Goal: Information Seeking & Learning: Learn about a topic

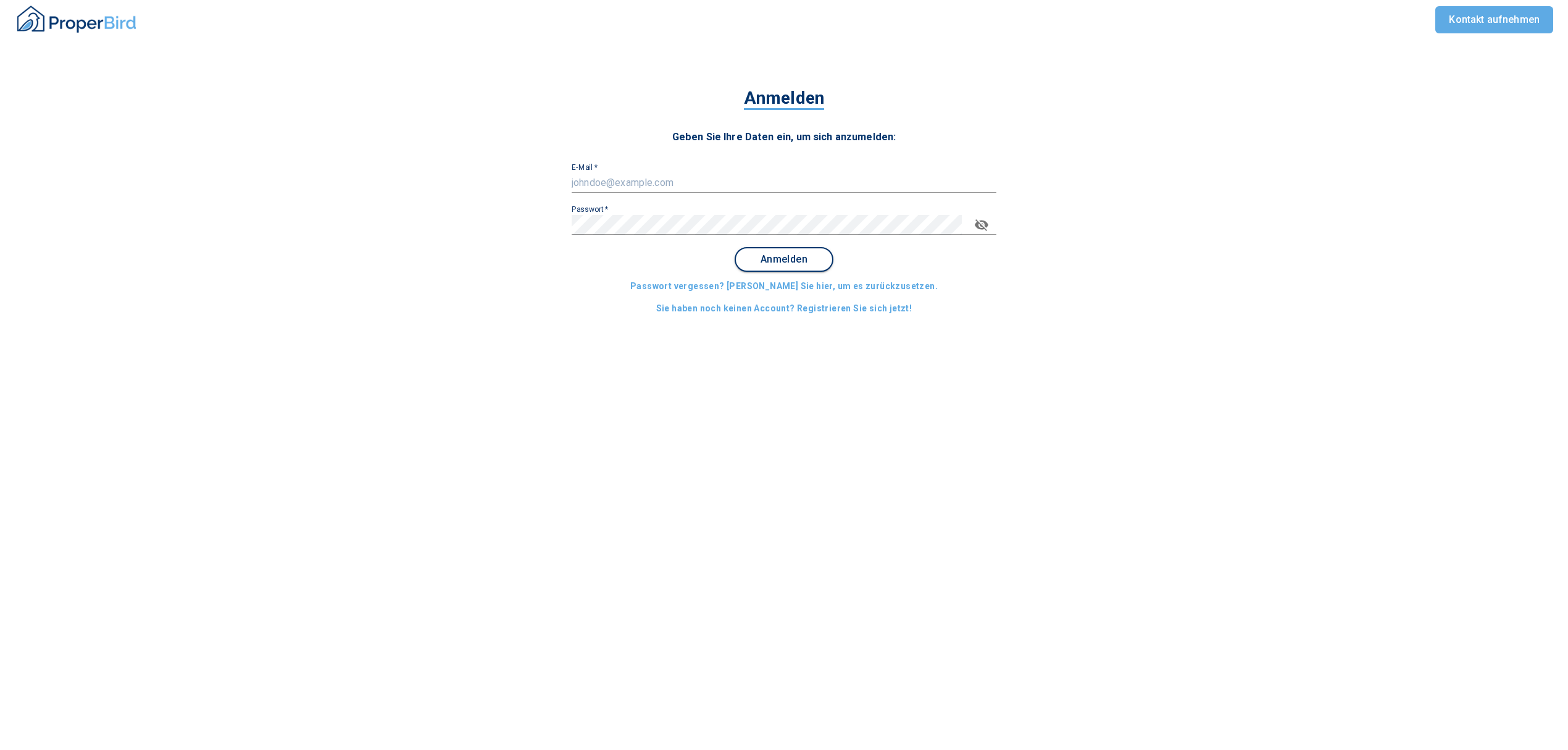
type input "[EMAIL_ADDRESS][DOMAIN_NAME]"
click at [790, 263] on span "Anmelden" at bounding box center [784, 260] width 77 height 11
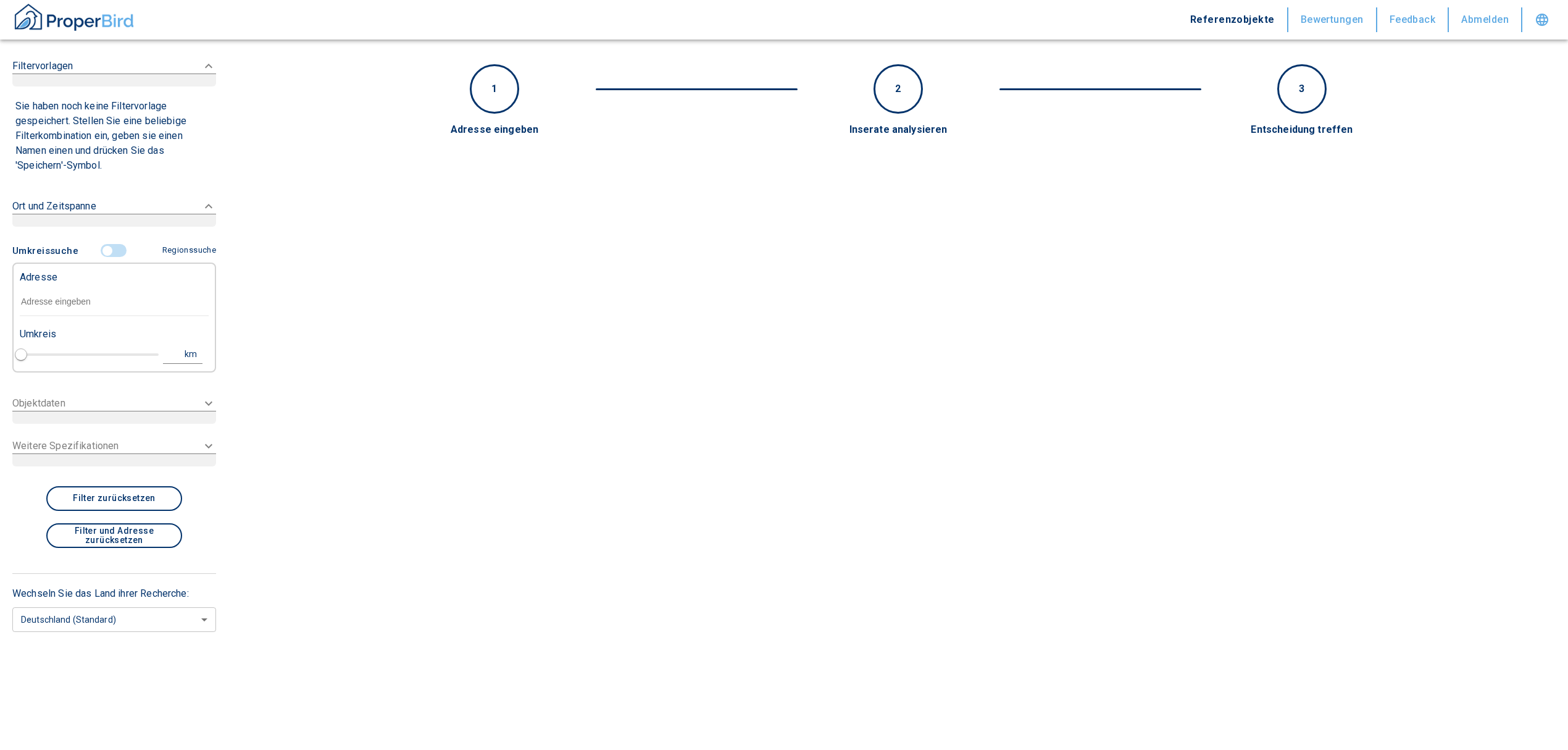
type input "2020"
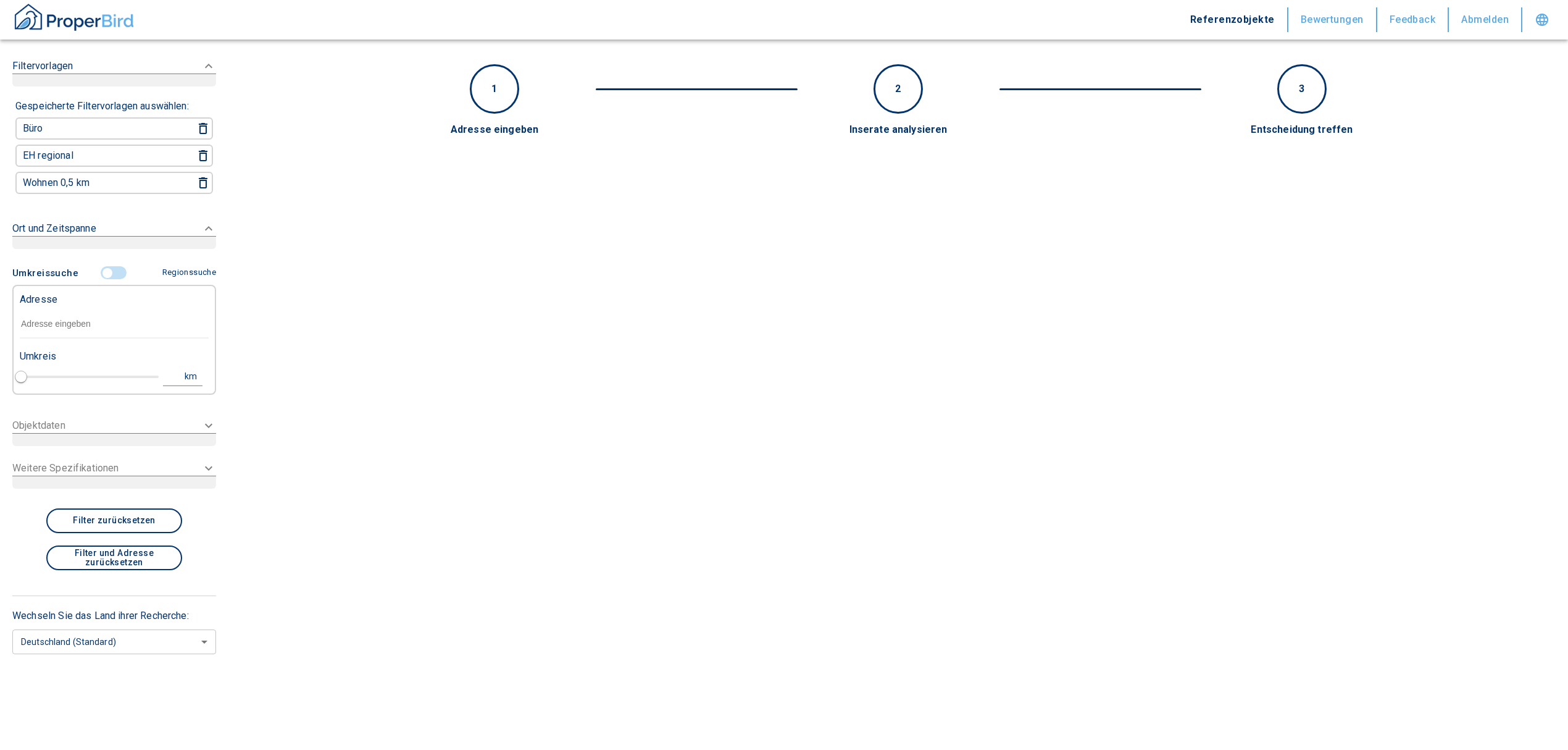
click at [63, 310] on input "text" at bounding box center [115, 324] width 189 height 28
click at [67, 314] on input "text" at bounding box center [115, 324] width 189 height 28
paste input "Landau in der [STREET_ADDRESS]"
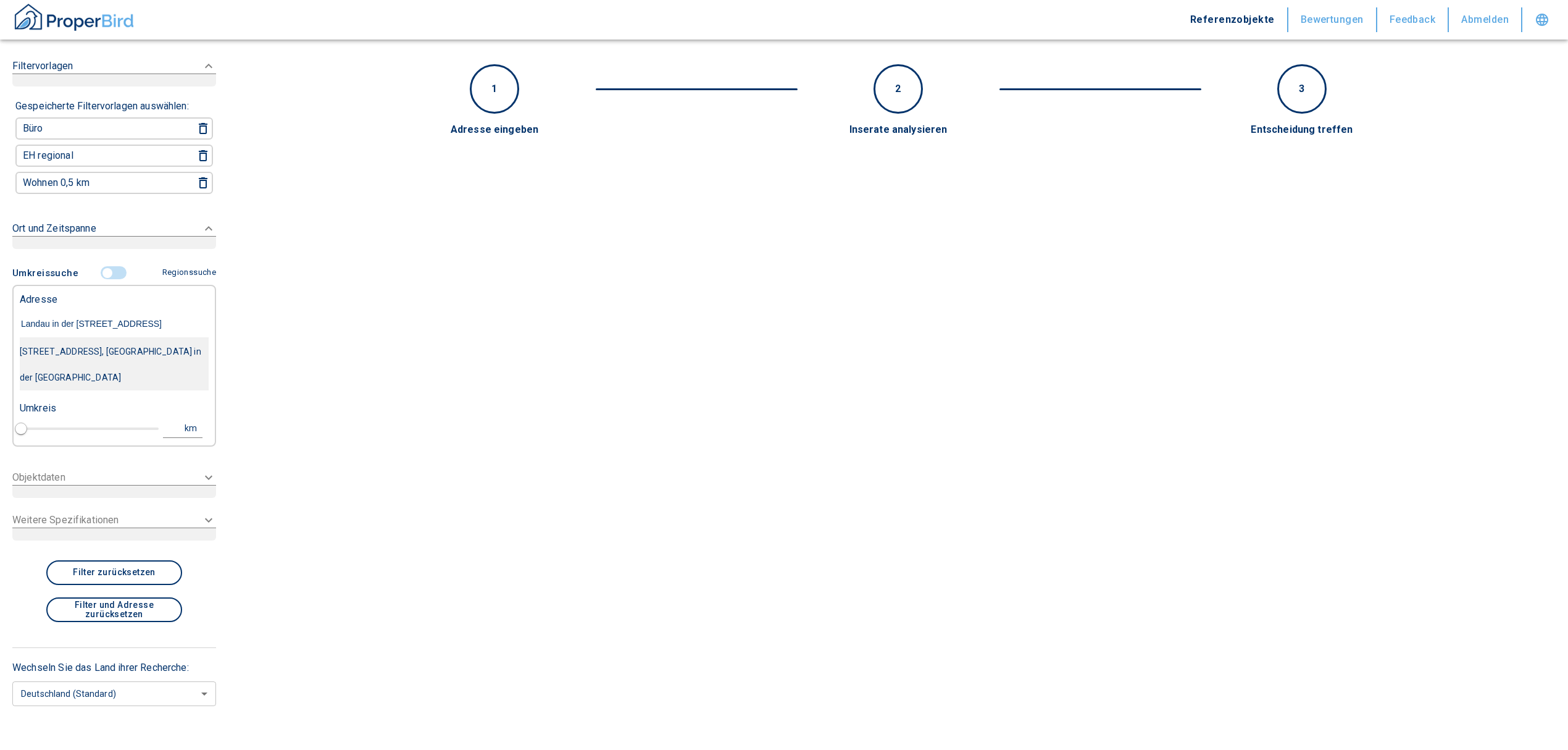
click at [174, 349] on div "[STREET_ADDRESS], [GEOGRAPHIC_DATA] in der [GEOGRAPHIC_DATA]" at bounding box center [115, 364] width 189 height 52
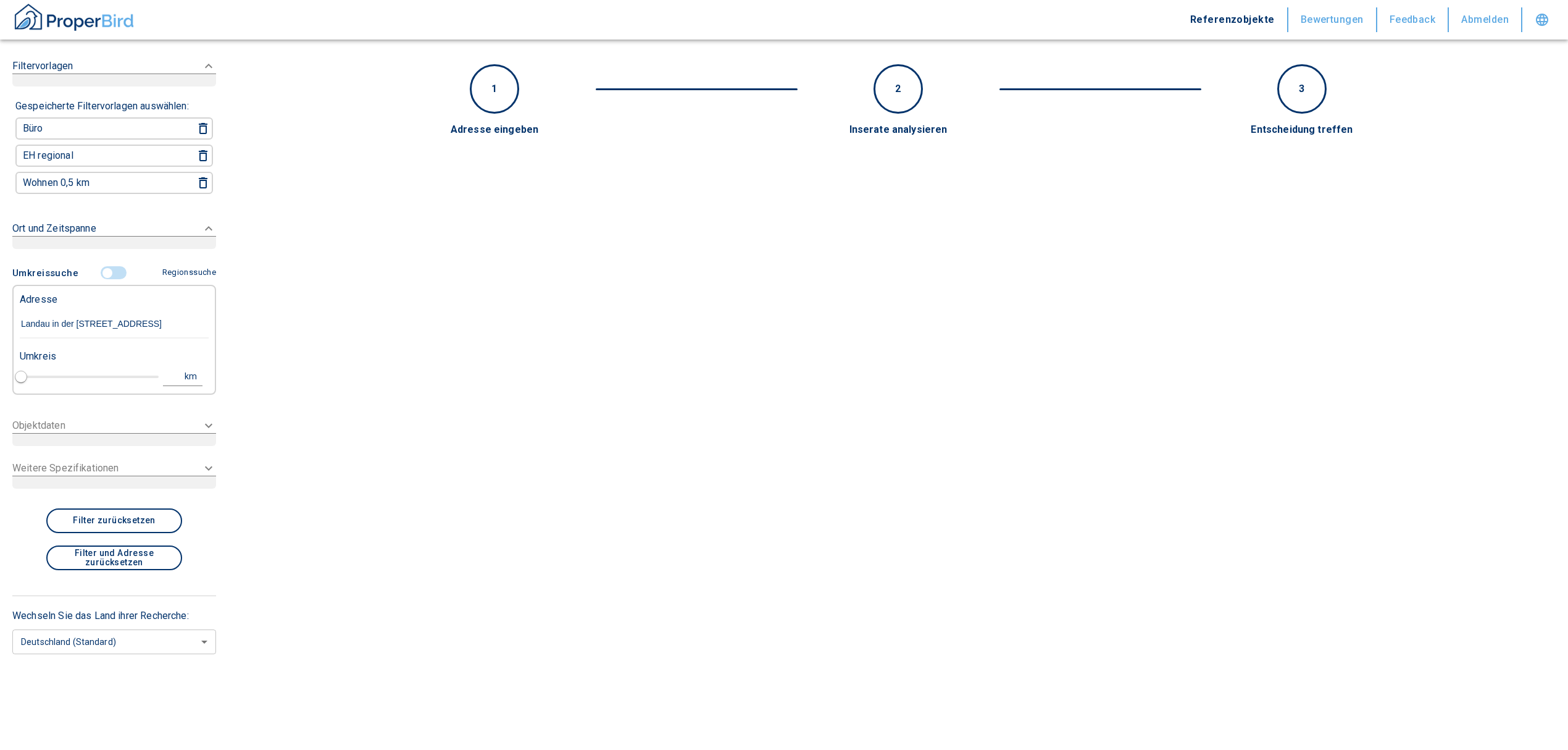
type input "[STREET_ADDRESS], [GEOGRAPHIC_DATA] in der [GEOGRAPHIC_DATA]"
type input "1"
type input "2020"
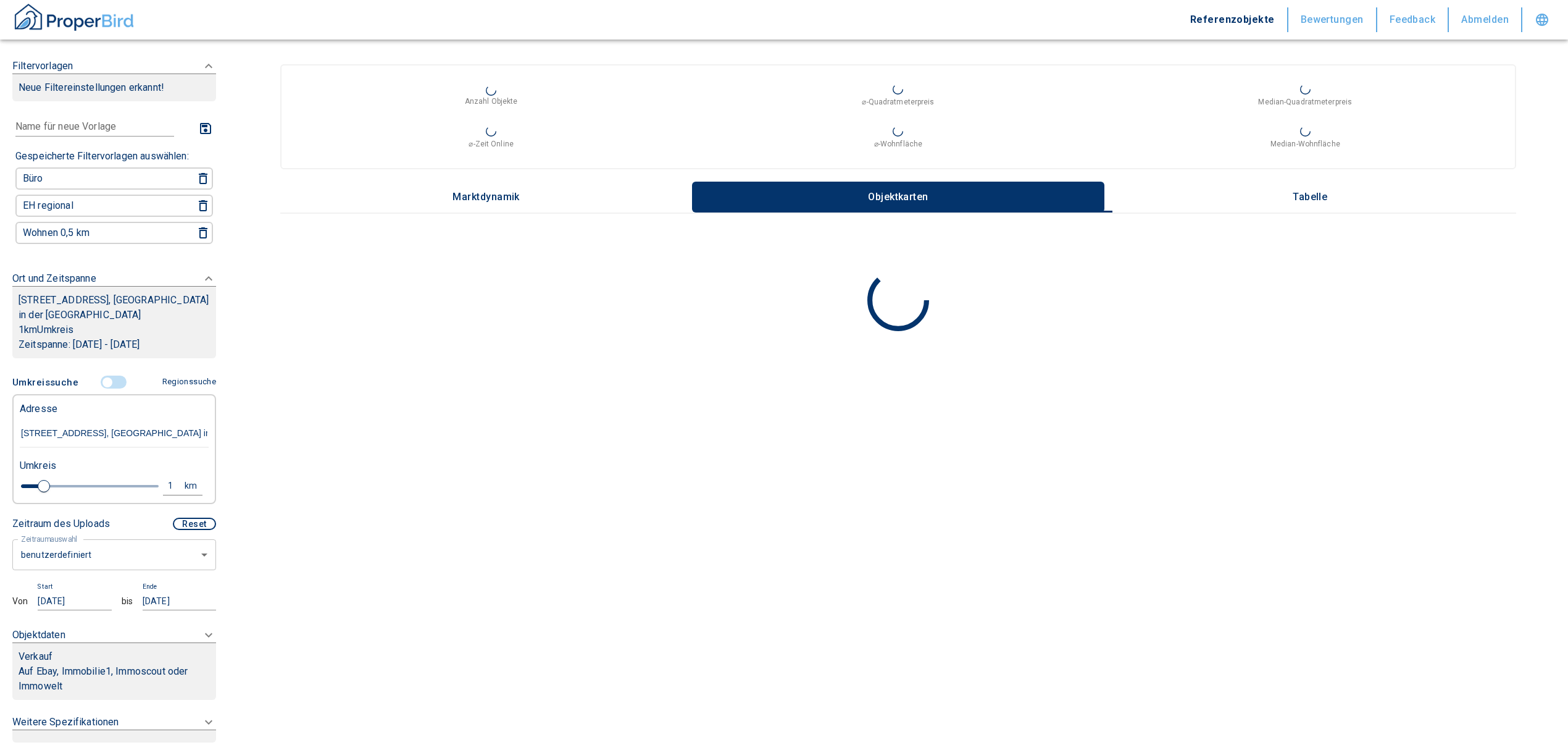
type input "[STREET_ADDRESS], [GEOGRAPHIC_DATA] in der [GEOGRAPHIC_DATA]"
click at [166, 480] on div "1" at bounding box center [177, 486] width 22 height 15
click at [89, 481] on div "1 km" at bounding box center [84, 484] width 53 height 20
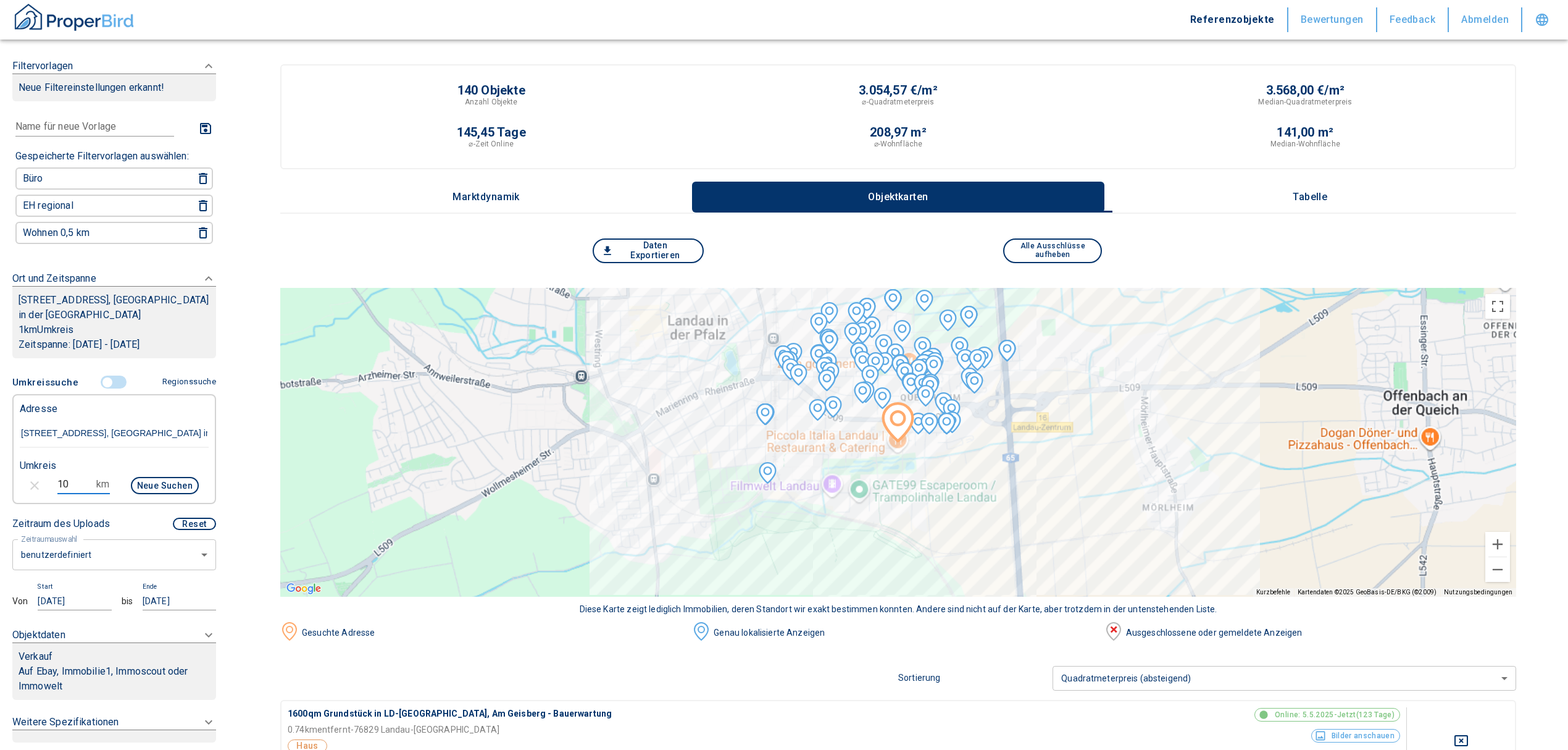
type input "10,0"
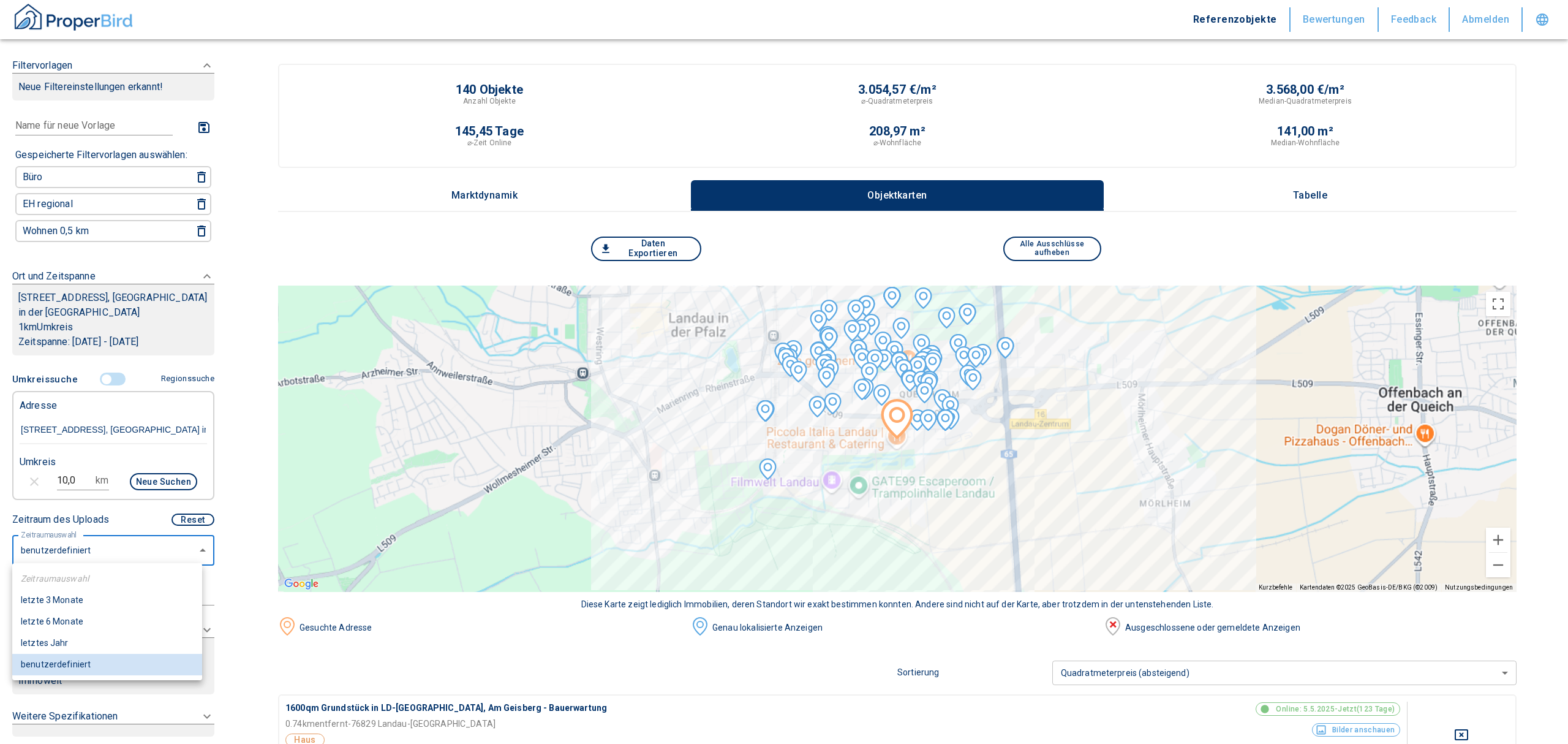
click at [96, 618] on li "letzte 6 Monate" at bounding box center [106, 622] width 190 height 21
type input "2020"
type input "6"
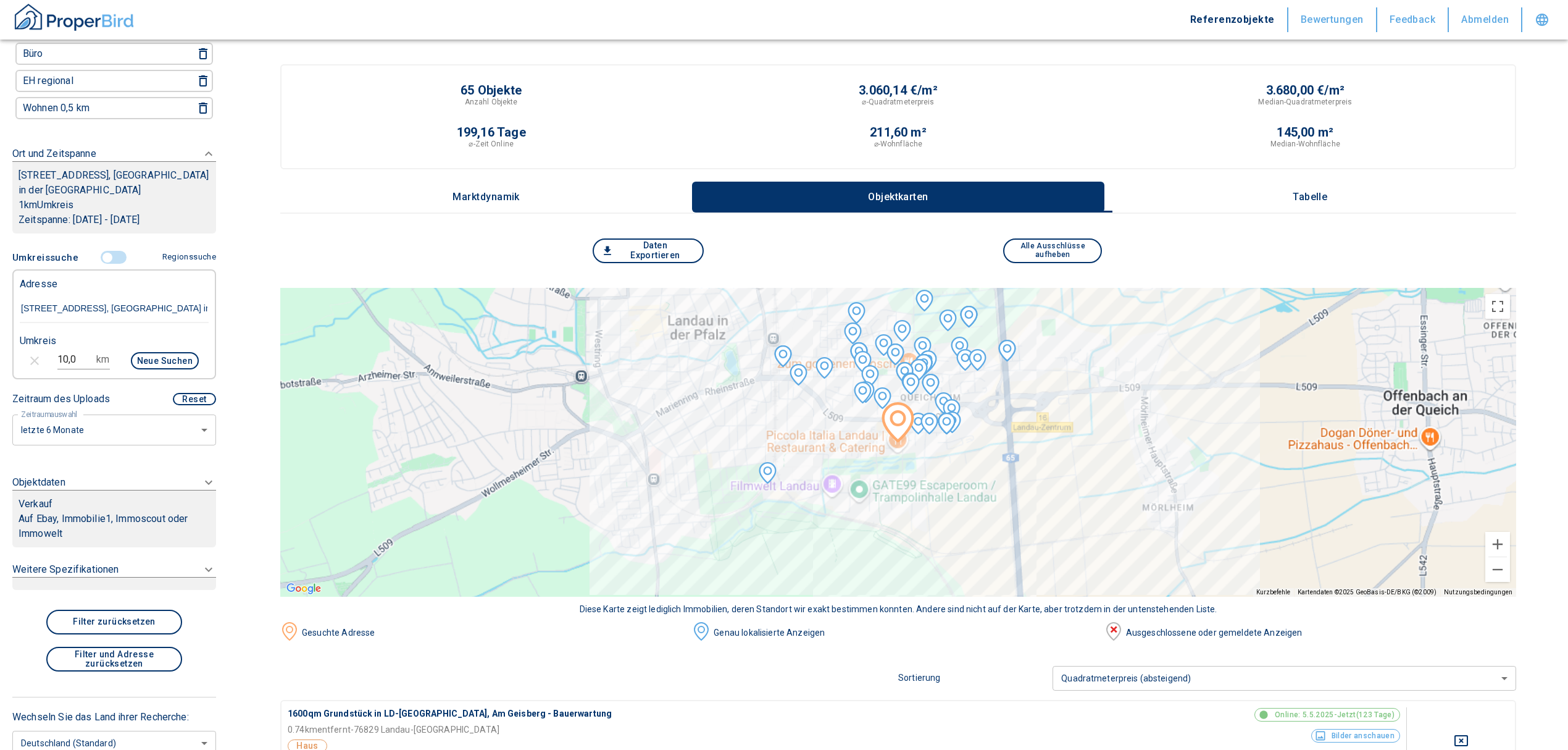
click at [201, 478] on icon at bounding box center [208, 482] width 15 height 15
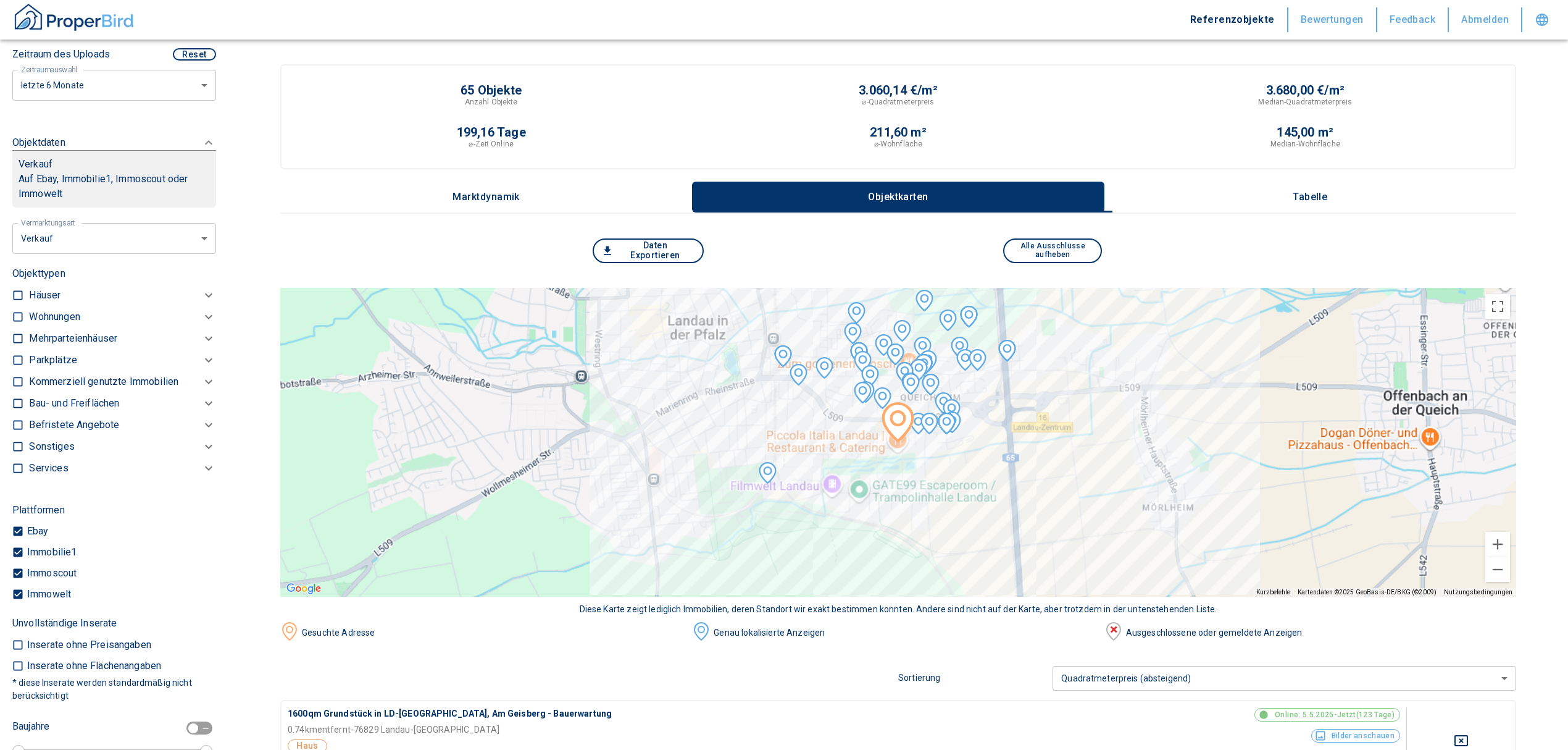
scroll to position [427, 0]
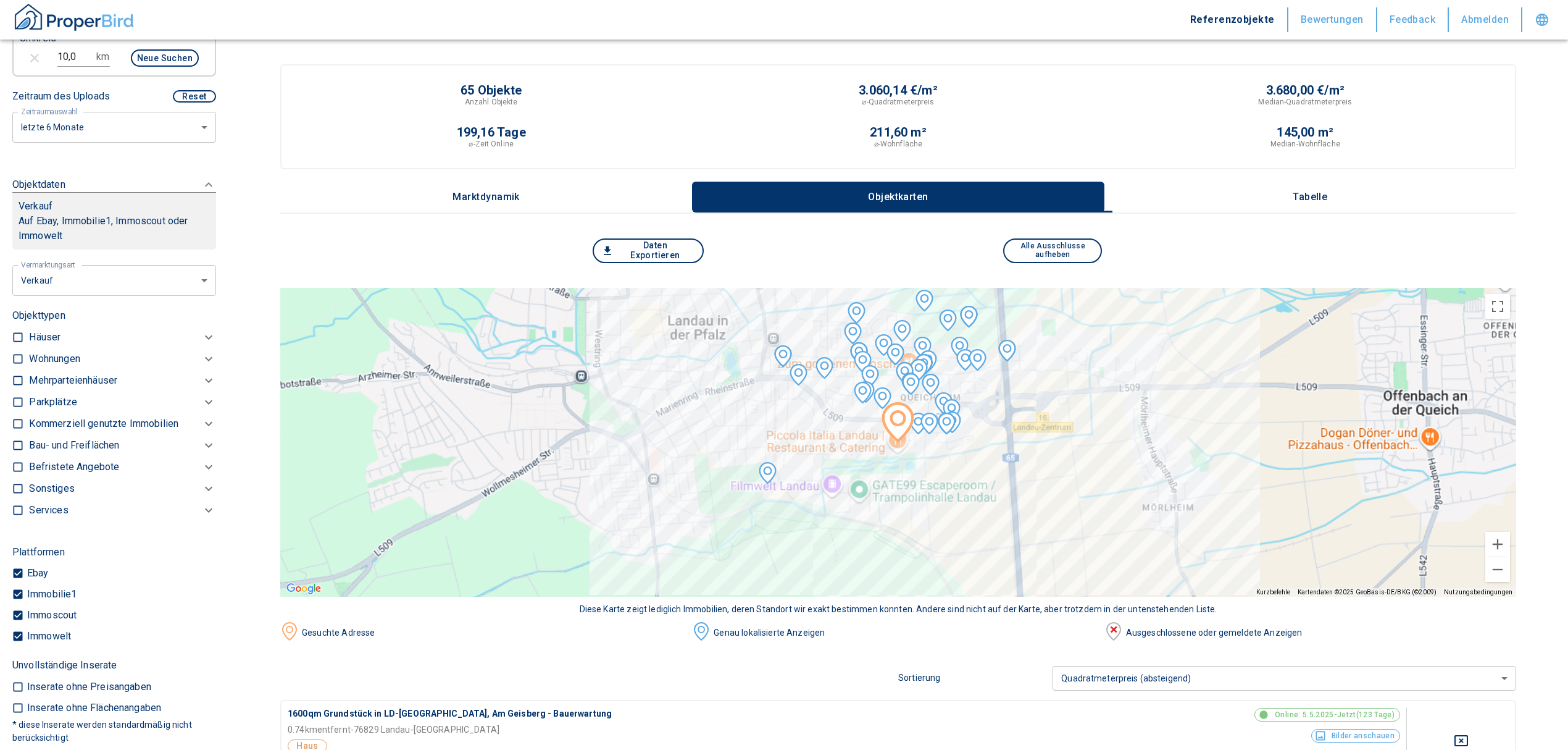
click at [120, 357] on li "Vermietung" at bounding box center [109, 353] width 198 height 22
type input "rent"
type input "2020"
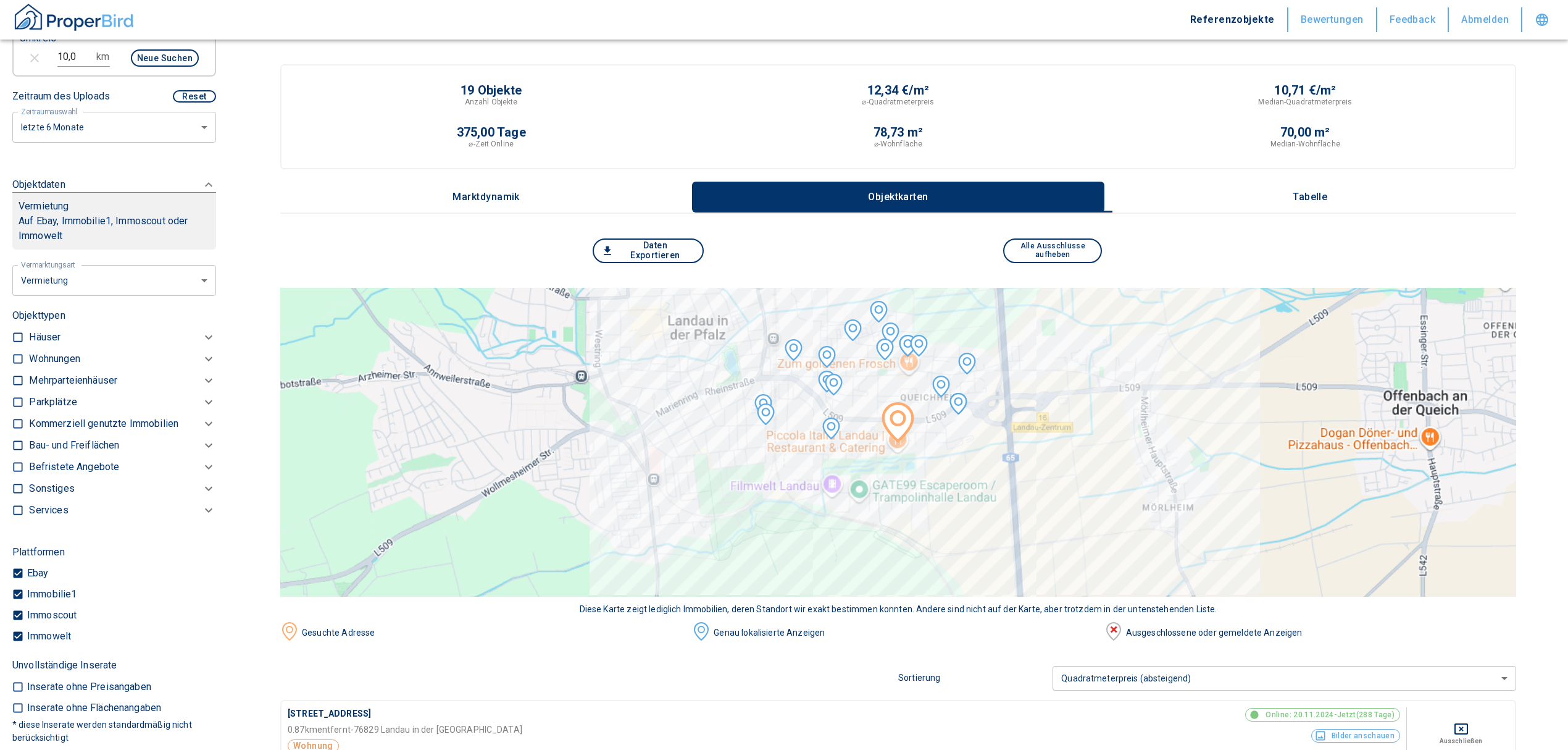
click at [10, 417] on label at bounding box center [14, 421] width 18 height 17
click at [12, 417] on input "checkbox" at bounding box center [18, 423] width 12 height 12
checkbox input "true"
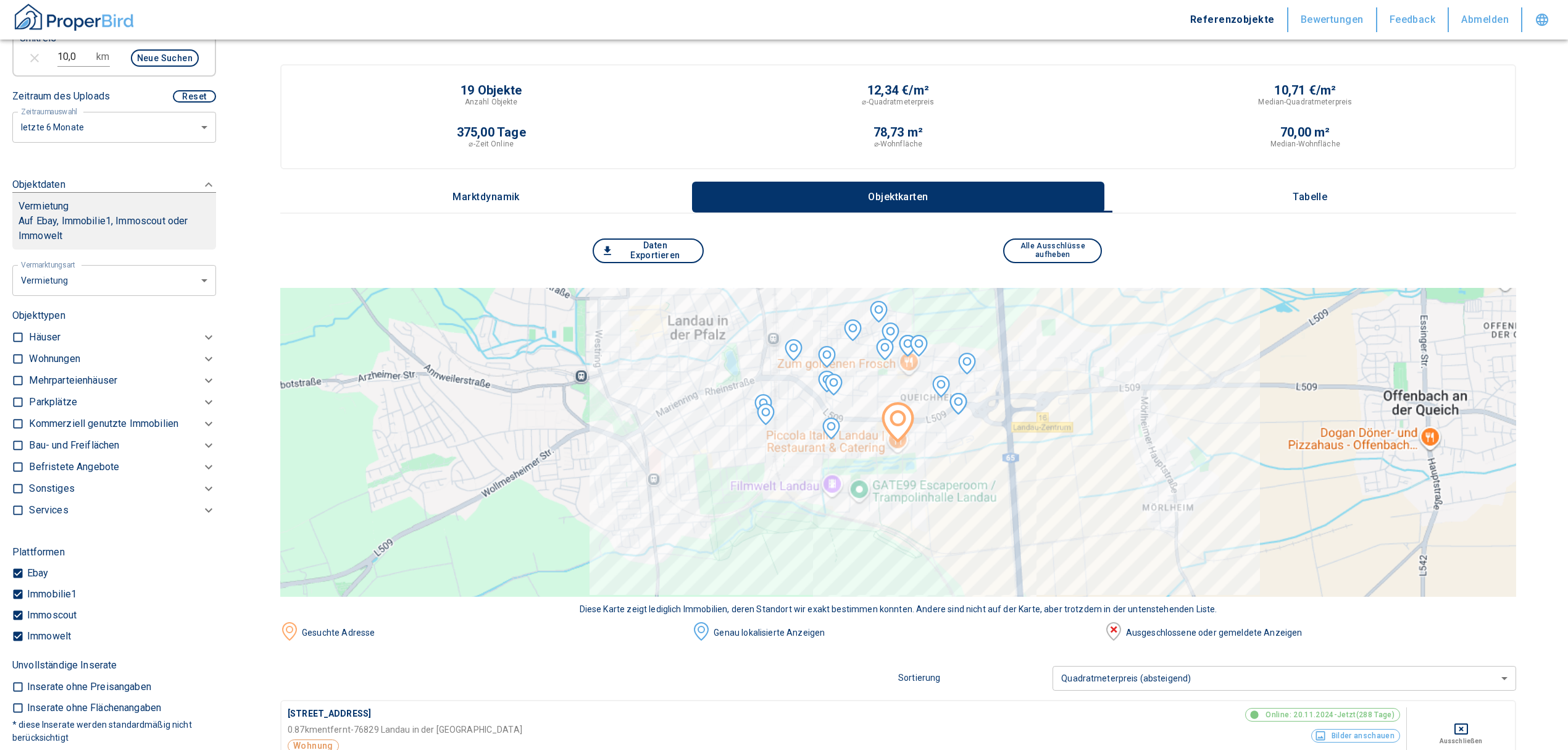
checkbox input "true"
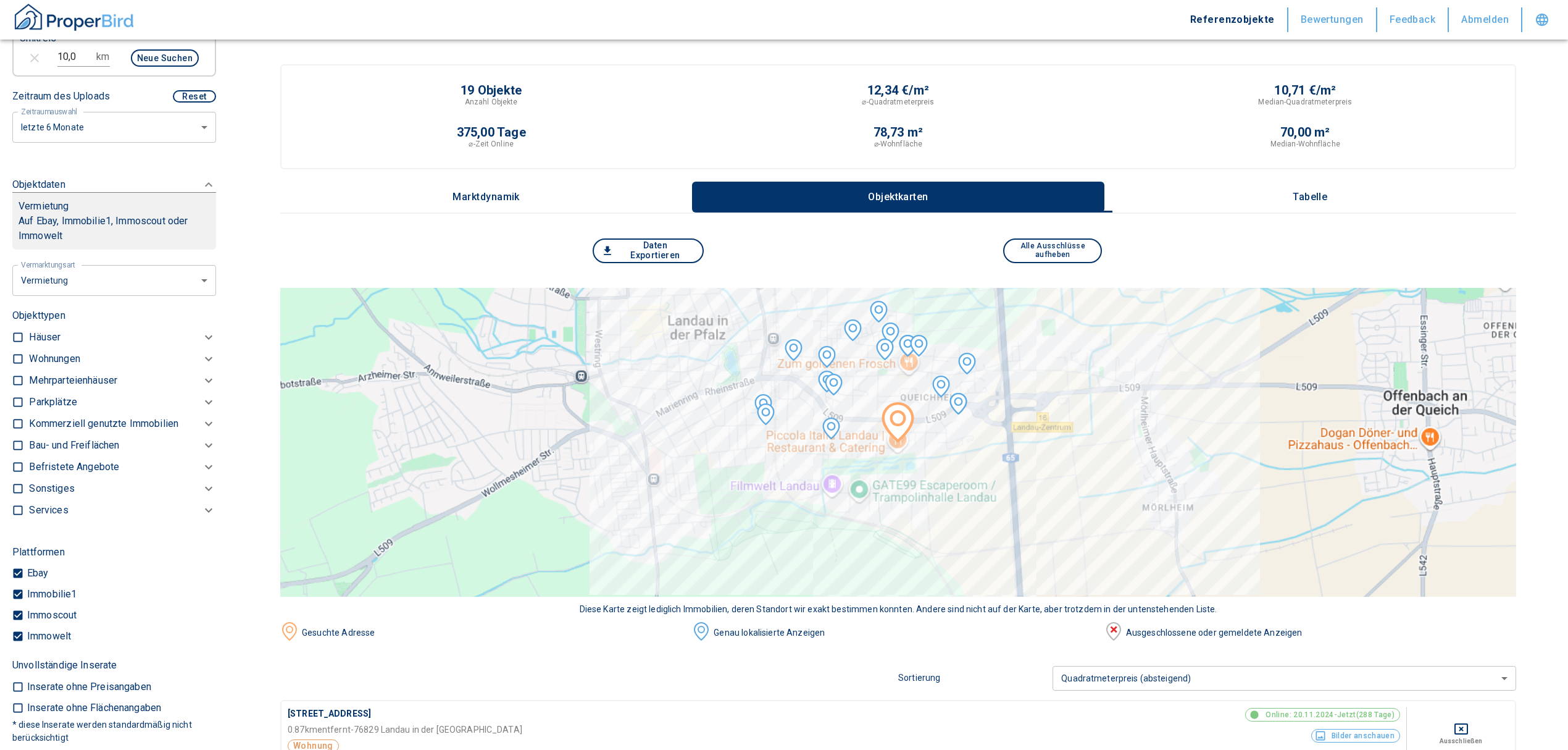
checkbox input "true"
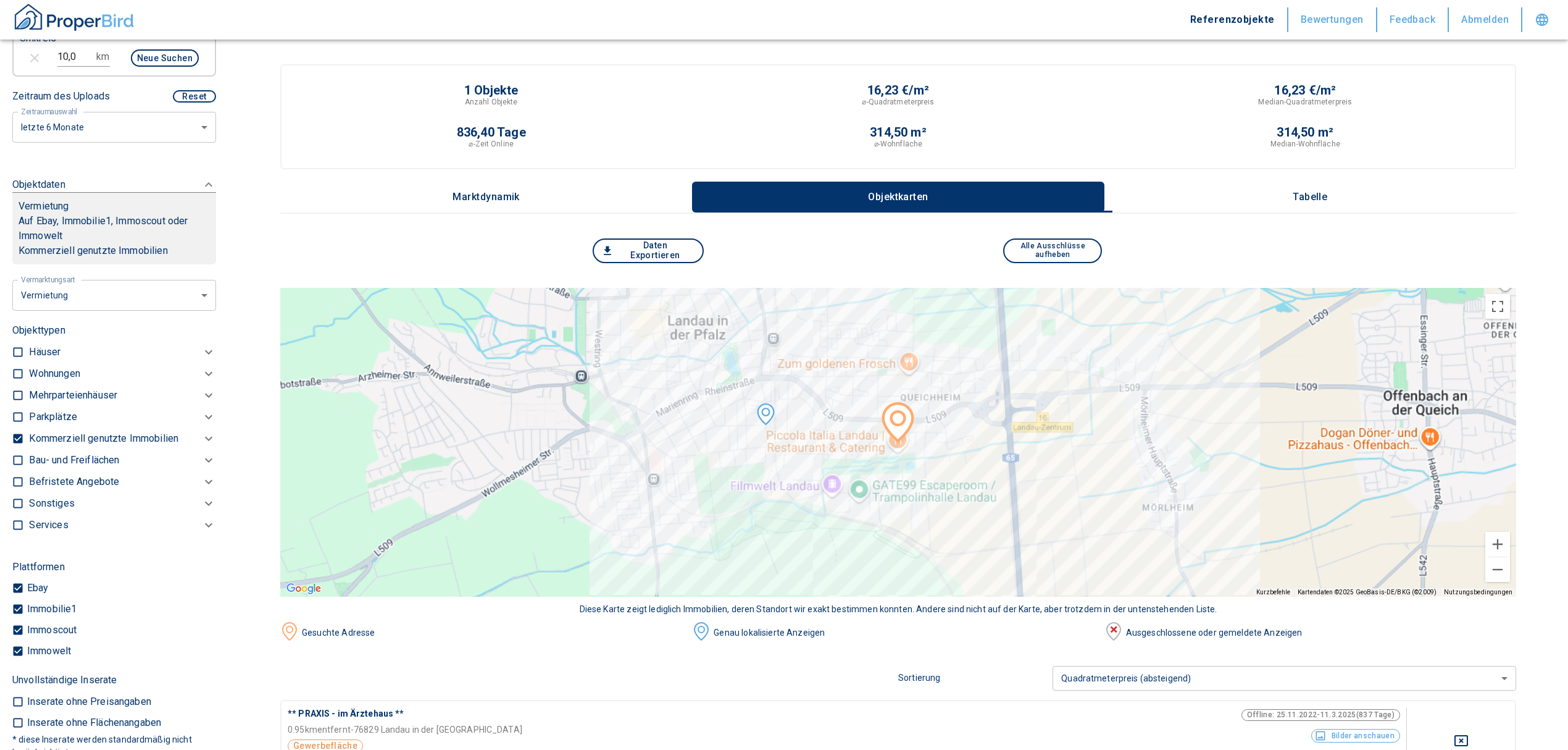
click at [157, 50] on button "Neue Suchen" at bounding box center [164, 58] width 68 height 18
type input "2020"
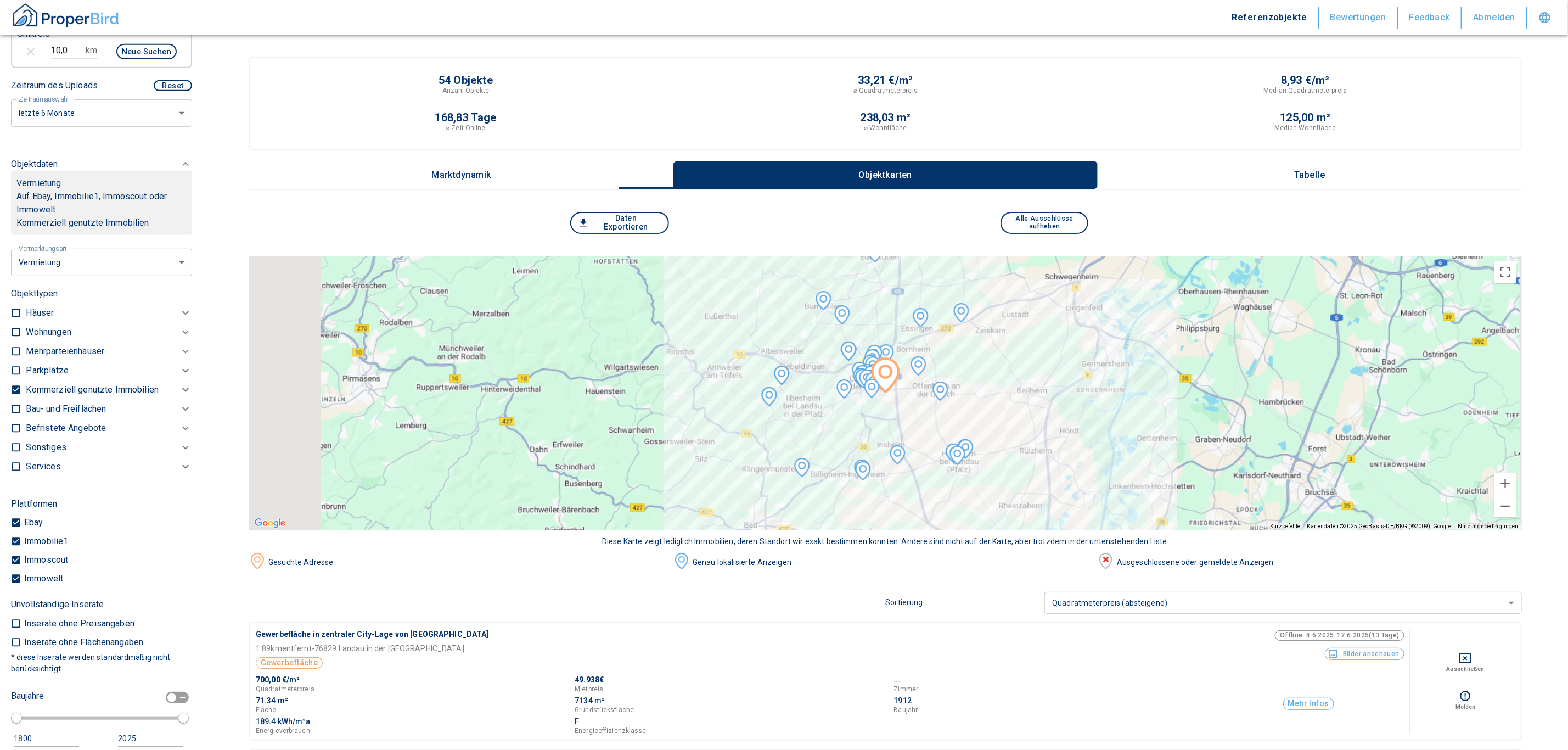
scroll to position [380, 0]
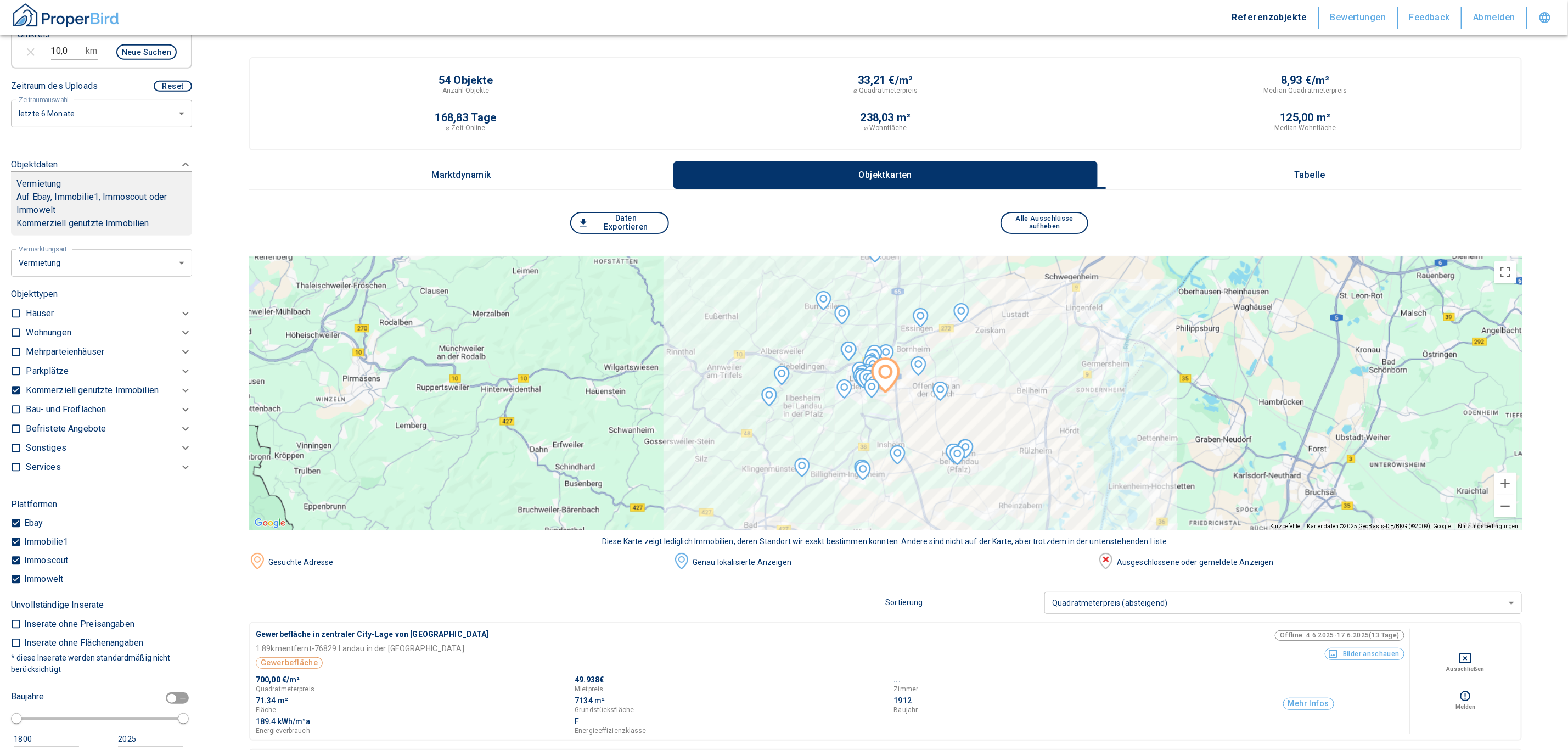
drag, startPoint x: 1404, startPoint y: 0, endPoint x: 1132, endPoint y: 689, distance: 740.7
click at [1132, 666] on div "Zimmer" at bounding box center [1054, 689] width 319 height 6
drag, startPoint x: 188, startPoint y: 238, endPoint x: 201, endPoint y: 202, distance: 38.3
click at [201, 202] on div "Filtervorlagen Neue Filtereinstellungen erkannt! Name für neue Vorlage x Gespei…" at bounding box center [101, 375] width 203 height 750
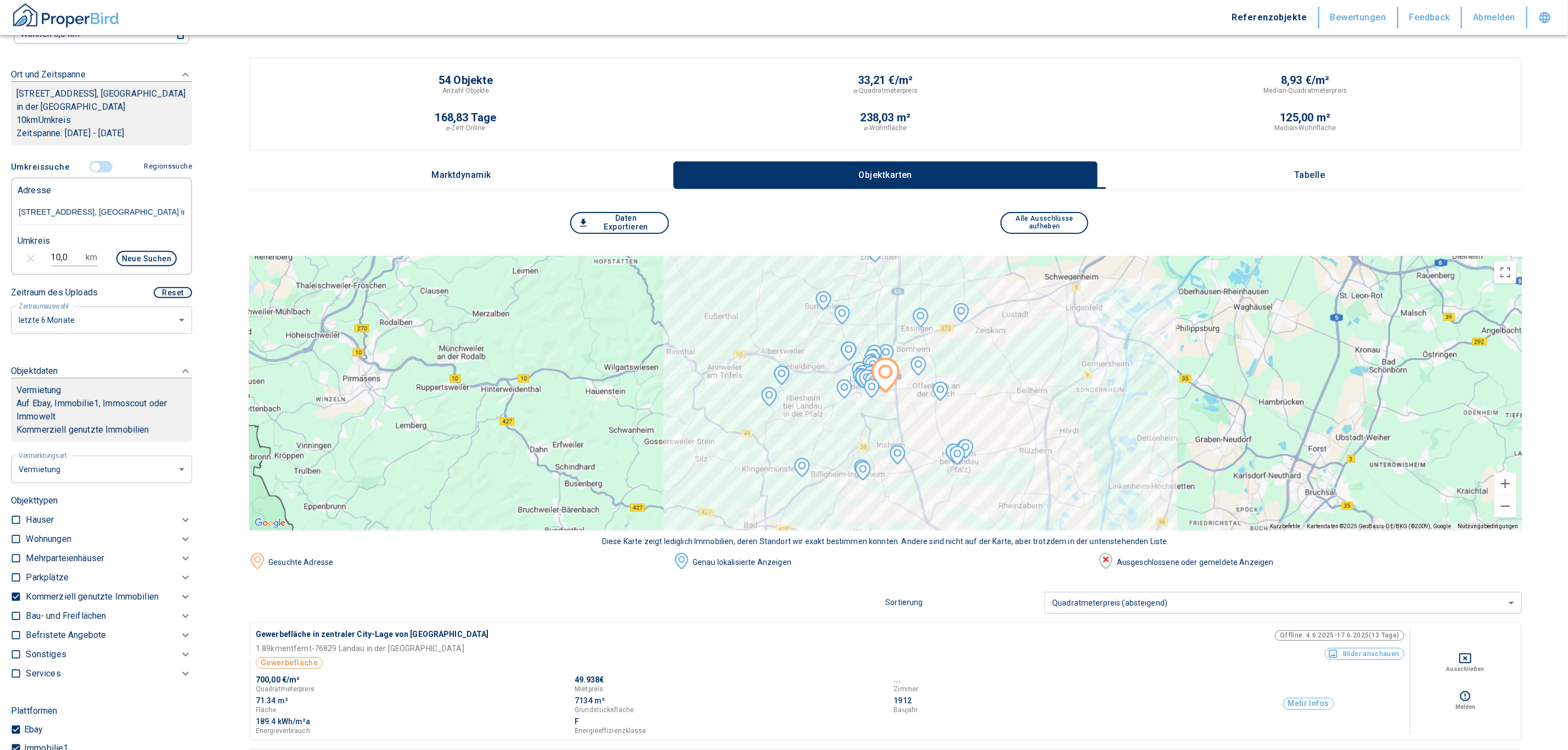
scroll to position [0, 0]
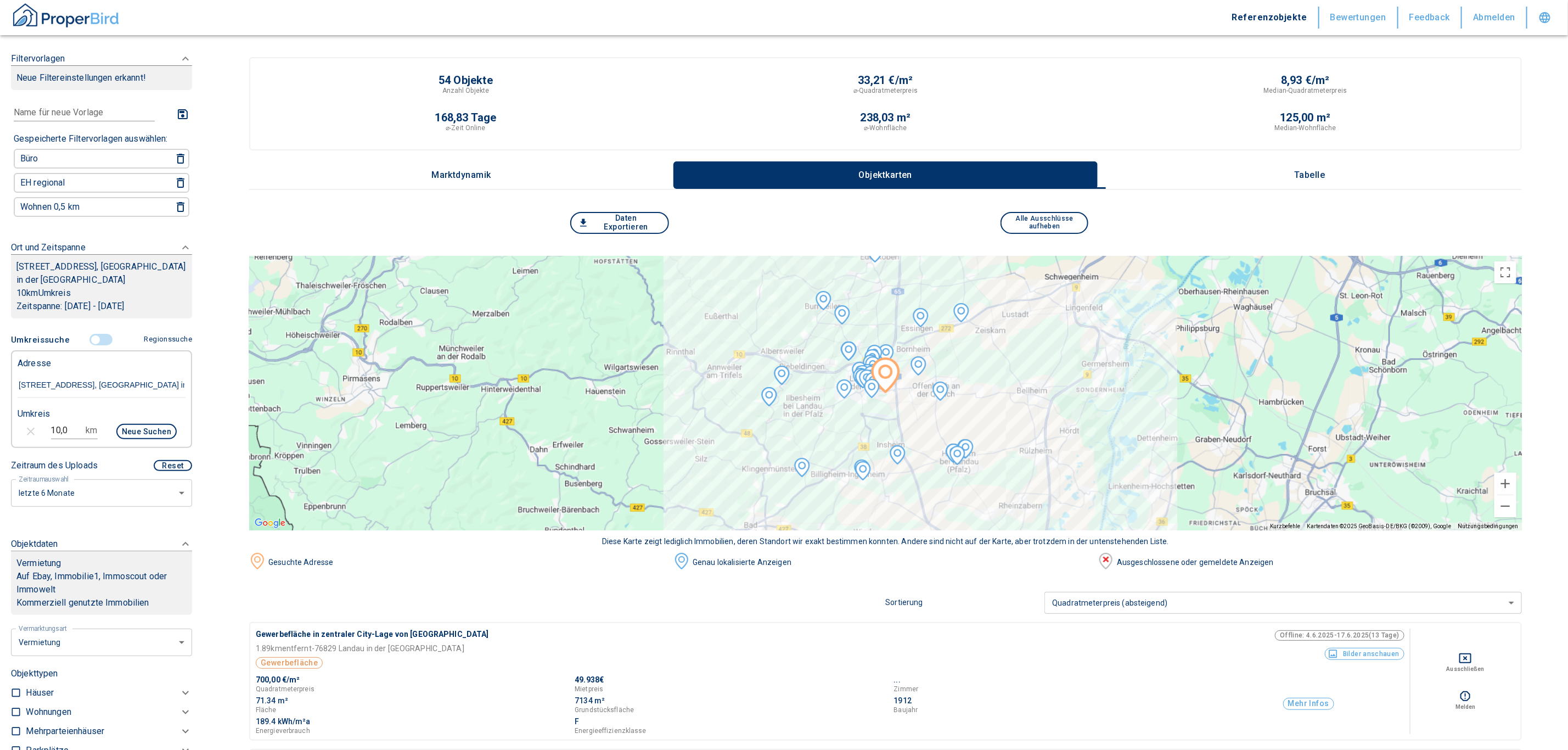
click at [96, 339] on input "controlled" at bounding box center [95, 340] width 33 height 12
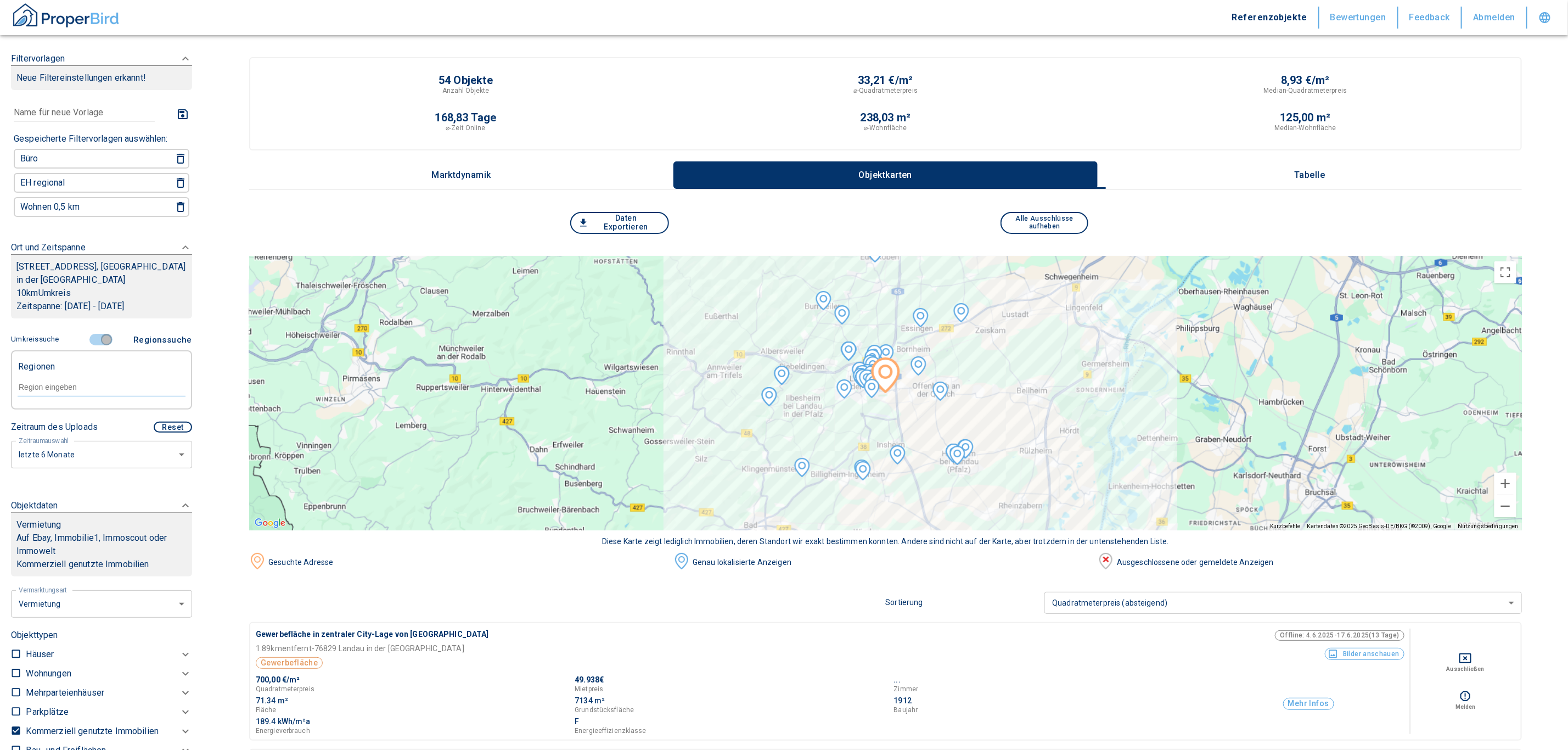
click at [96, 339] on input "controlled" at bounding box center [106, 340] width 33 height 12
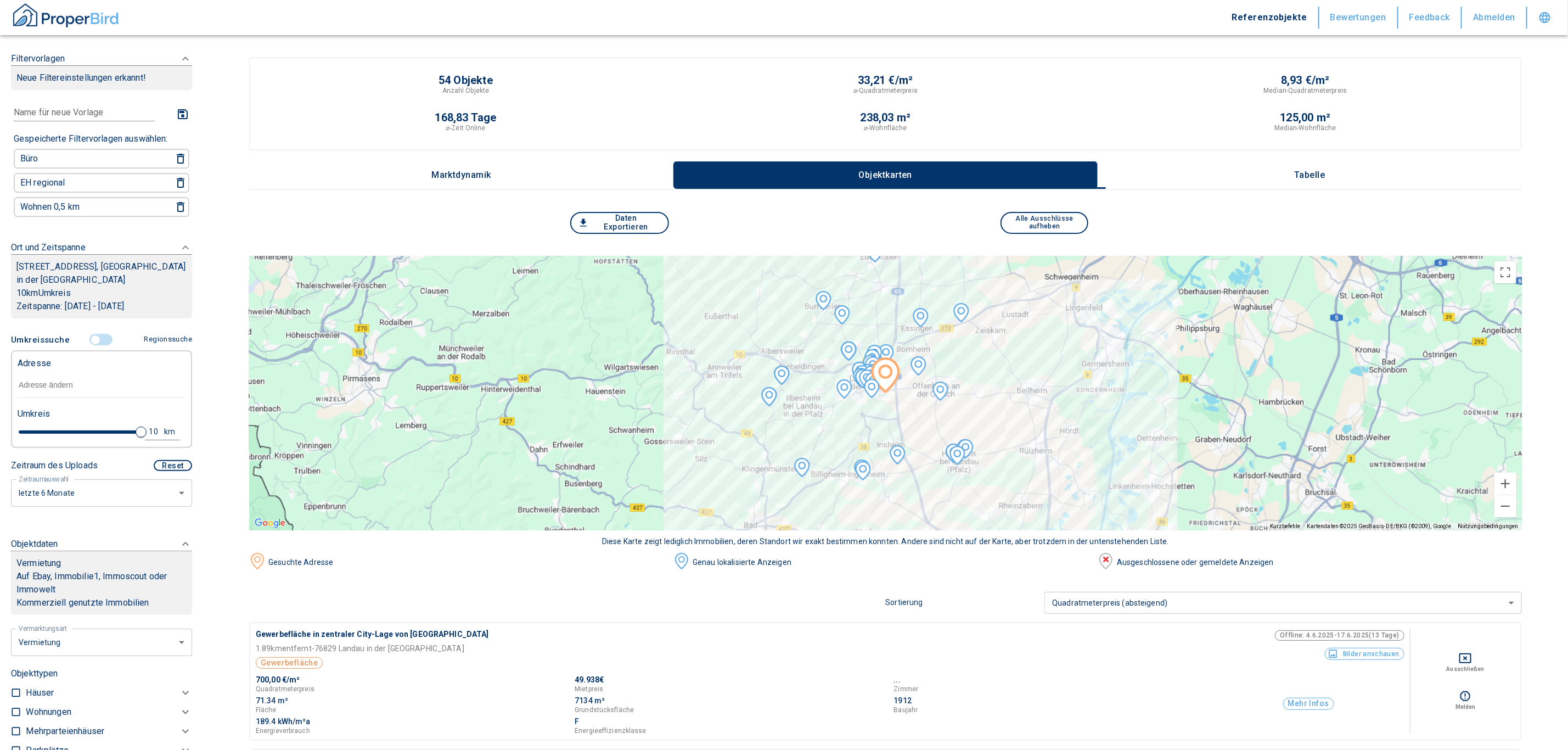
click at [56, 386] on input "text" at bounding box center [102, 385] width 168 height 25
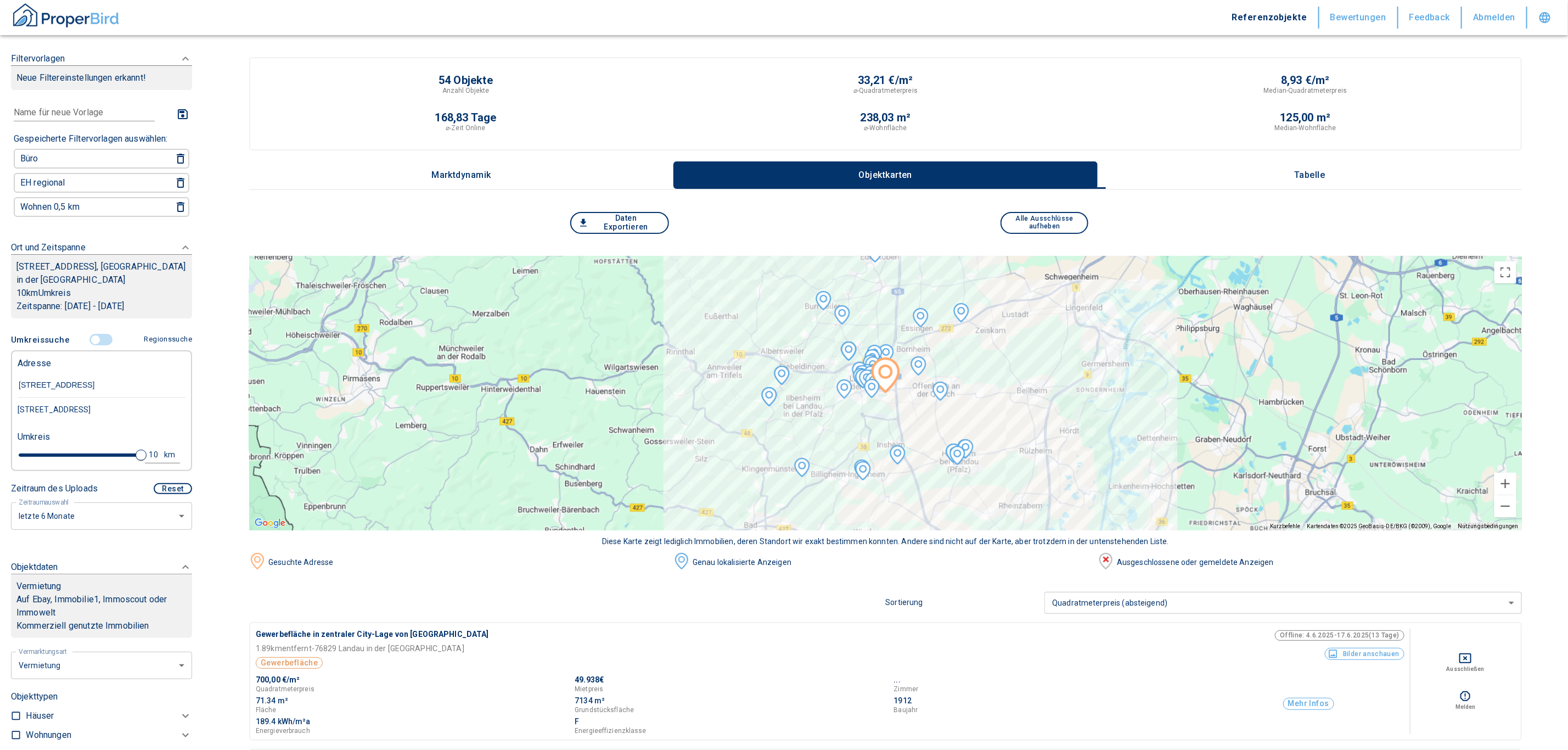
type input "[STREET_ADDRESS]"
click at [56, 407] on div "[STREET_ADDRESS]" at bounding box center [102, 410] width 168 height 23
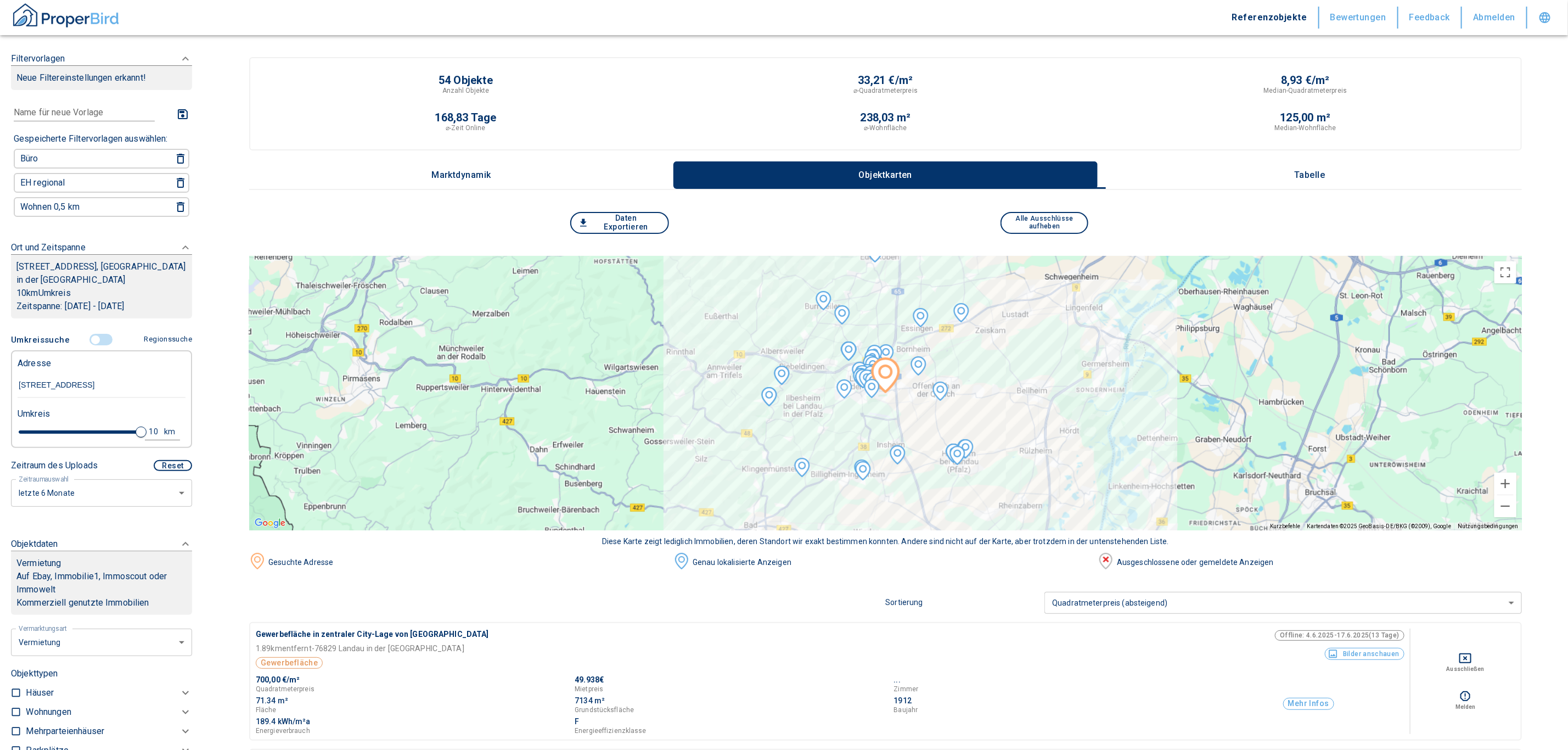
type input "2020"
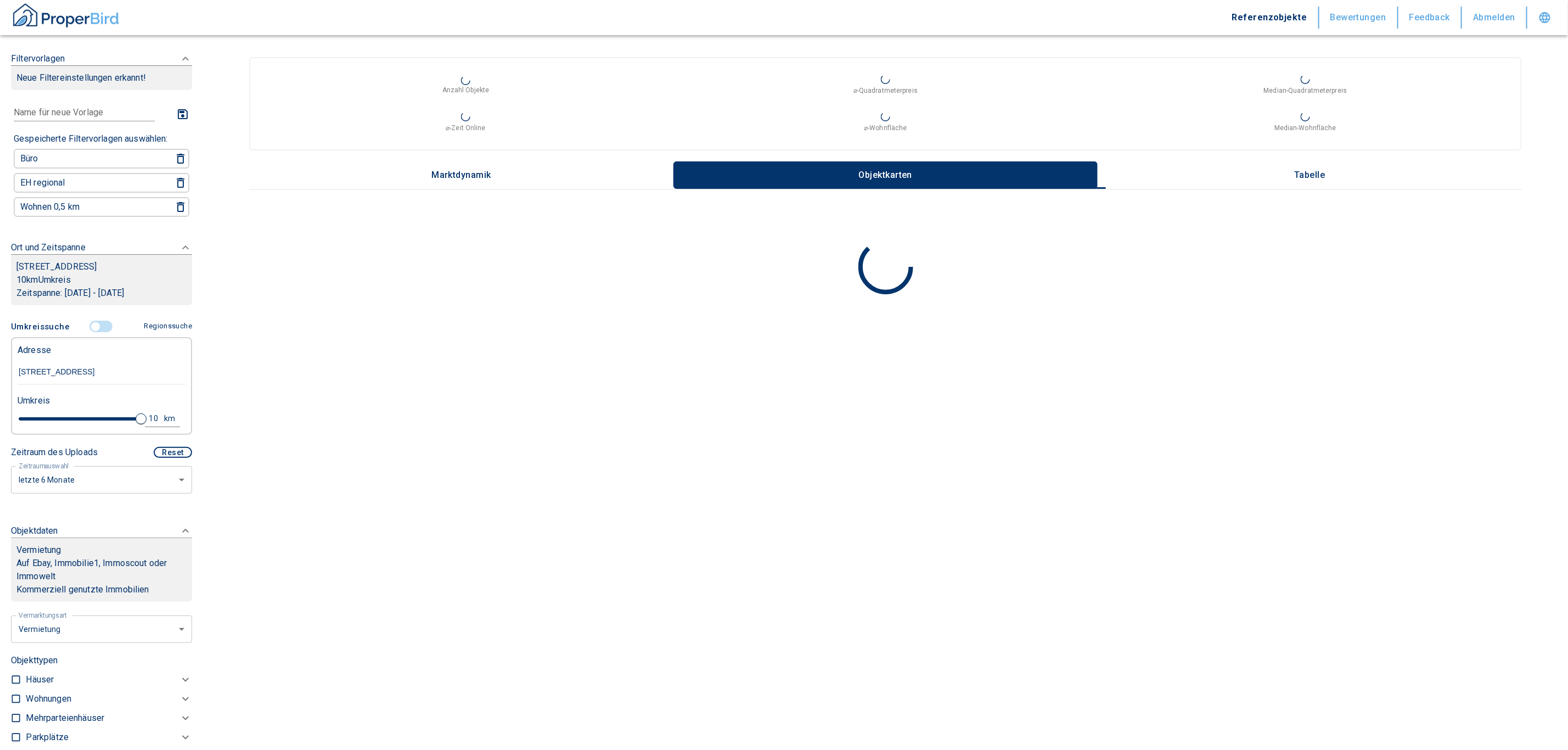
type input "[STREET_ADDRESS]"
click at [147, 425] on div "10" at bounding box center [157, 418] width 20 height 14
drag, startPoint x: 68, startPoint y: 427, endPoint x: 9, endPoint y: 428, distance: 59.0
click at [9, 428] on div "10 km Neue Suchen" at bounding box center [93, 419] width 168 height 26
type input "1,0"
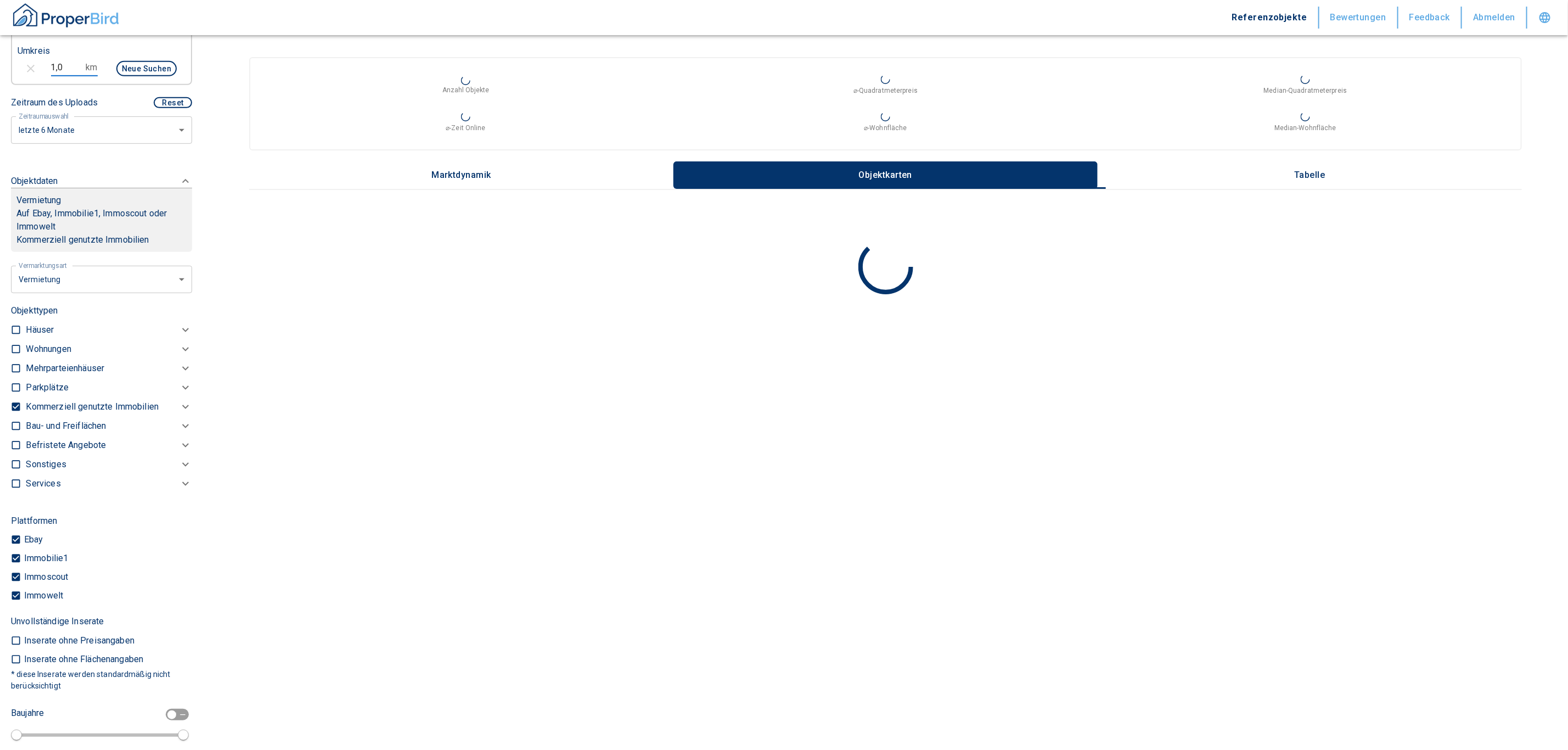
scroll to position [377, 0]
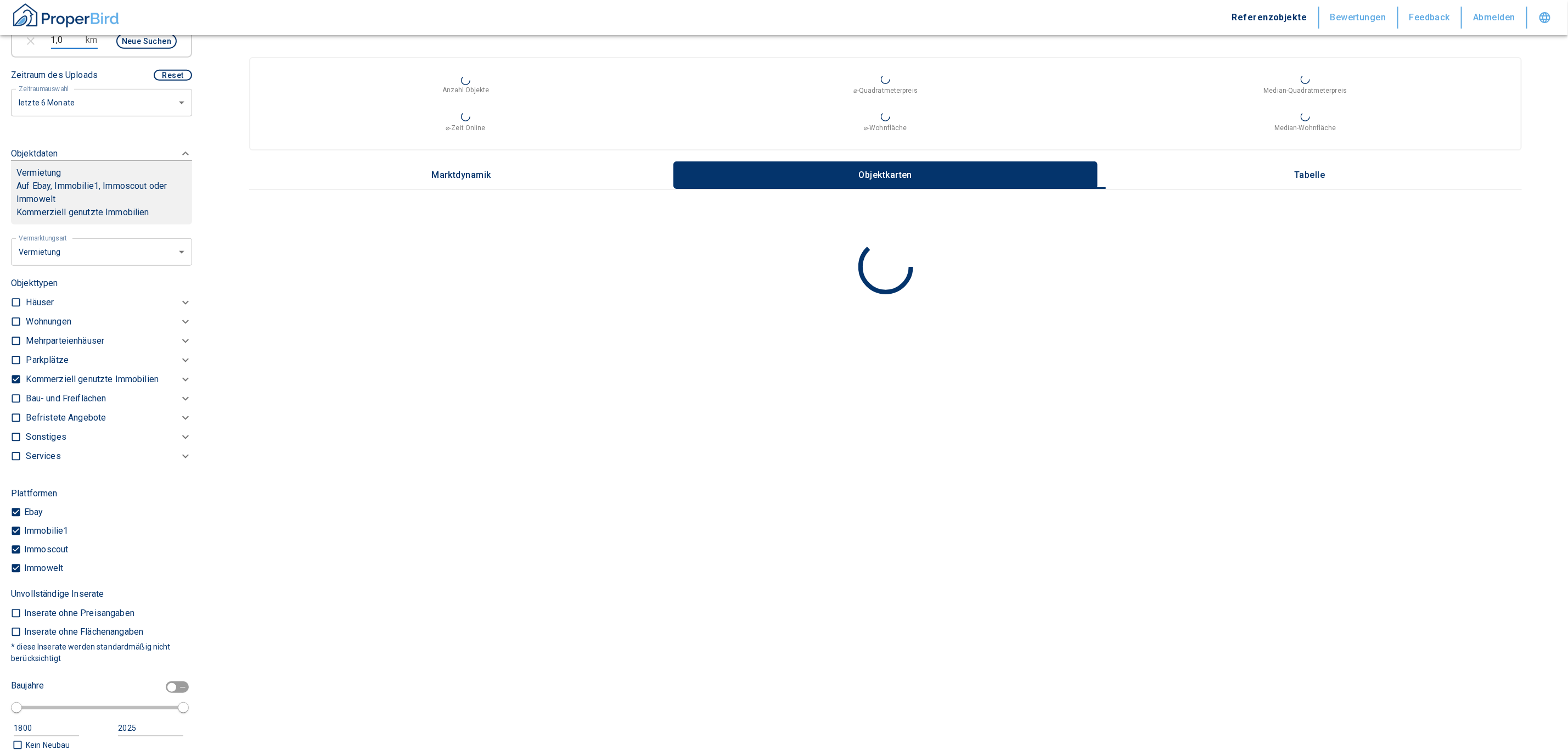
click at [63, 385] on p "Kommerziell genutzte Immobilien" at bounding box center [92, 379] width 133 height 14
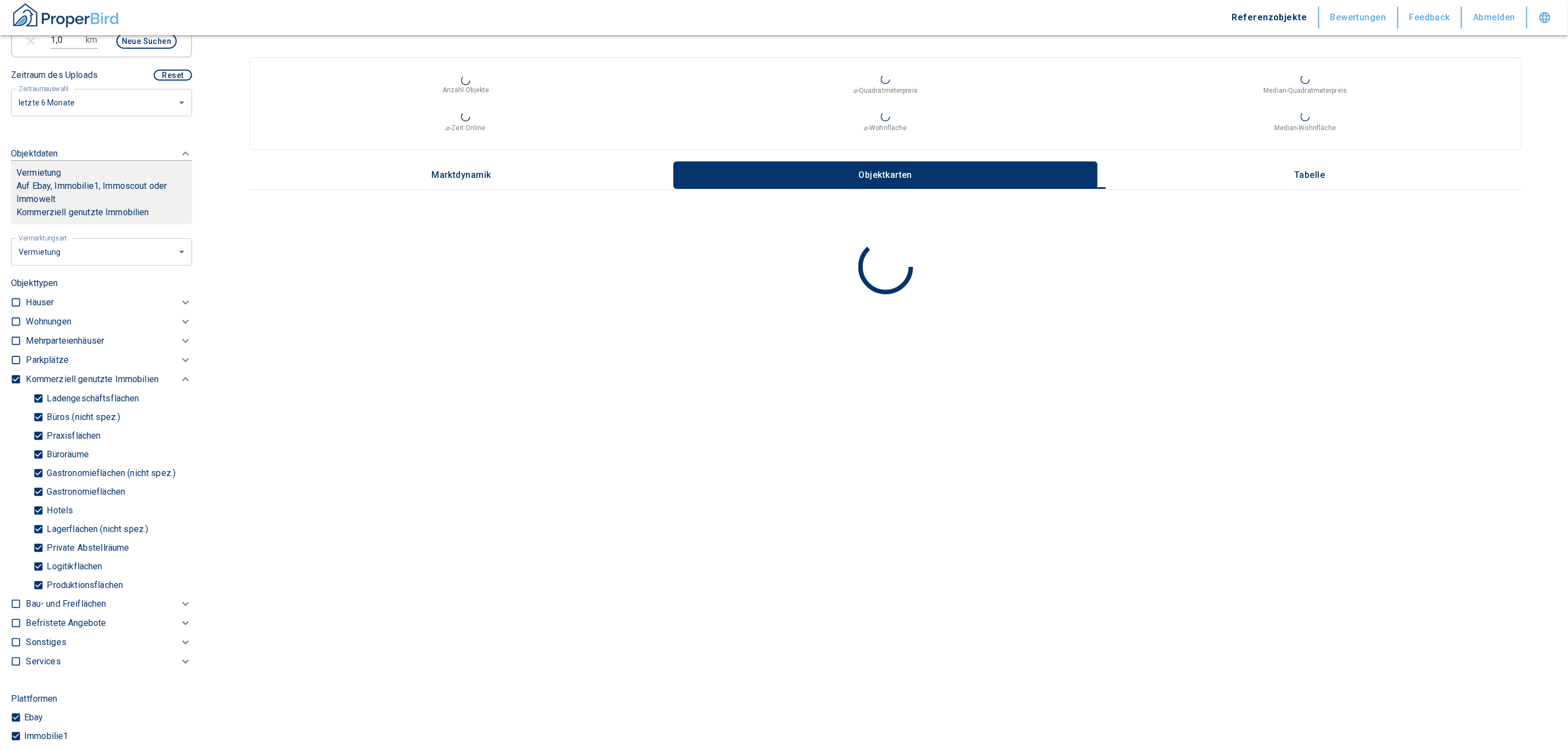
click at [15, 385] on input "checkbox" at bounding box center [16, 379] width 11 height 11
checkbox input "false"
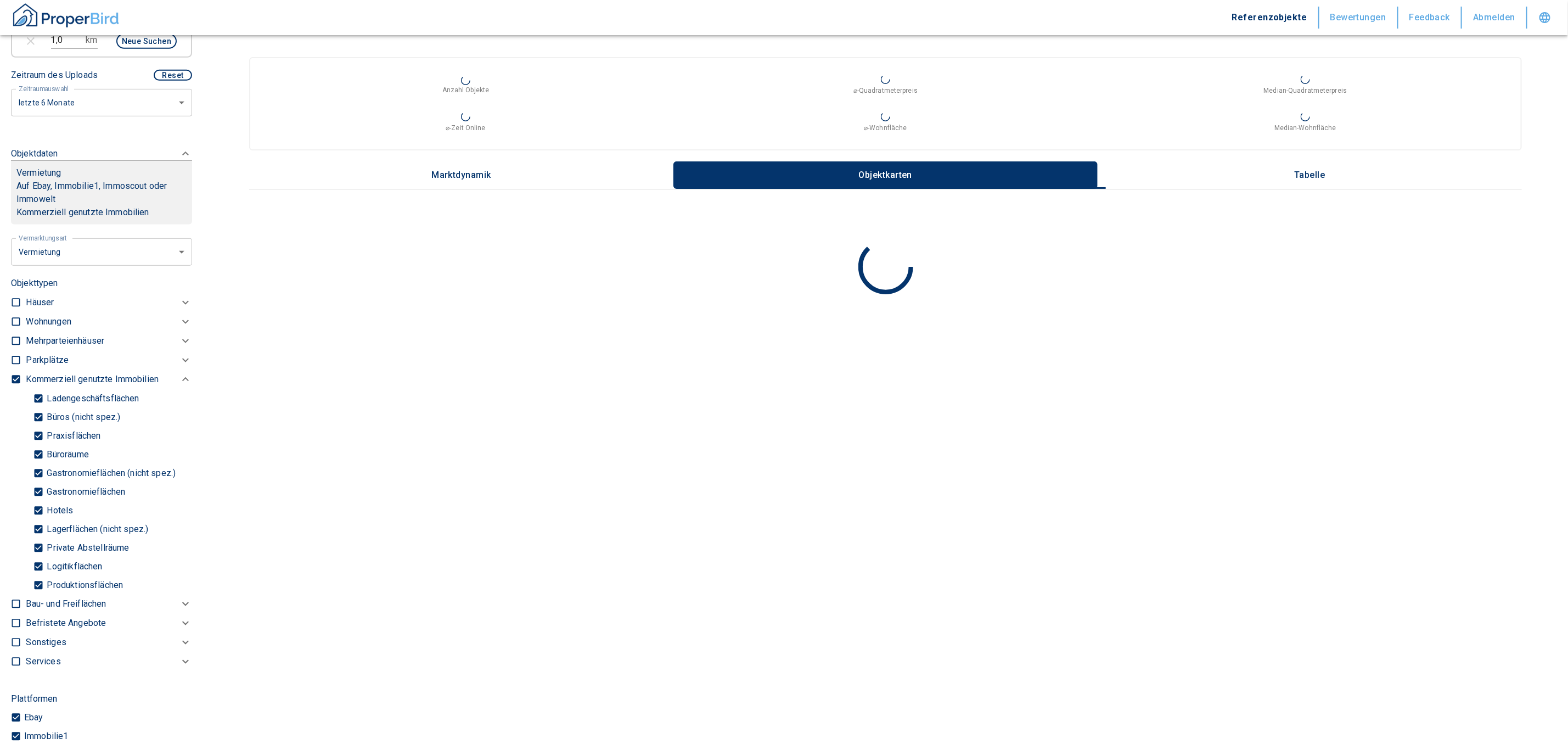
checkbox input "false"
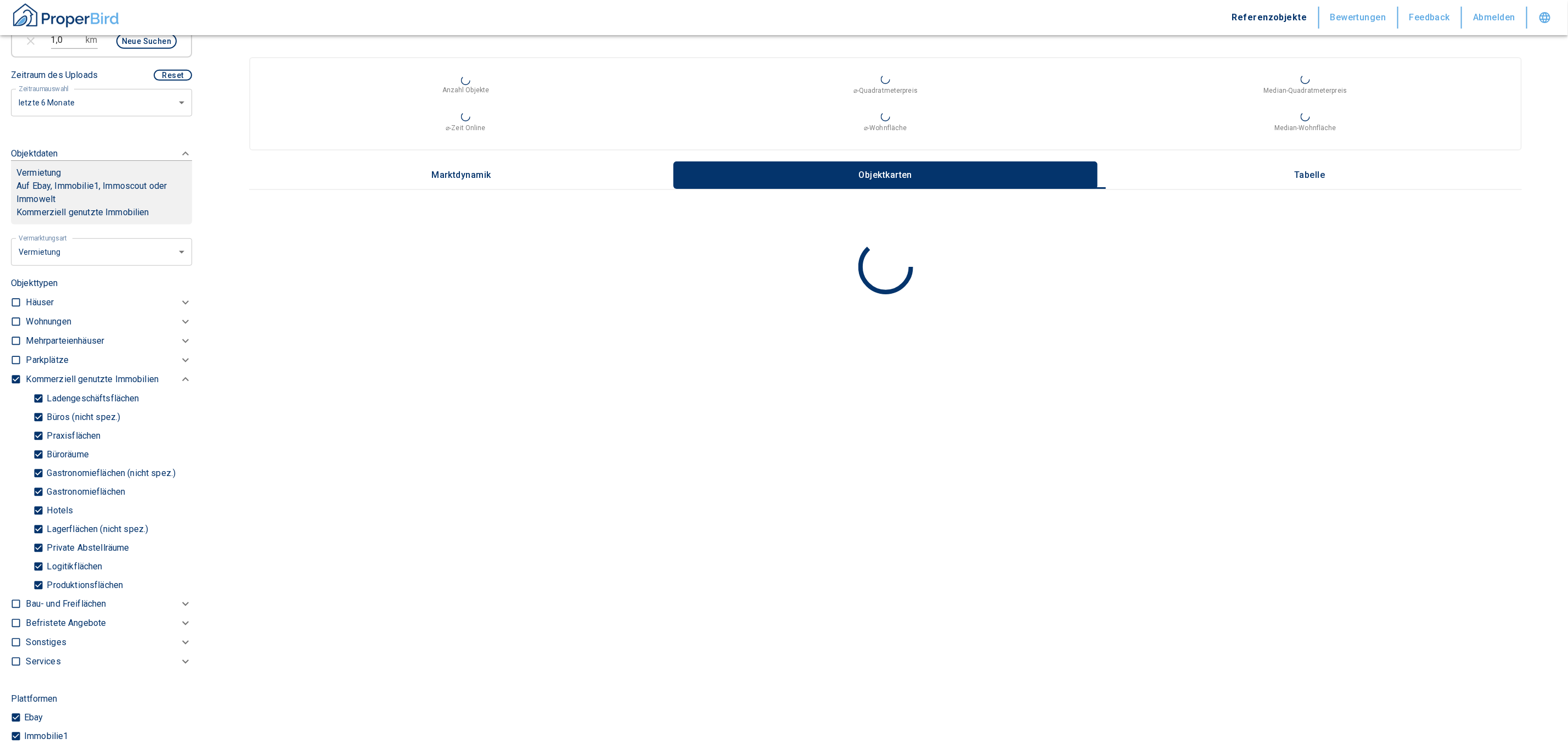
checkbox input "false"
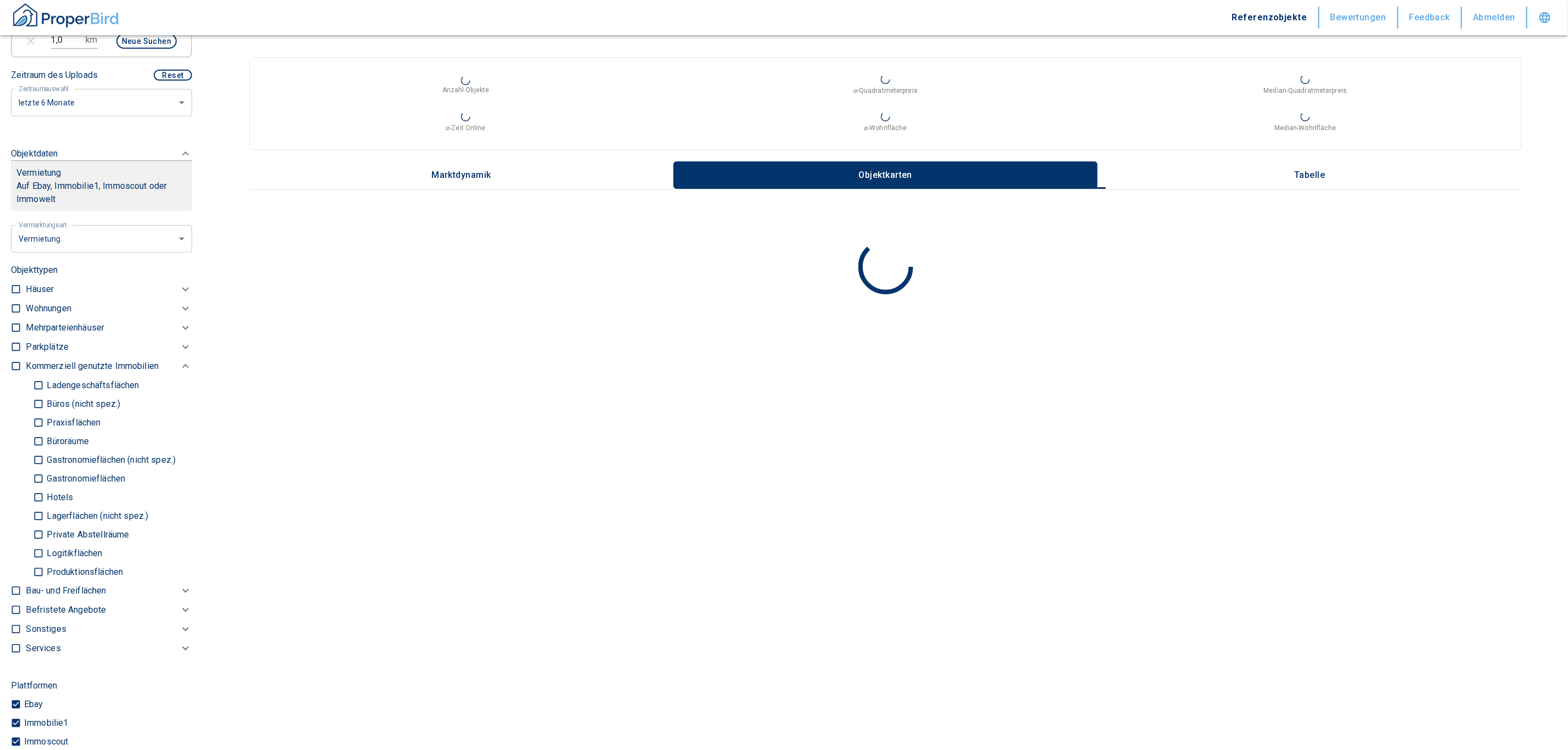
type input "2020"
click at [54, 409] on p "Büros (nicht spez.)" at bounding box center [82, 404] width 76 height 9
click at [64, 427] on p "Praxisflächen" at bounding box center [72, 422] width 56 height 9
click at [44, 432] on input "Praxisflächen" at bounding box center [38, 422] width 11 height 19
checkbox input "true"
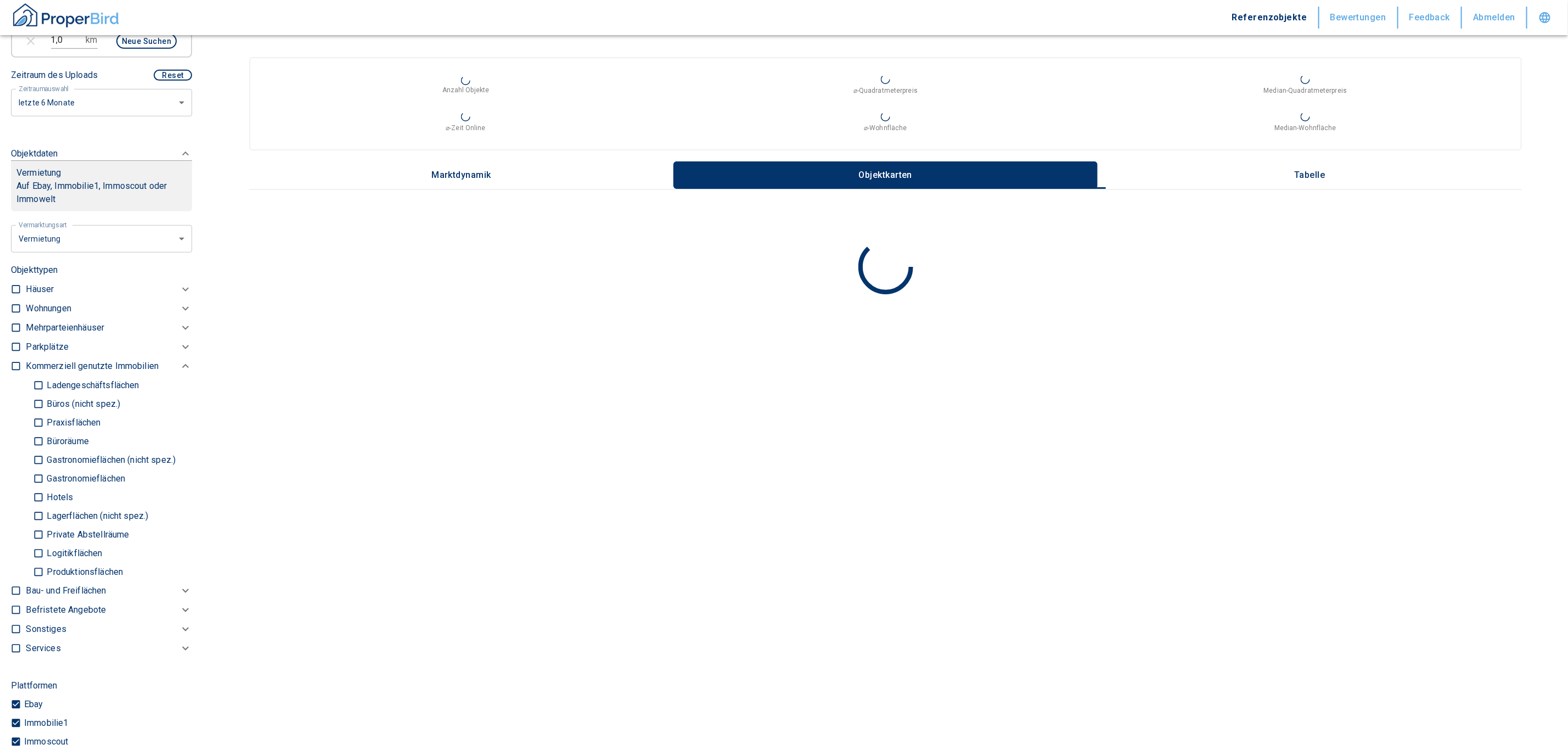
type input "2020"
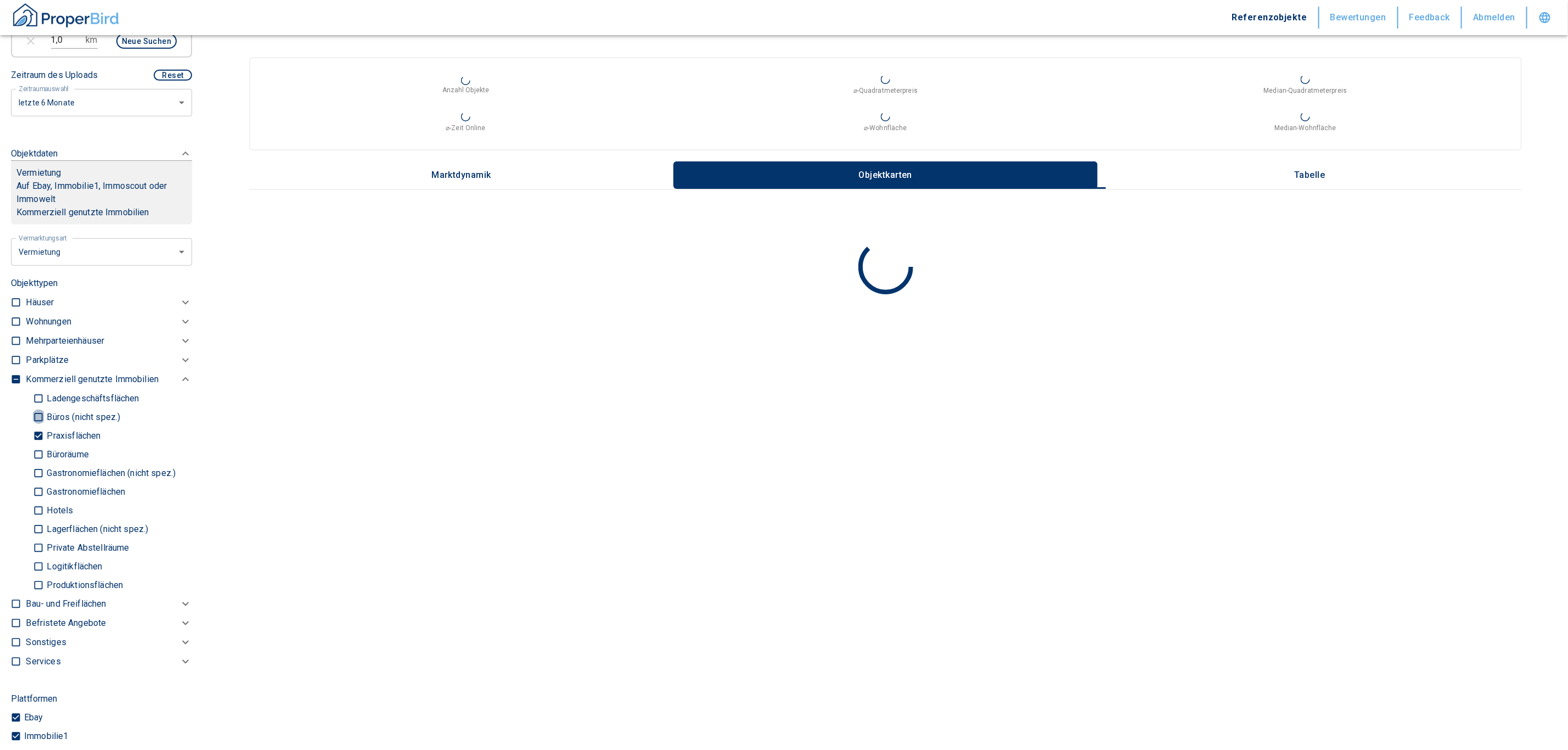
drag, startPoint x: 36, startPoint y: 422, endPoint x: 40, endPoint y: 437, distance: 15.5
click at [36, 423] on input "Büros (nicht spez.)" at bounding box center [38, 417] width 11 height 19
checkbox input "true"
type input "2020"
click at [41, 460] on input "Büroräume" at bounding box center [38, 454] width 11 height 19
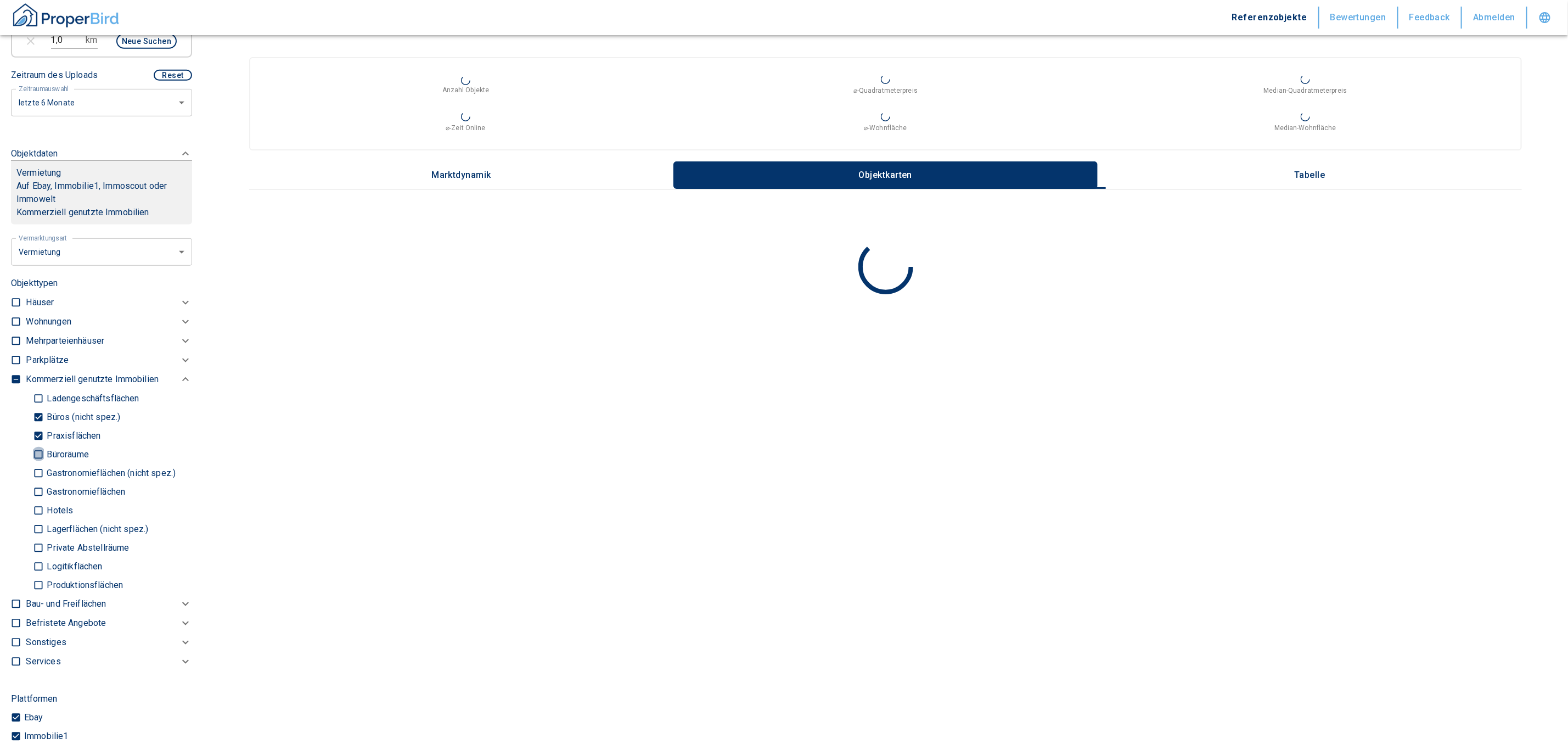
checkbox input "true"
type input "2020"
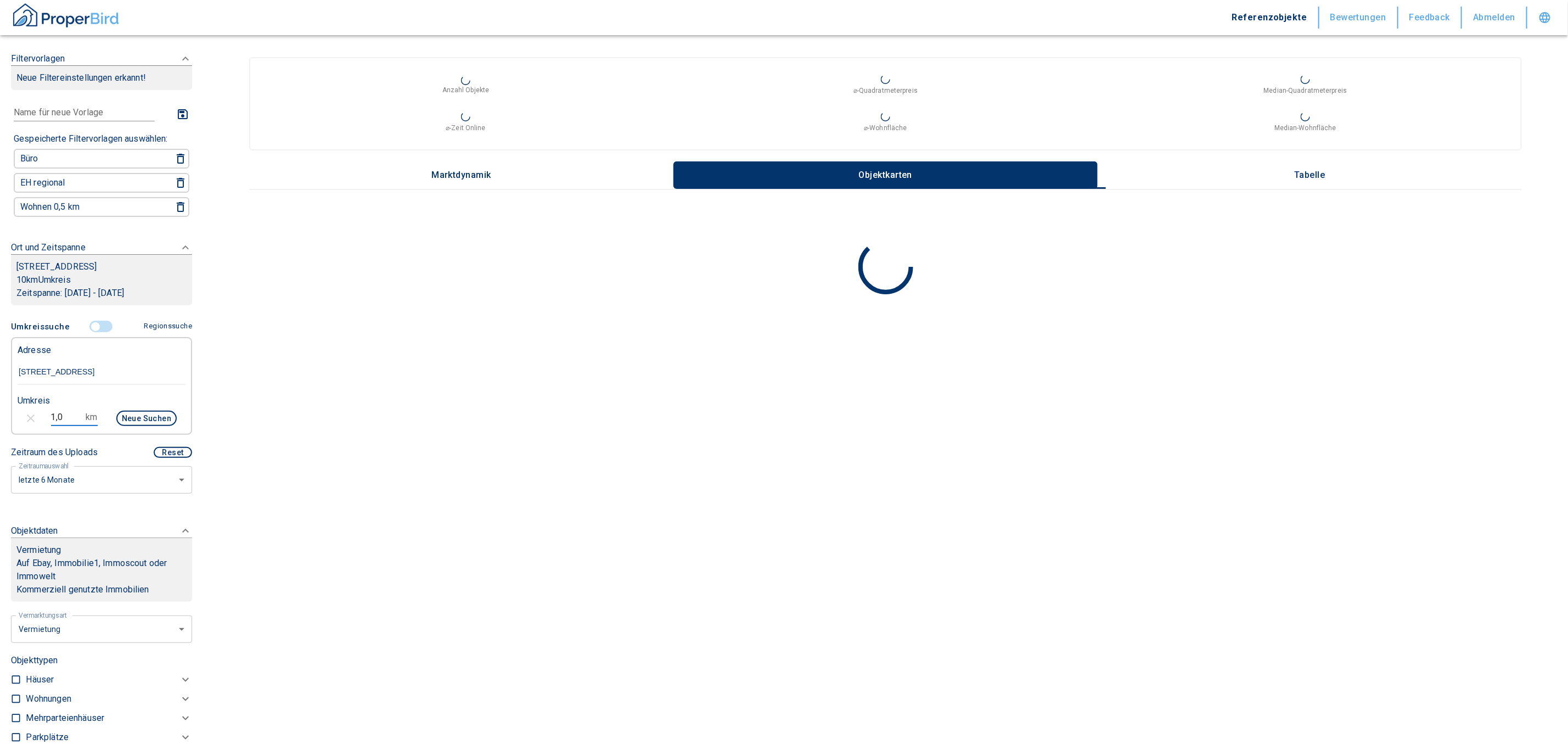
click at [71, 426] on input "1,0" at bounding box center [66, 417] width 31 height 18
drag, startPoint x: 71, startPoint y: 432, endPoint x: -14, endPoint y: 429, distance: 85.1
click at [0, 429] on html "Referenzobjekte Bewertungen Feedback Abmelden Filtervorlagen Neue Filtereinstel…" at bounding box center [784, 375] width 1568 height 750
type input "0,5"
click at [144, 426] on button "Neue Suchen" at bounding box center [146, 419] width 61 height 16
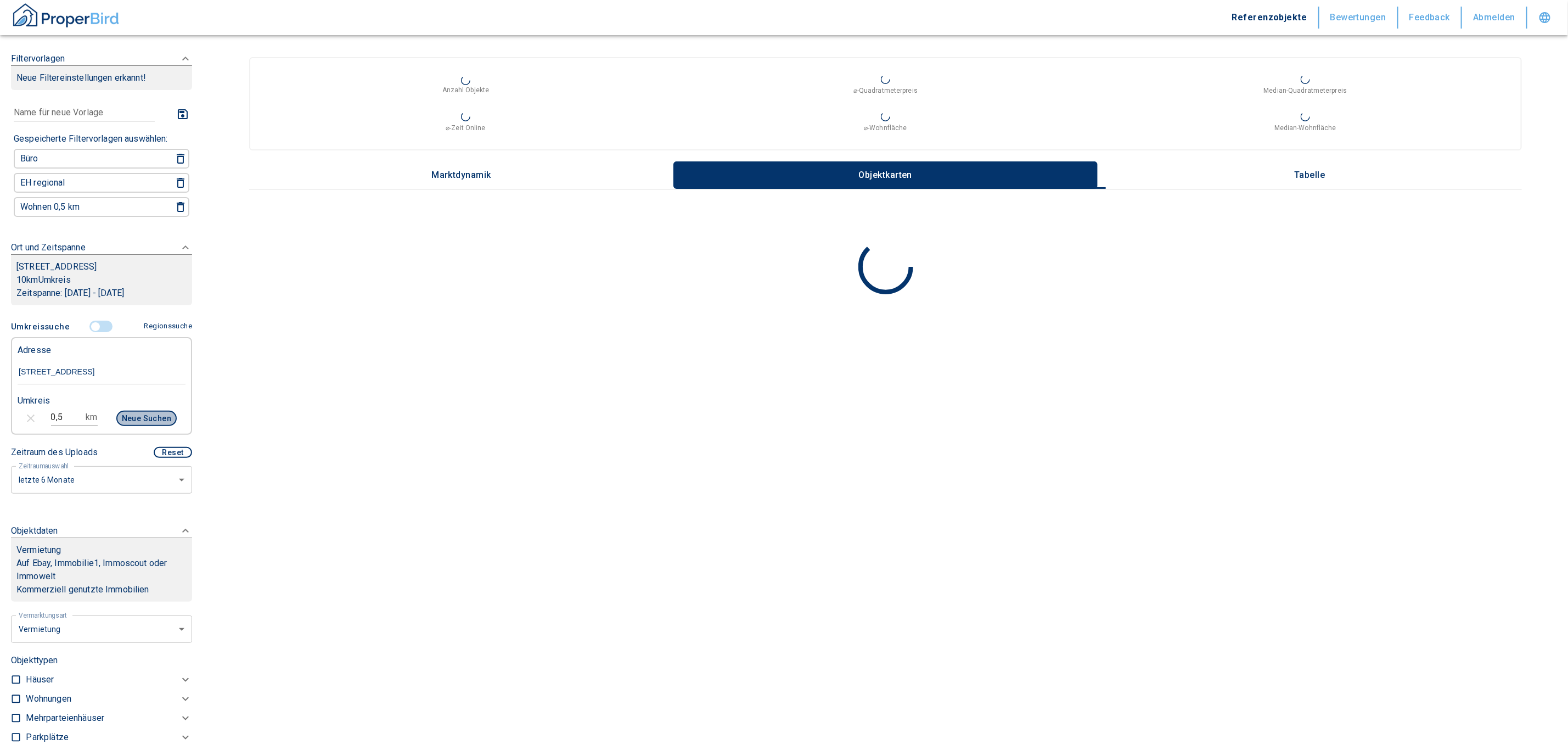
type input "2020"
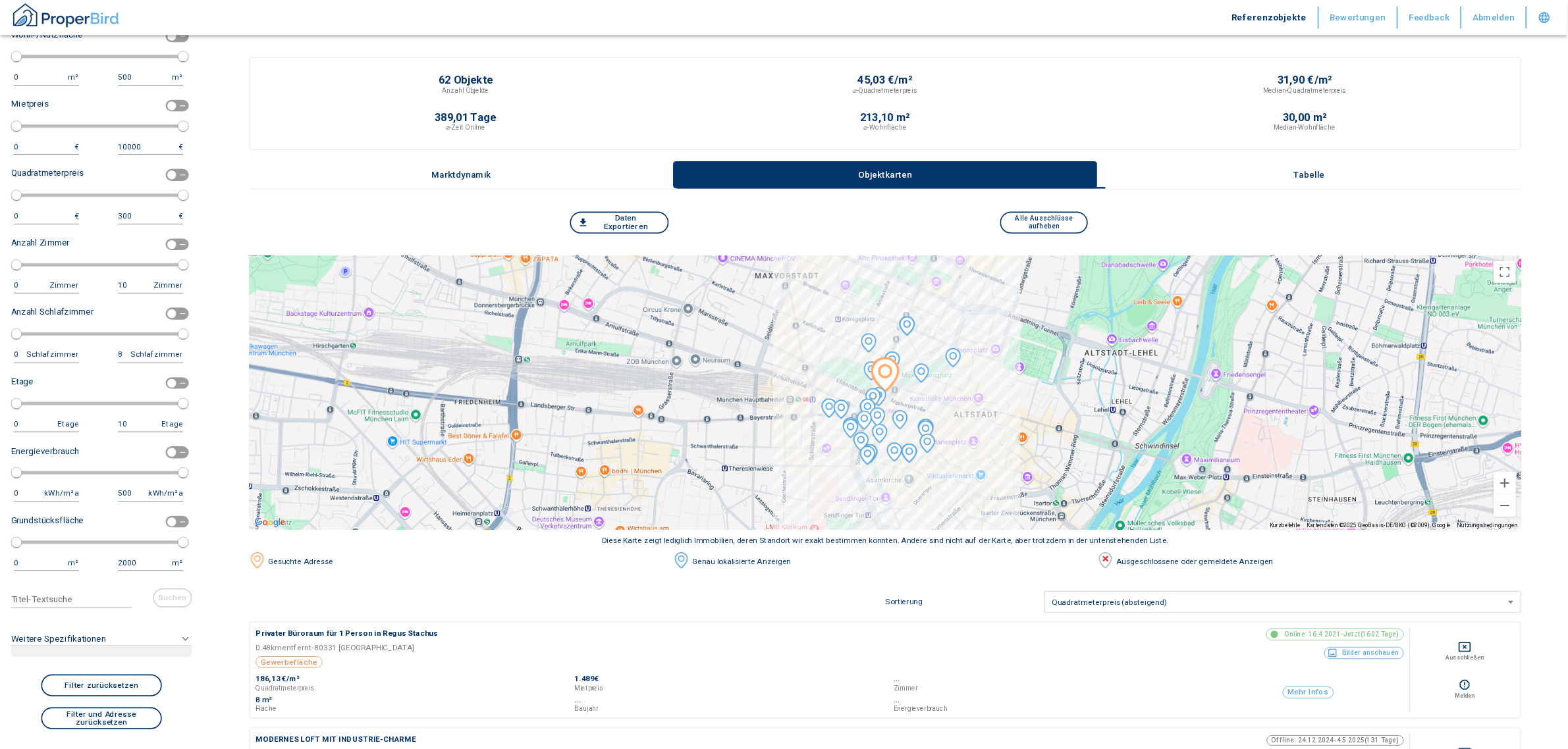
scroll to position [1185, 0]
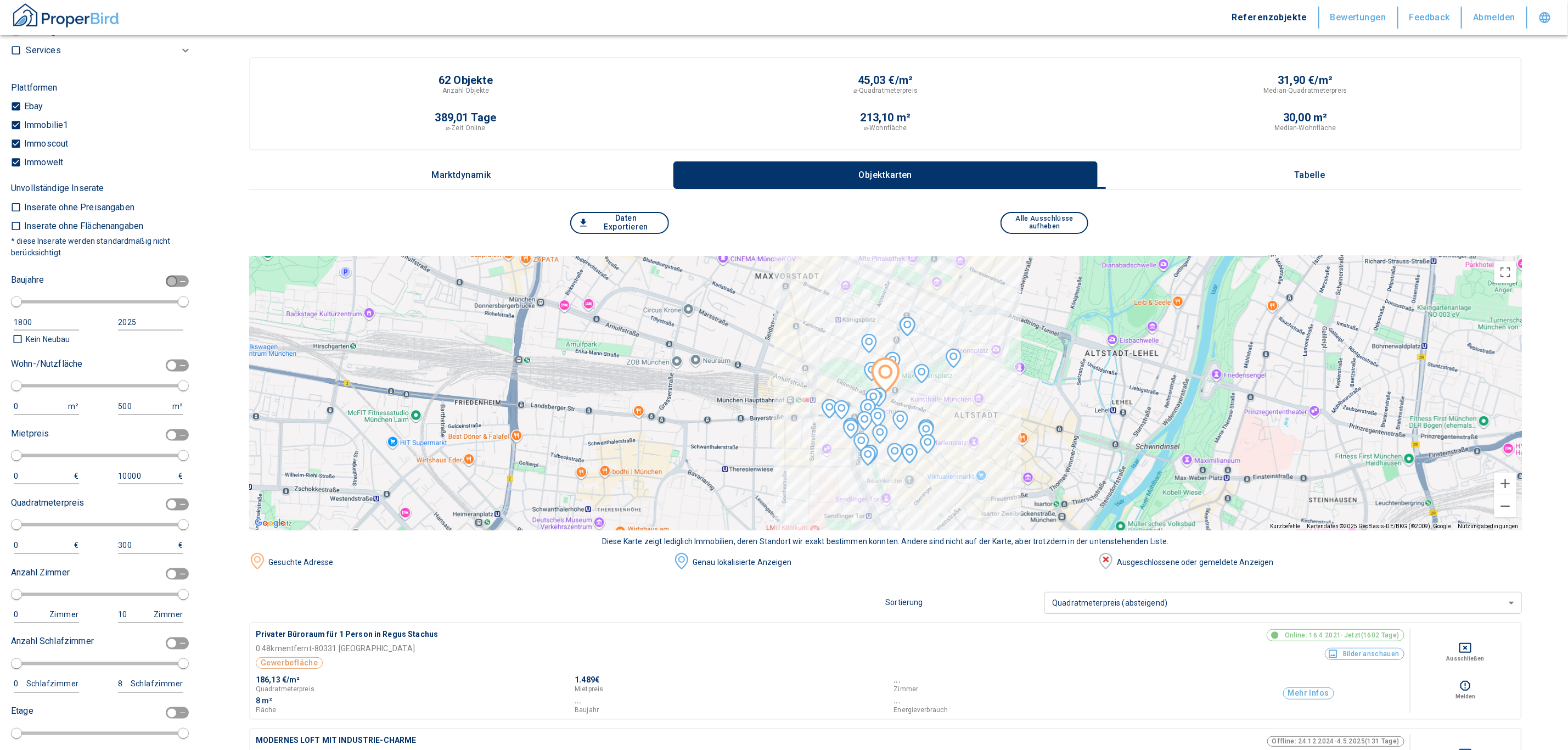
click at [162, 286] on input "checkbox" at bounding box center [172, 281] width 33 height 12
checkbox input "true"
type input "1970"
type input "2010"
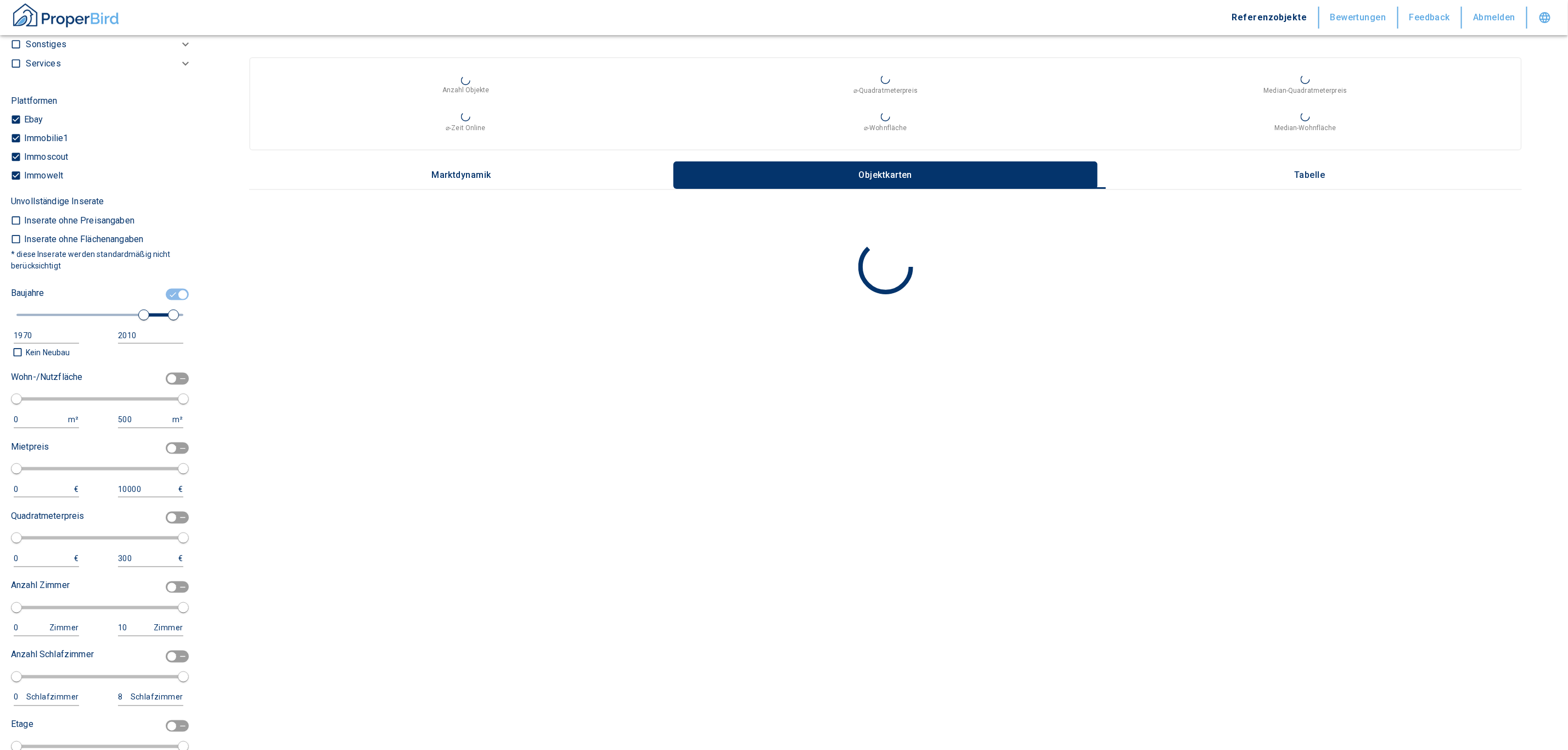
click at [158, 291] on div "Vermarktungsart Vermietung rent Vermarktungsartxx Objekttypen Häuser Reihenhaus…" at bounding box center [101, 298] width 181 height 1317
click at [167, 301] on input "checkbox" at bounding box center [183, 294] width 33 height 12
checkbox input "false"
type input "1800"
type input "2020"
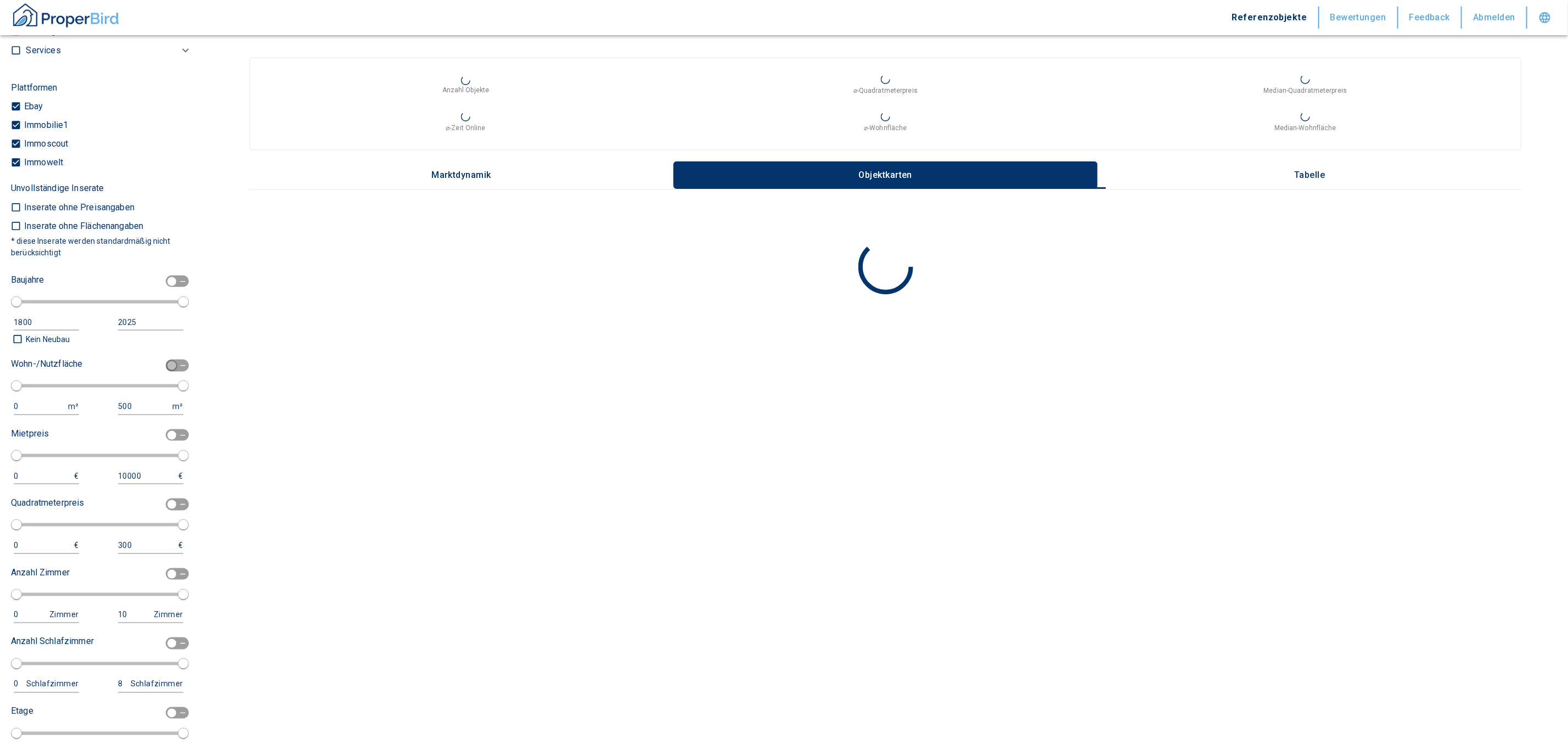
click at [168, 372] on input "checkbox" at bounding box center [172, 365] width 33 height 12
checkbox input "true"
type input "2020"
type input "50"
type input "150"
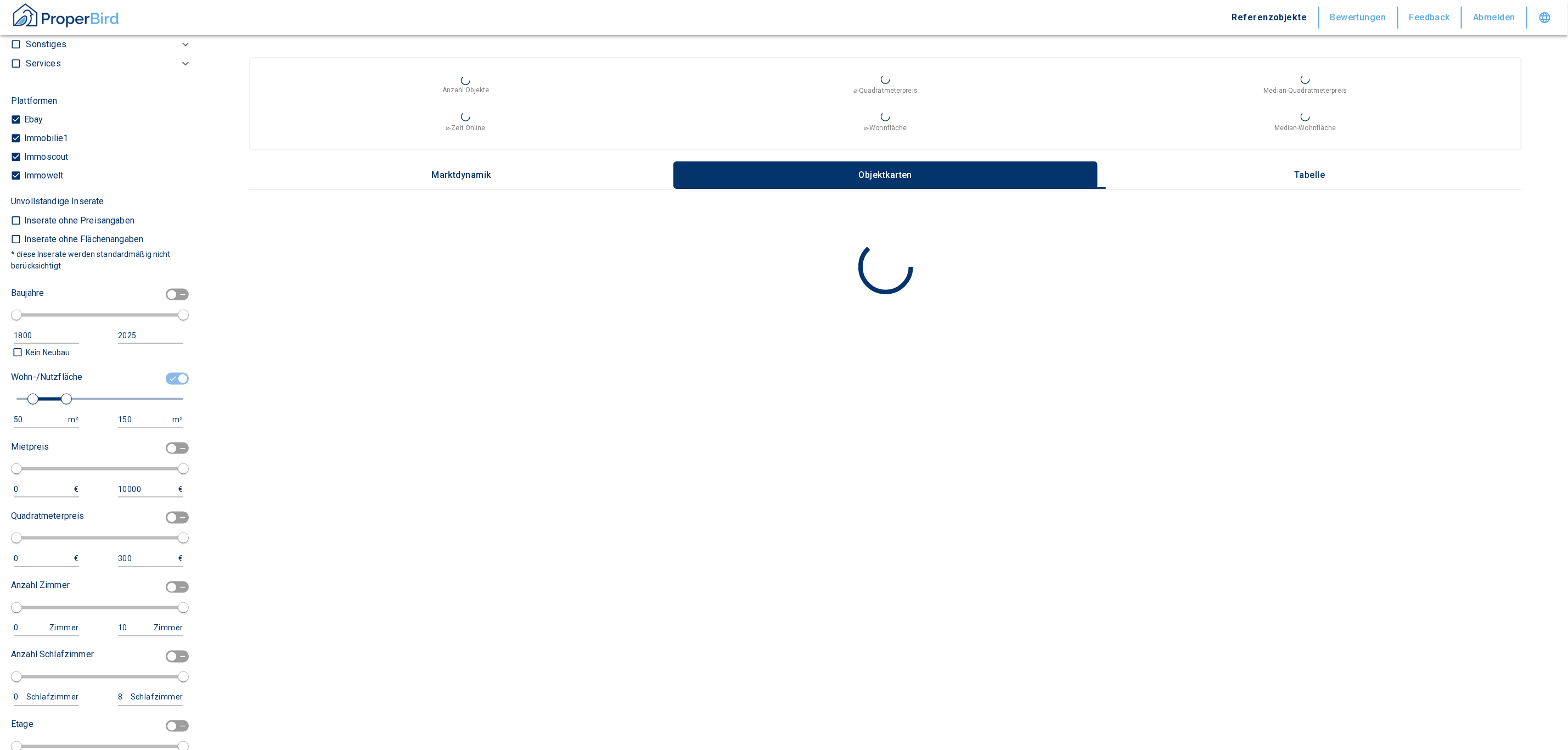
click at [46, 422] on div "Wohn-/Nutzfläche 50 m² 150 m²" at bounding box center [97, 398] width 172 height 60
click at [38, 427] on div "50" at bounding box center [35, 420] width 43 height 14
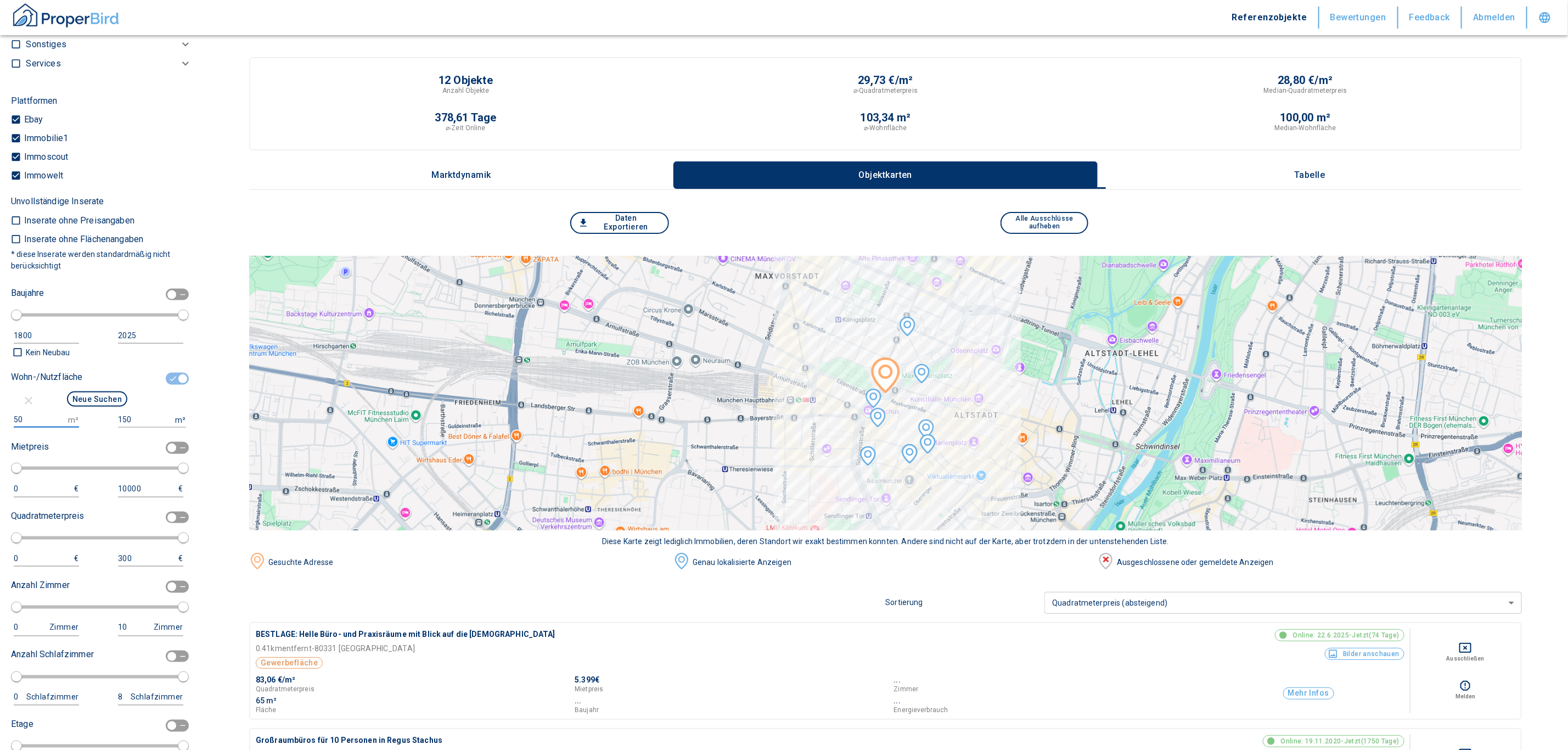
drag, startPoint x: 25, startPoint y: 427, endPoint x: -37, endPoint y: 418, distance: 62.6
type input "100"
click at [135, 428] on input "150" at bounding box center [145, 420] width 53 height 16
type input "1500000"
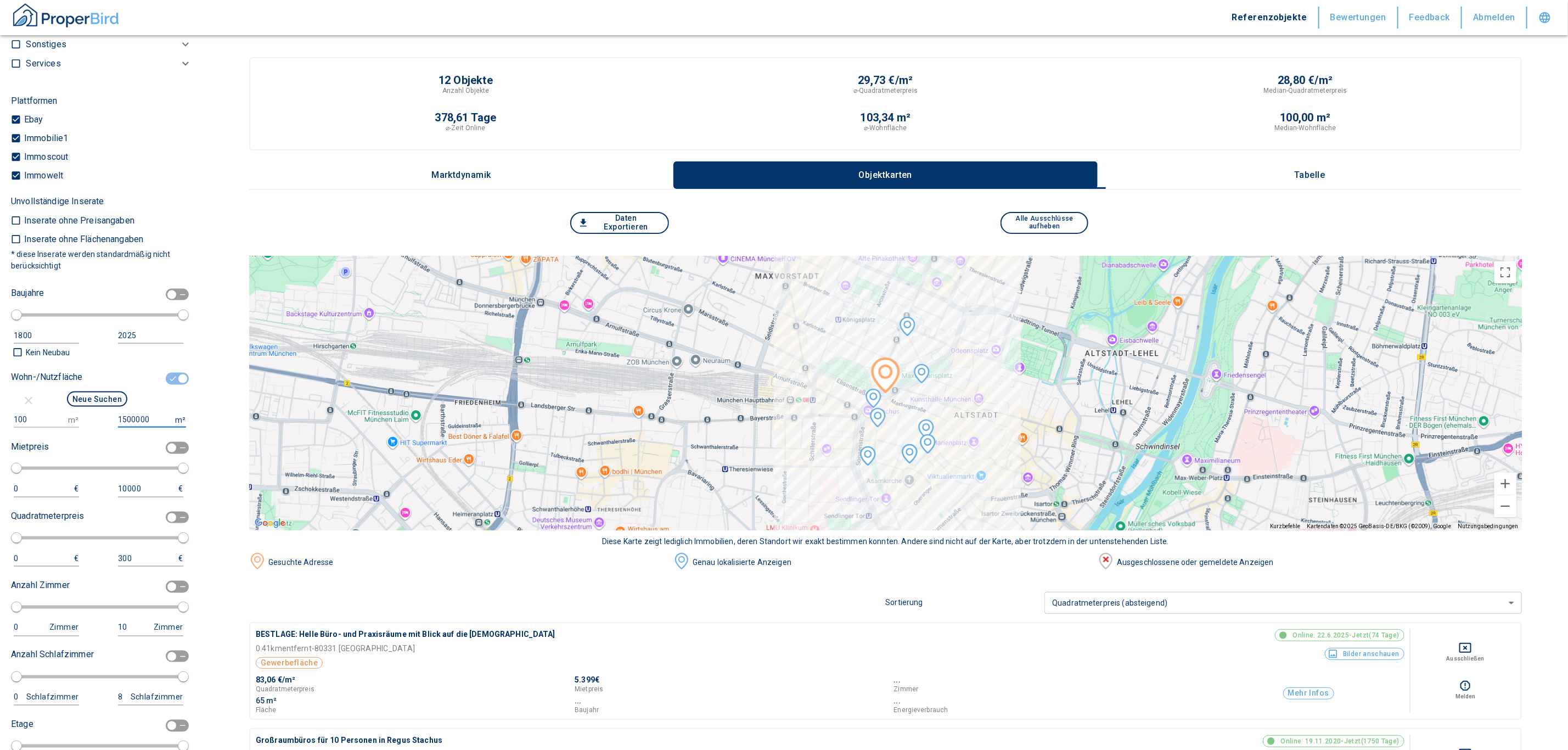
click at [107, 407] on button "Neue Suchen" at bounding box center [97, 400] width 61 height 16
type input "2020"
click at [1331, 170] on p "Tabelle" at bounding box center [1310, 175] width 55 height 10
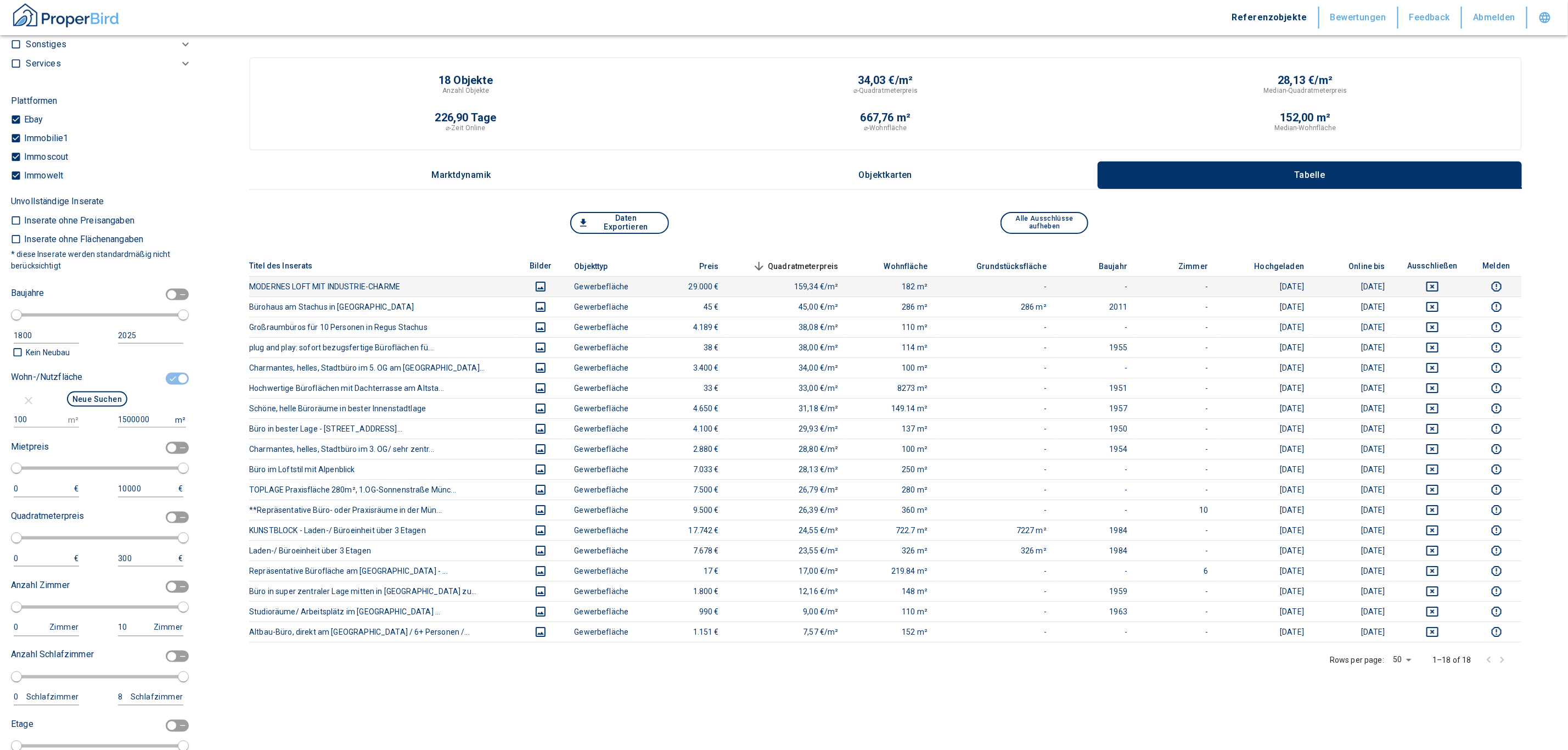
click at [1394, 281] on icon "deselect this listing" at bounding box center [1433, 286] width 12 height 10
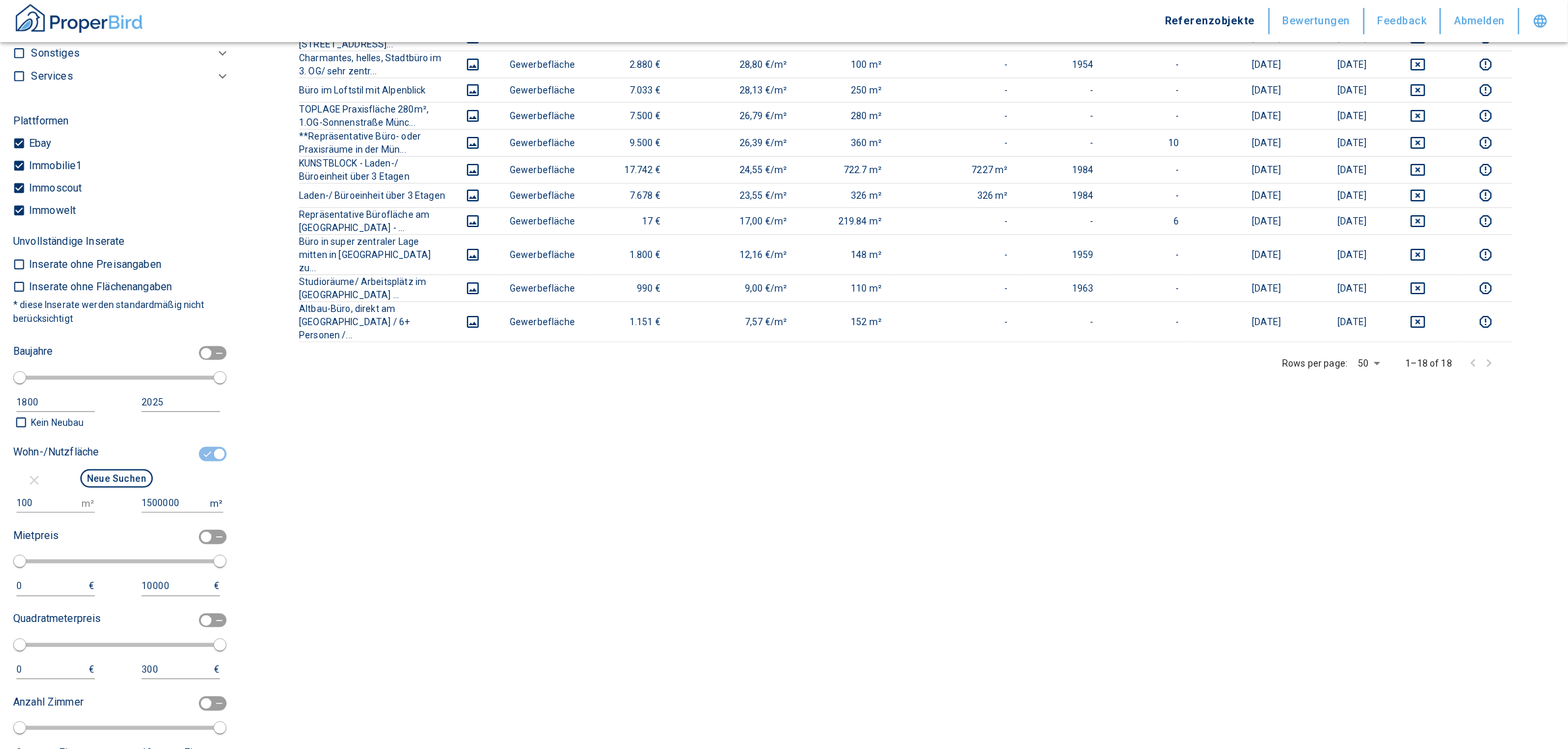
scroll to position [183, 0]
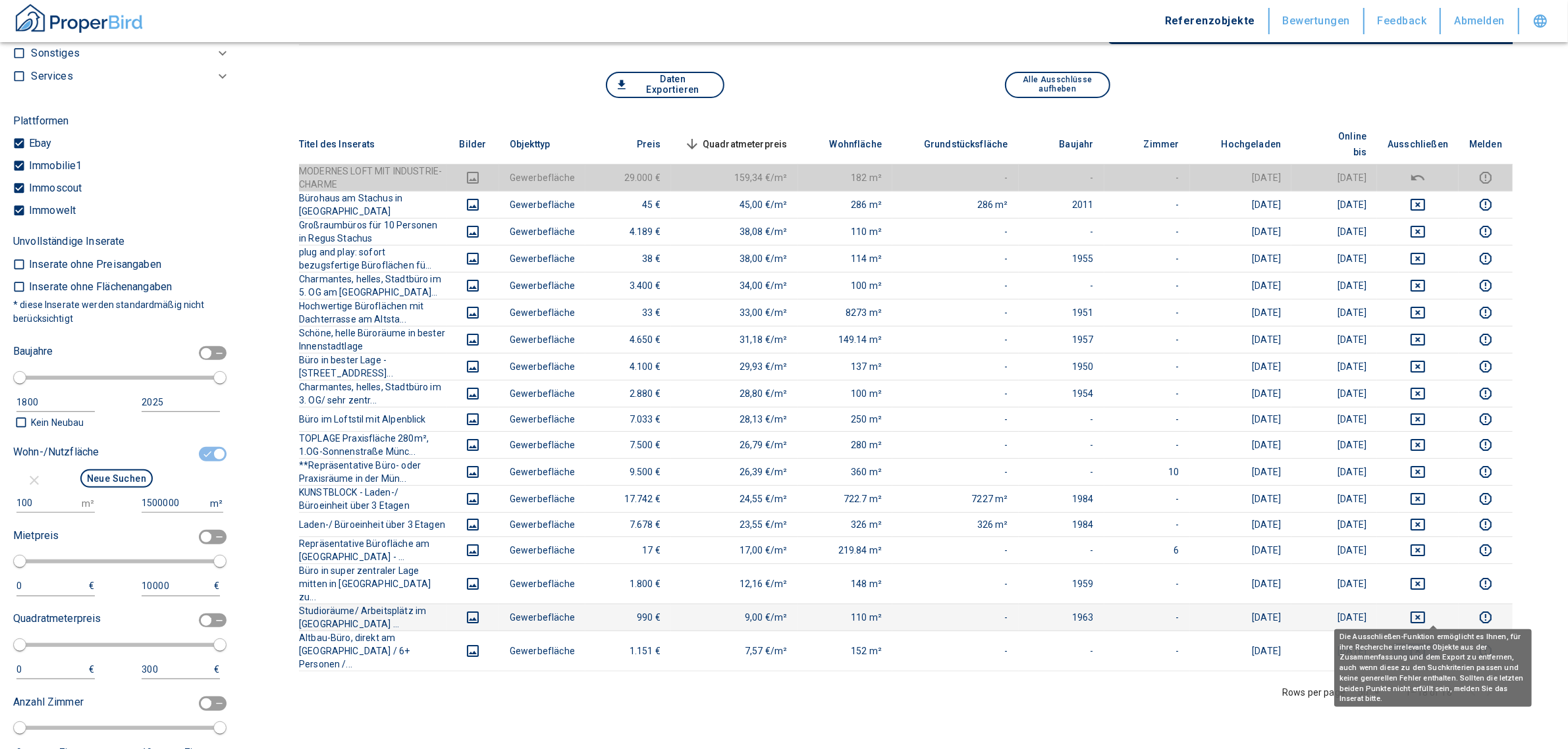
drag, startPoint x: 1436, startPoint y: 613, endPoint x: 1440, endPoint y: 594, distance: 19.4
click at [1426, 643] on icon "deselect this listing" at bounding box center [1418, 651] width 16 height 16
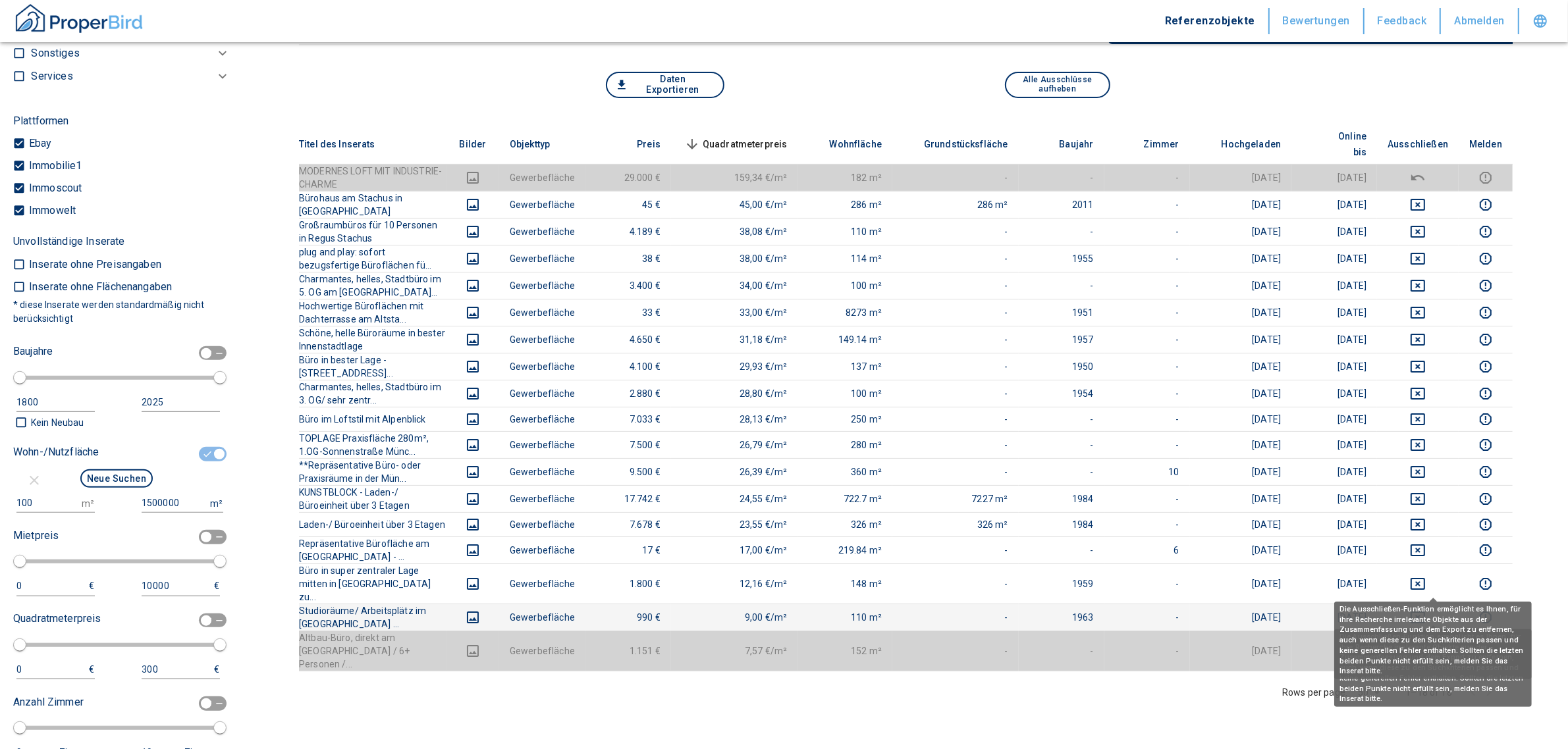
click at [1426, 610] on icon "deselect this listing" at bounding box center [1418, 617] width 16 height 16
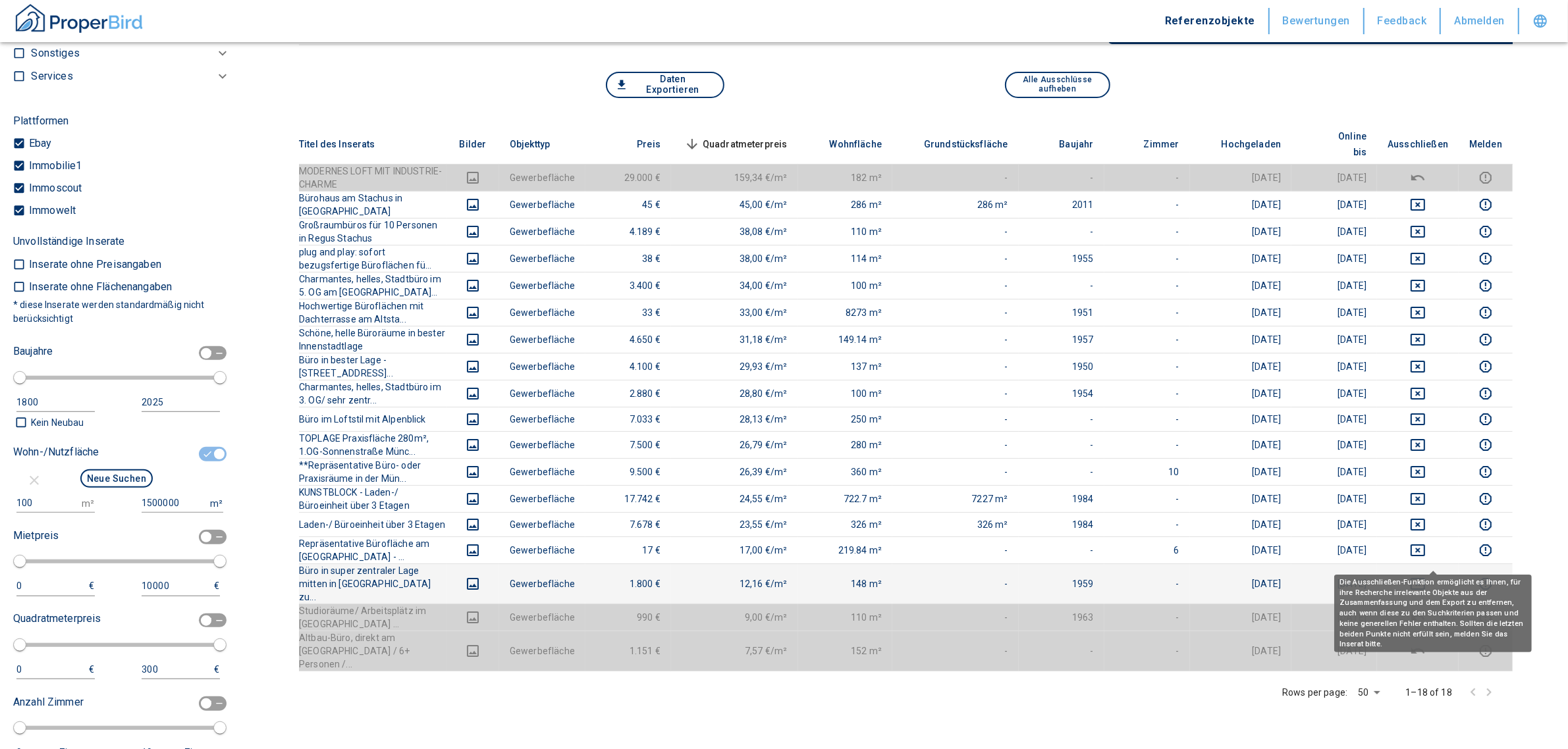
click at [1442, 576] on button "deselect this listing" at bounding box center [1418, 584] width 61 height 16
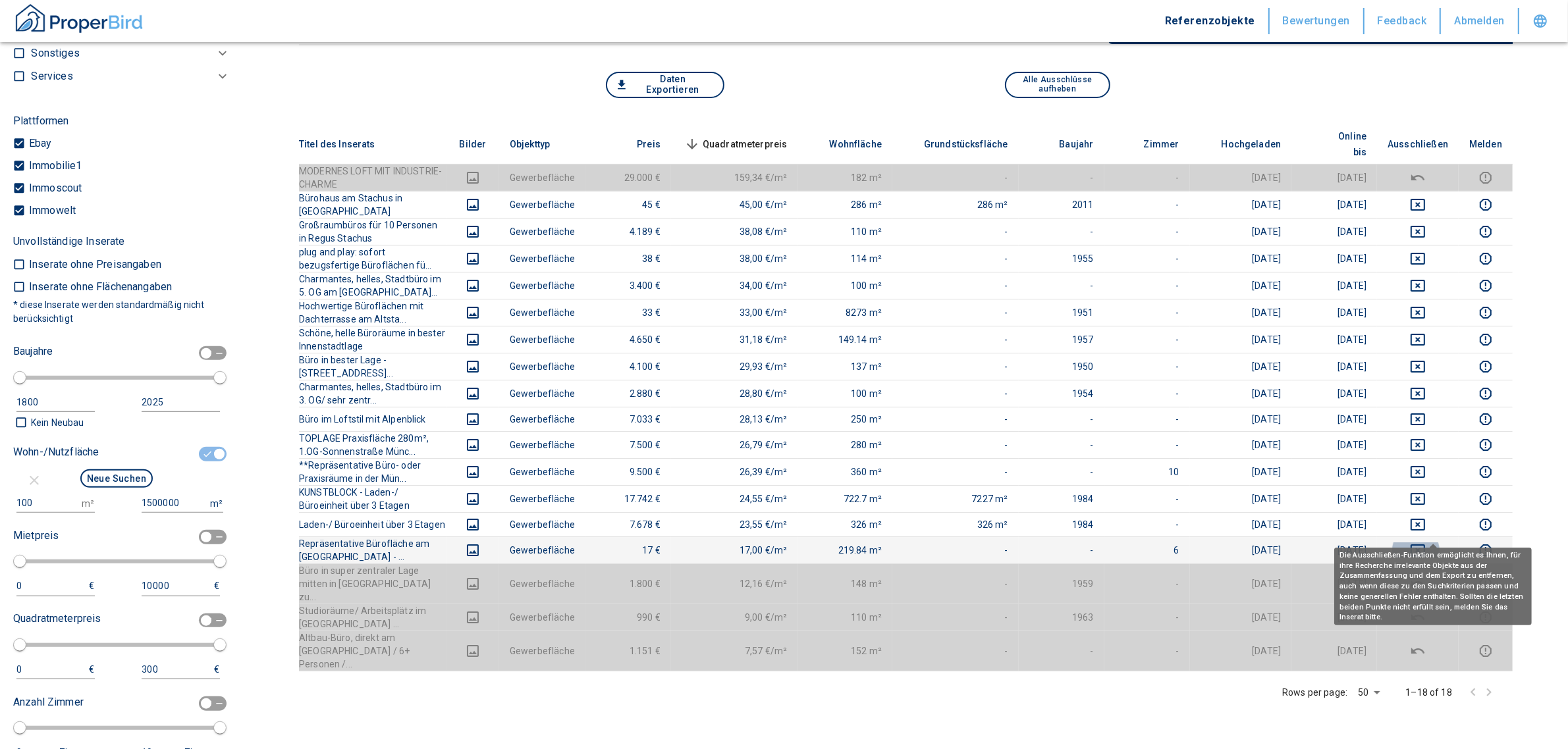
click at [1426, 542] on icon "deselect this listing" at bounding box center [1418, 550] width 16 height 16
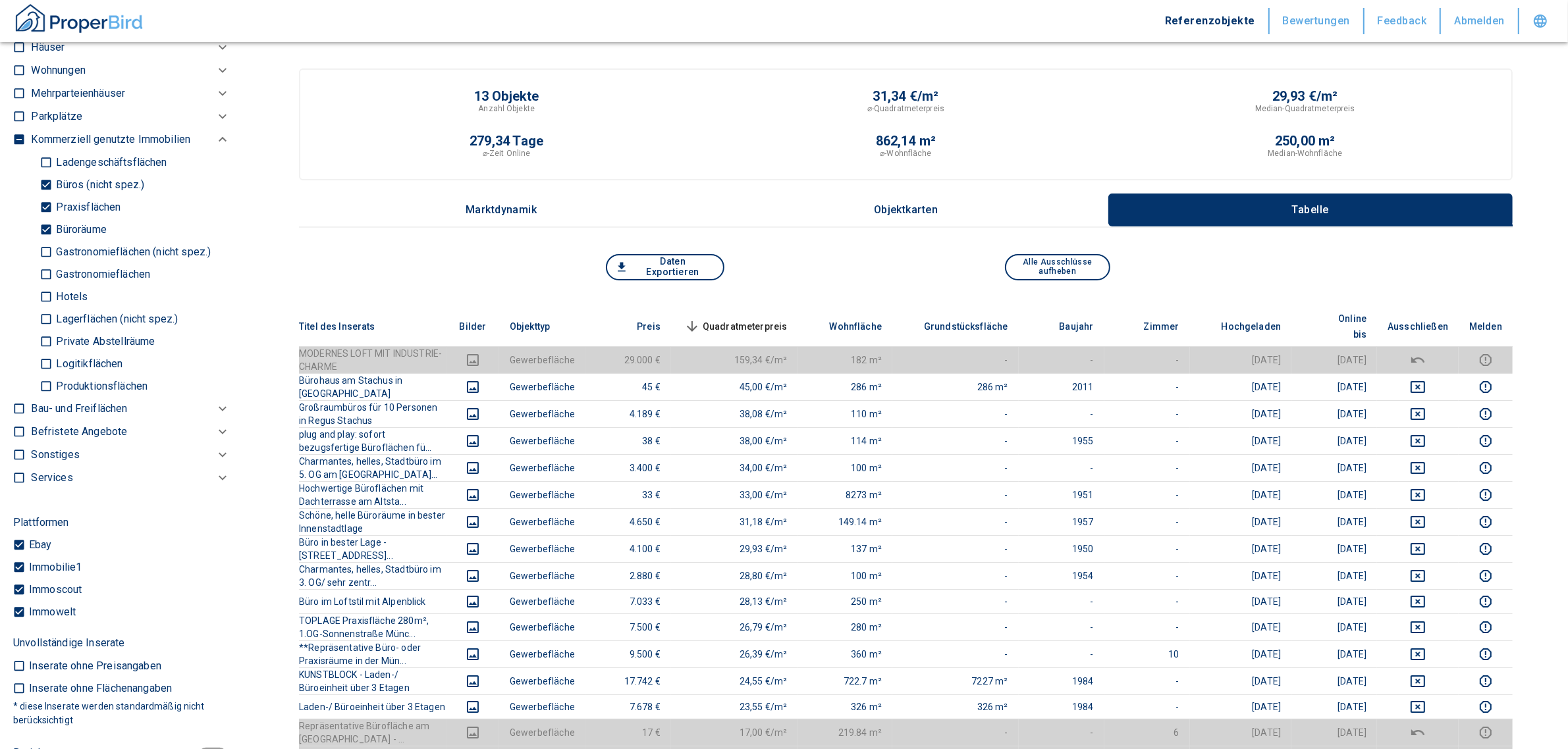
scroll to position [780, 0]
click at [91, 228] on p "Büroräume" at bounding box center [79, 233] width 53 height 10
click at [53, 228] on input "Büroräume" at bounding box center [45, 232] width 13 height 23
checkbox input "false"
type input "2020"
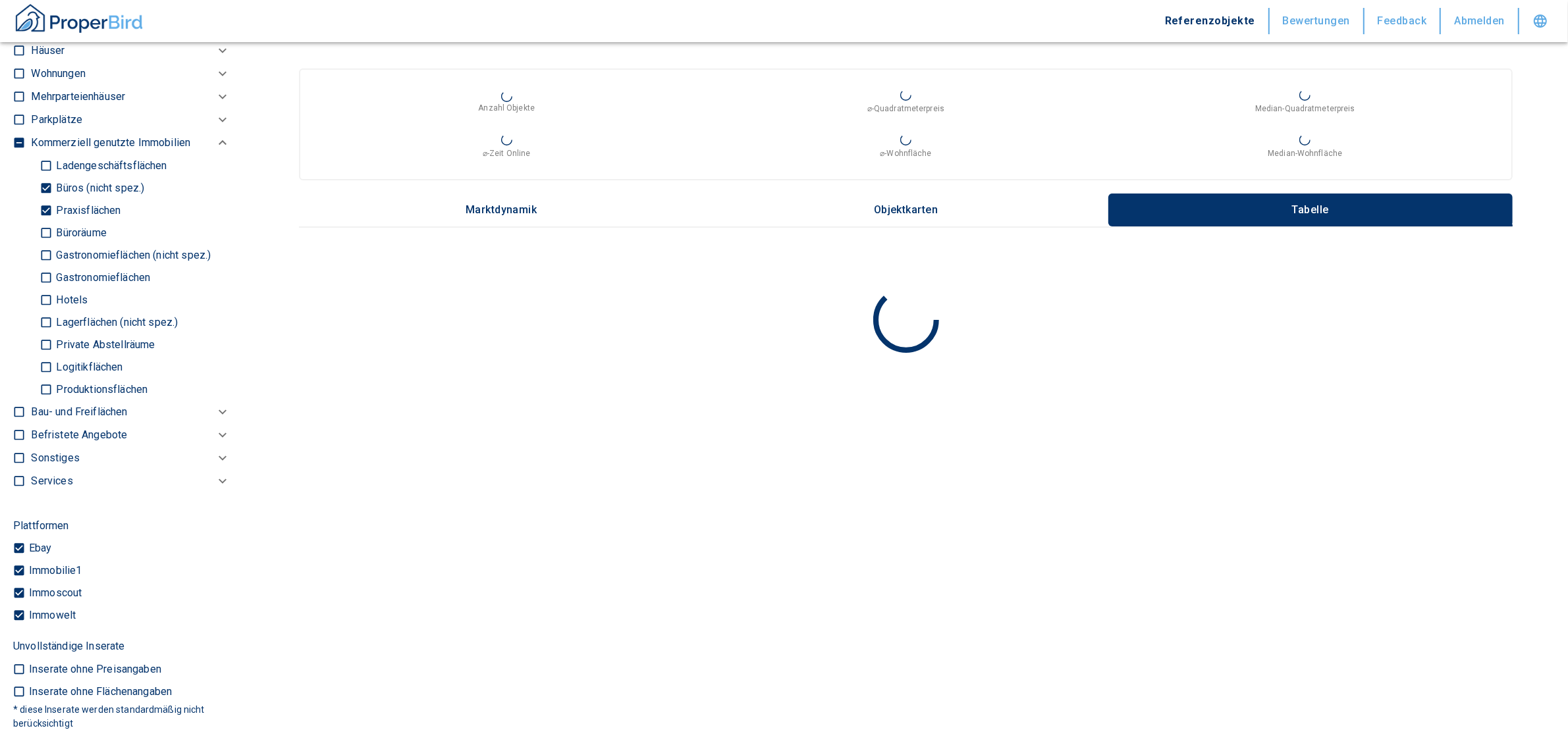
click at [53, 206] on p "Praxisflächen" at bounding box center [86, 211] width 68 height 10
click at [53, 202] on input "Praxisflächen" at bounding box center [45, 210] width 13 height 23
checkbox input "false"
type input "2020"
click at [39, 179] on input "Büros (nicht spez.)" at bounding box center [45, 188] width 13 height 23
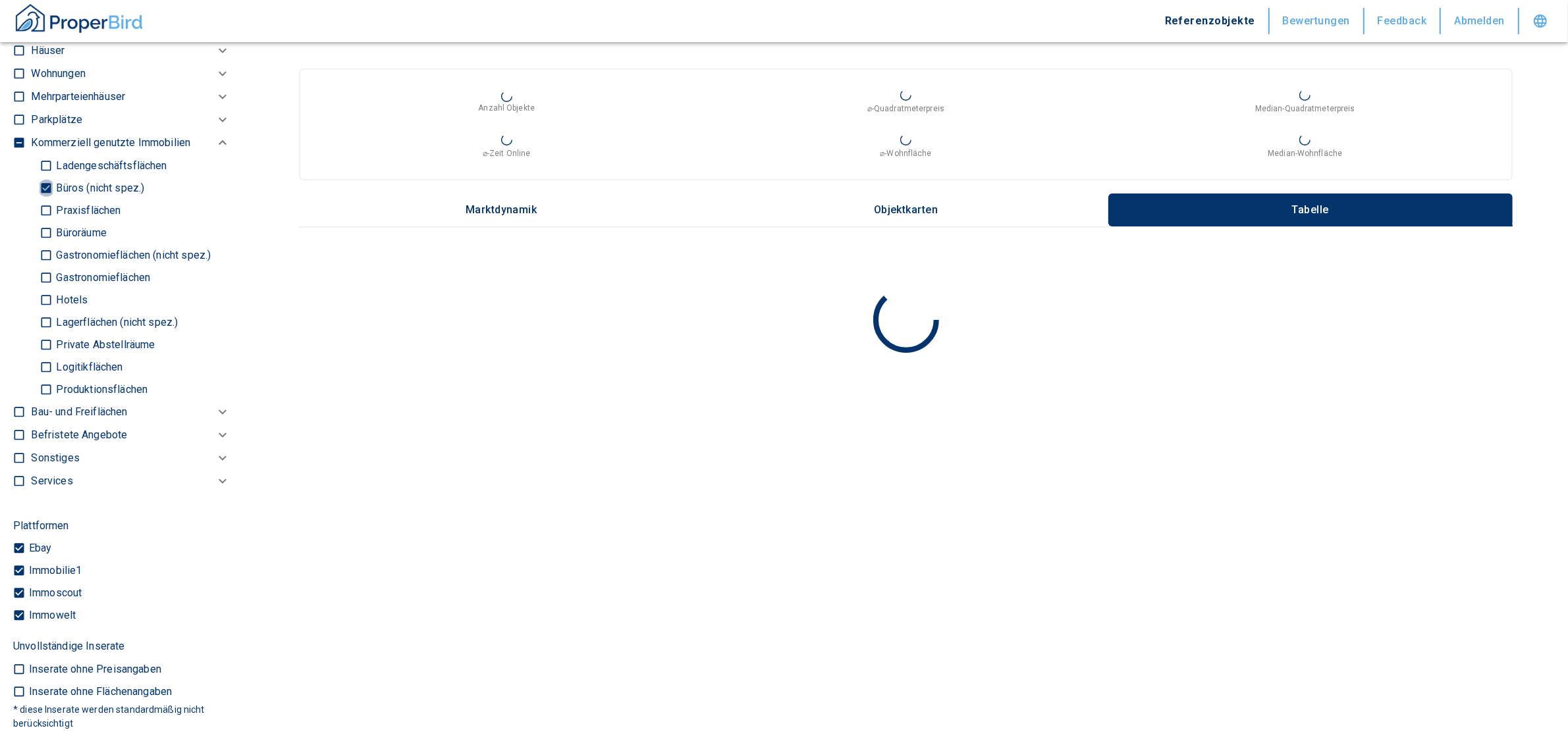
checkbox input "false"
type input "2020"
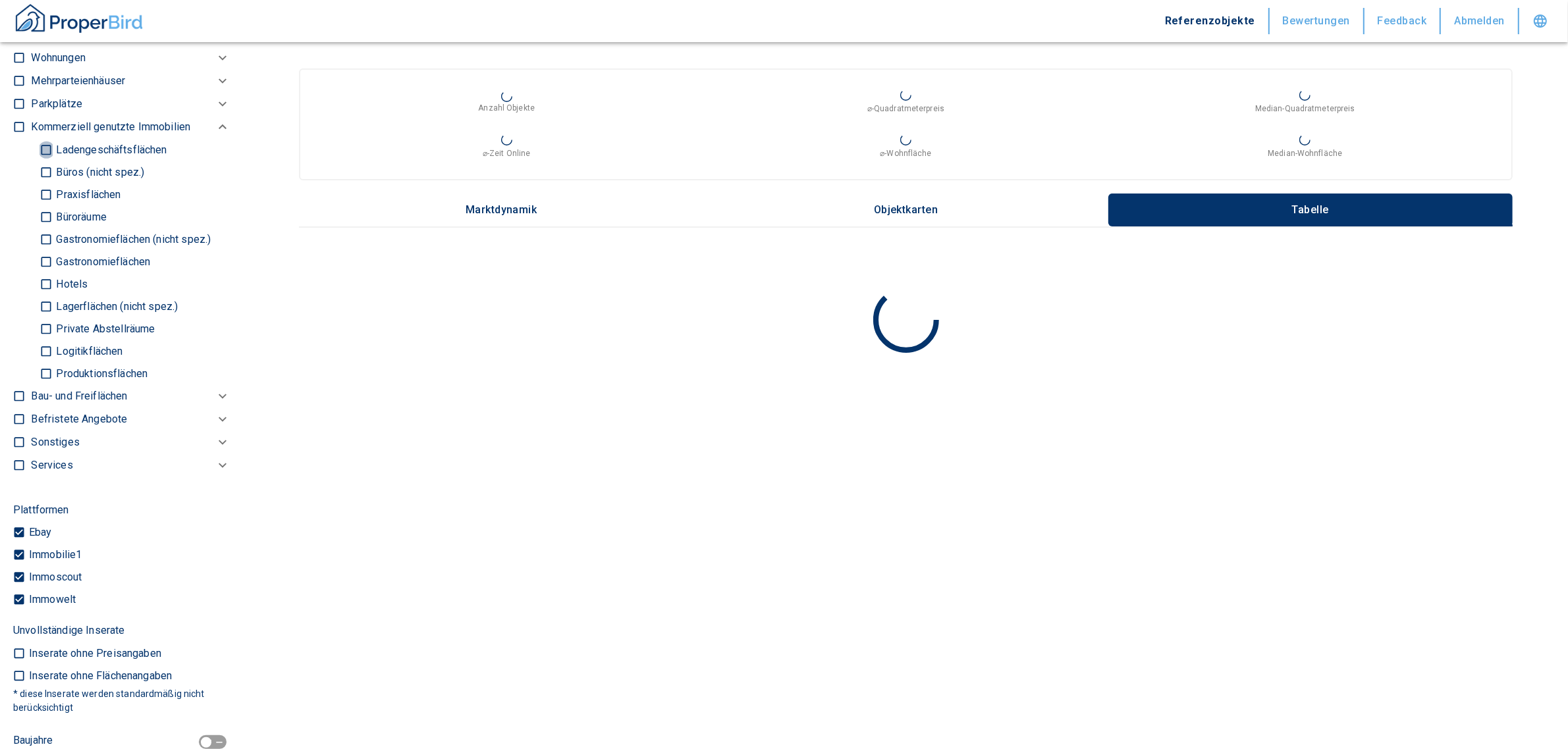
click at [44, 145] on input "Ladengeschäftsflächen" at bounding box center [45, 149] width 13 height 23
checkbox input "true"
type input "2020"
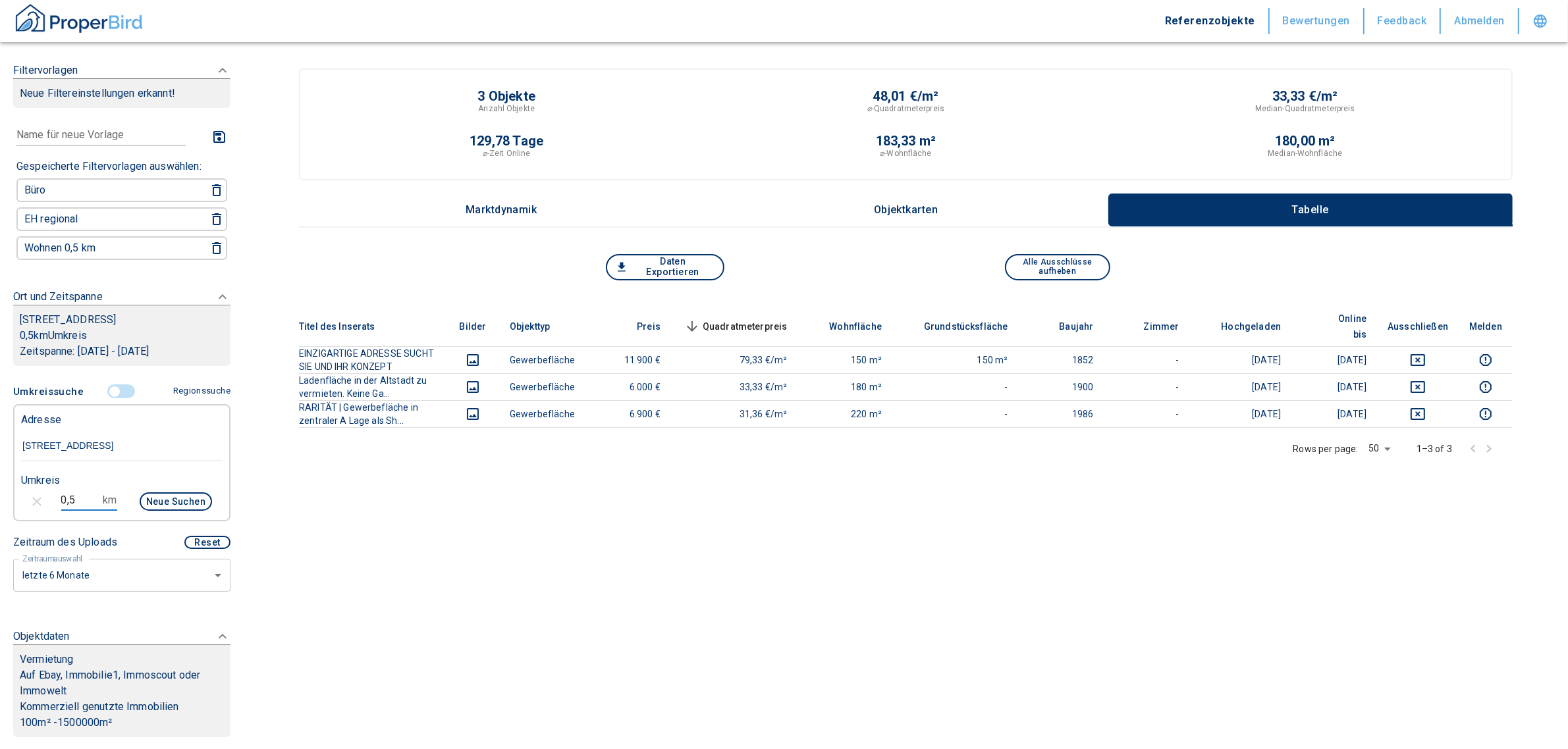
drag, startPoint x: 80, startPoint y: 490, endPoint x: 26, endPoint y: 491, distance: 54.0
click at [26, 491] on div "0,5 km Neue Suchen" at bounding box center [111, 502] width 202 height 32
type input "1,0"
click at [173, 493] on button "Neue Suchen" at bounding box center [175, 502] width 73 height 19
type input "2020"
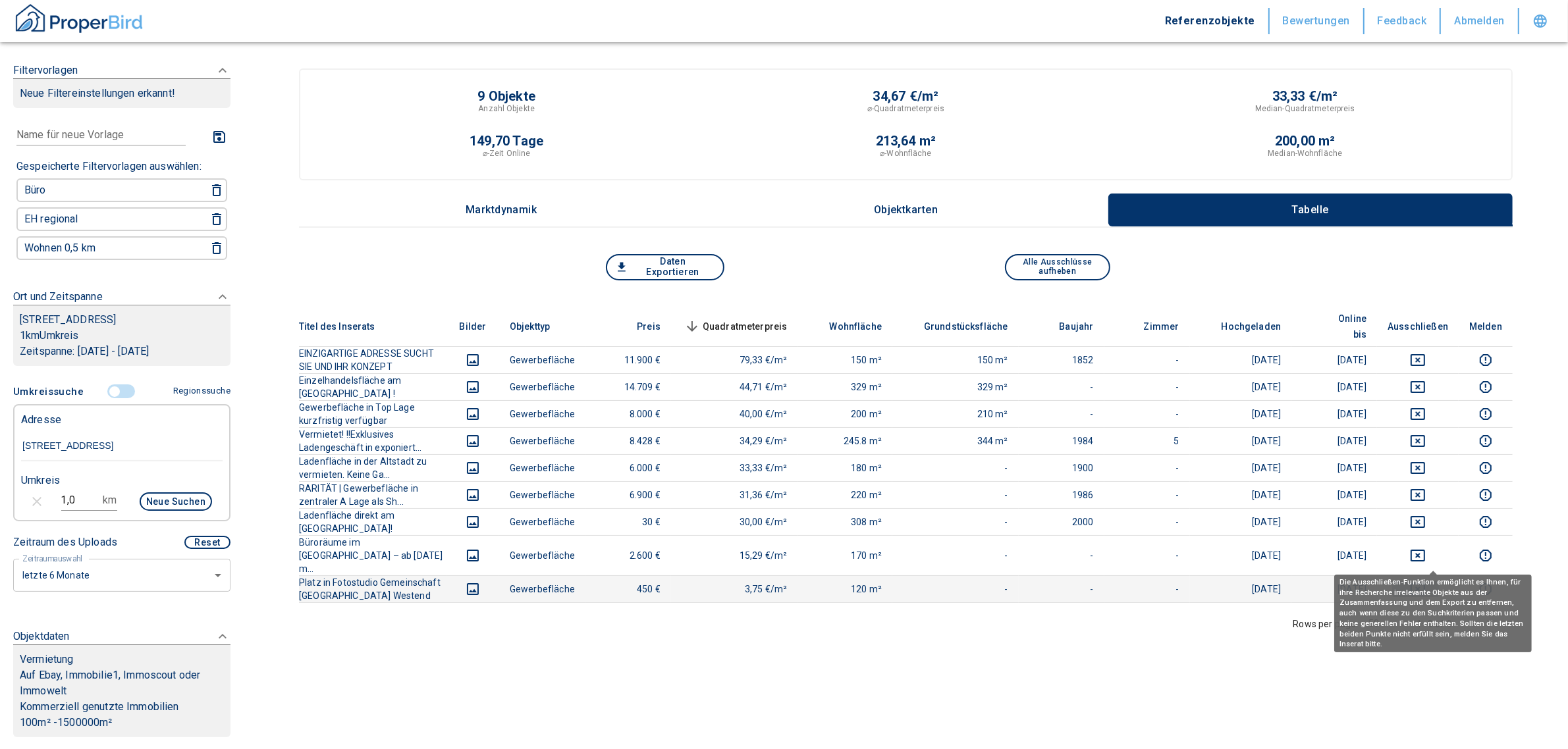
click at [1424, 582] on button "deselect this listing" at bounding box center [1418, 589] width 61 height 16
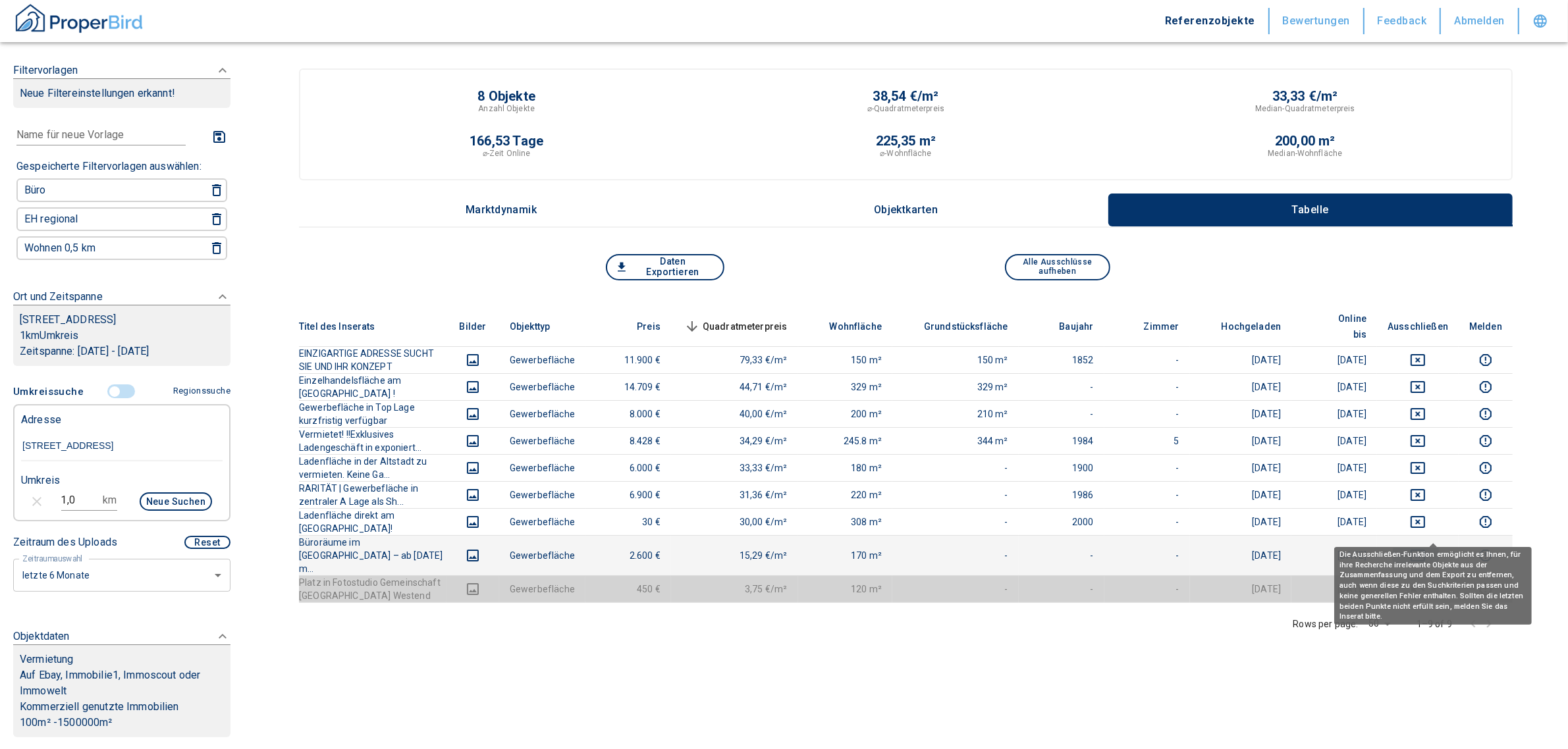
click at [1422, 547] on button "deselect this listing" at bounding box center [1418, 555] width 61 height 16
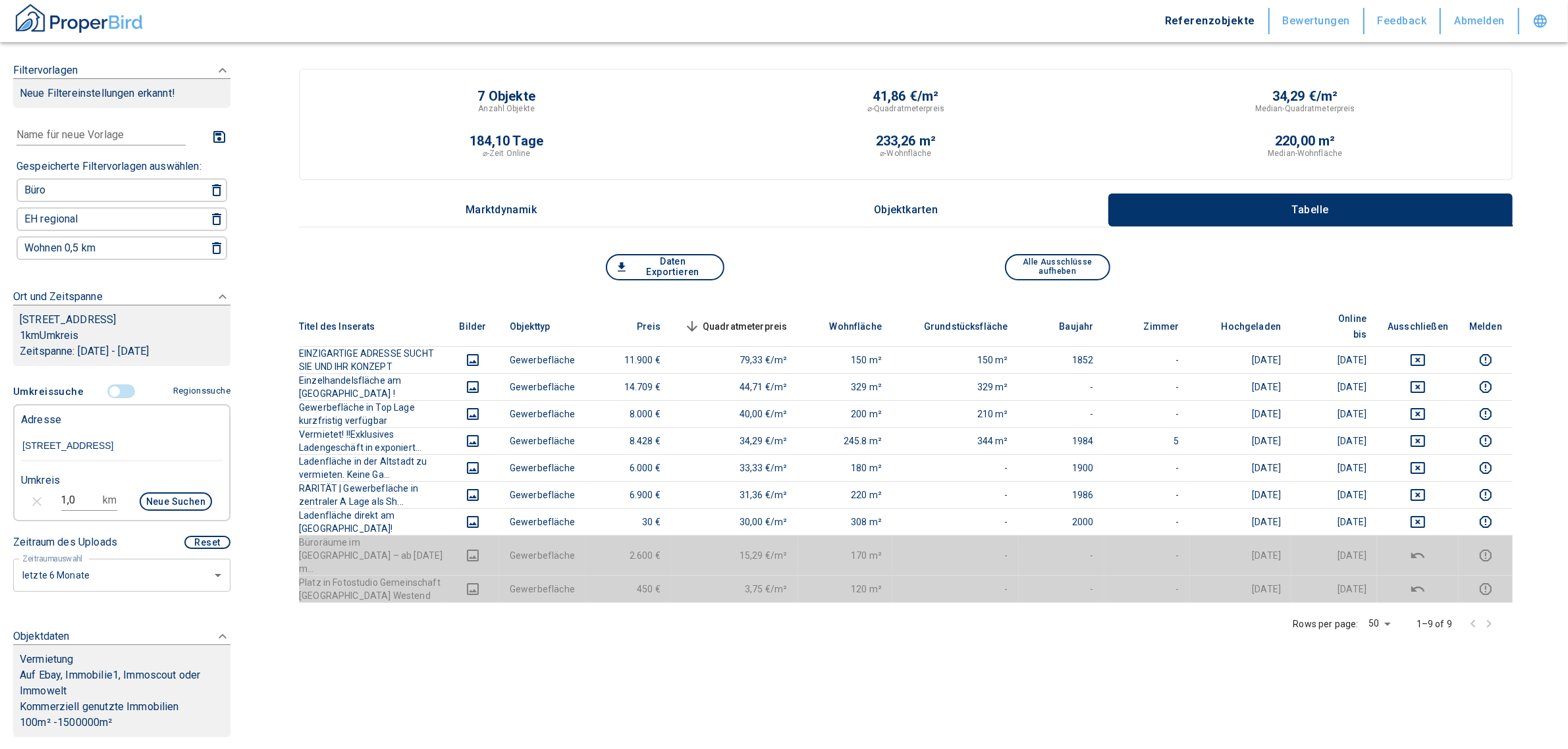
scroll to position [329, 0]
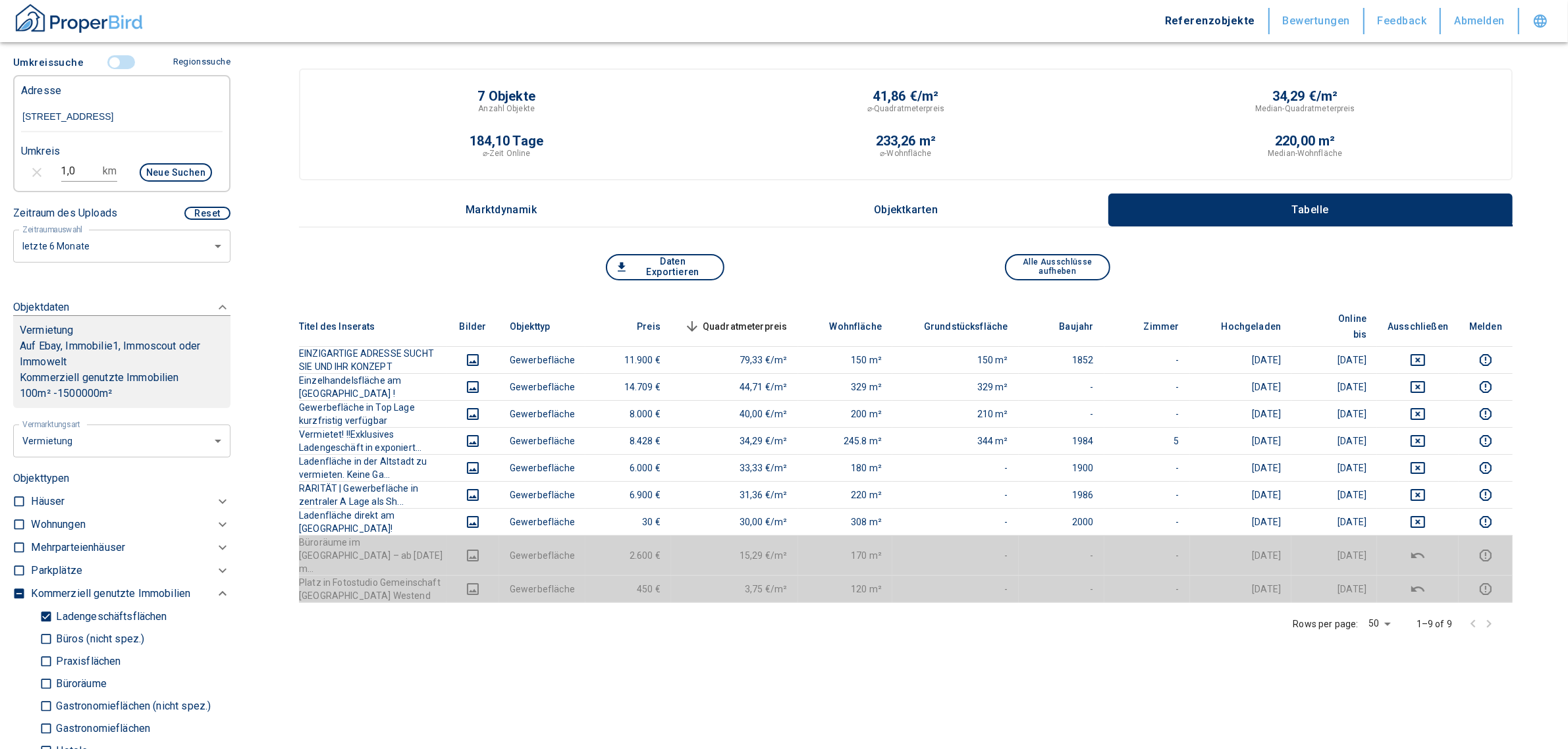
click at [44, 607] on input "Ladengeschäftsflächen" at bounding box center [45, 616] width 13 height 23
checkbox input "false"
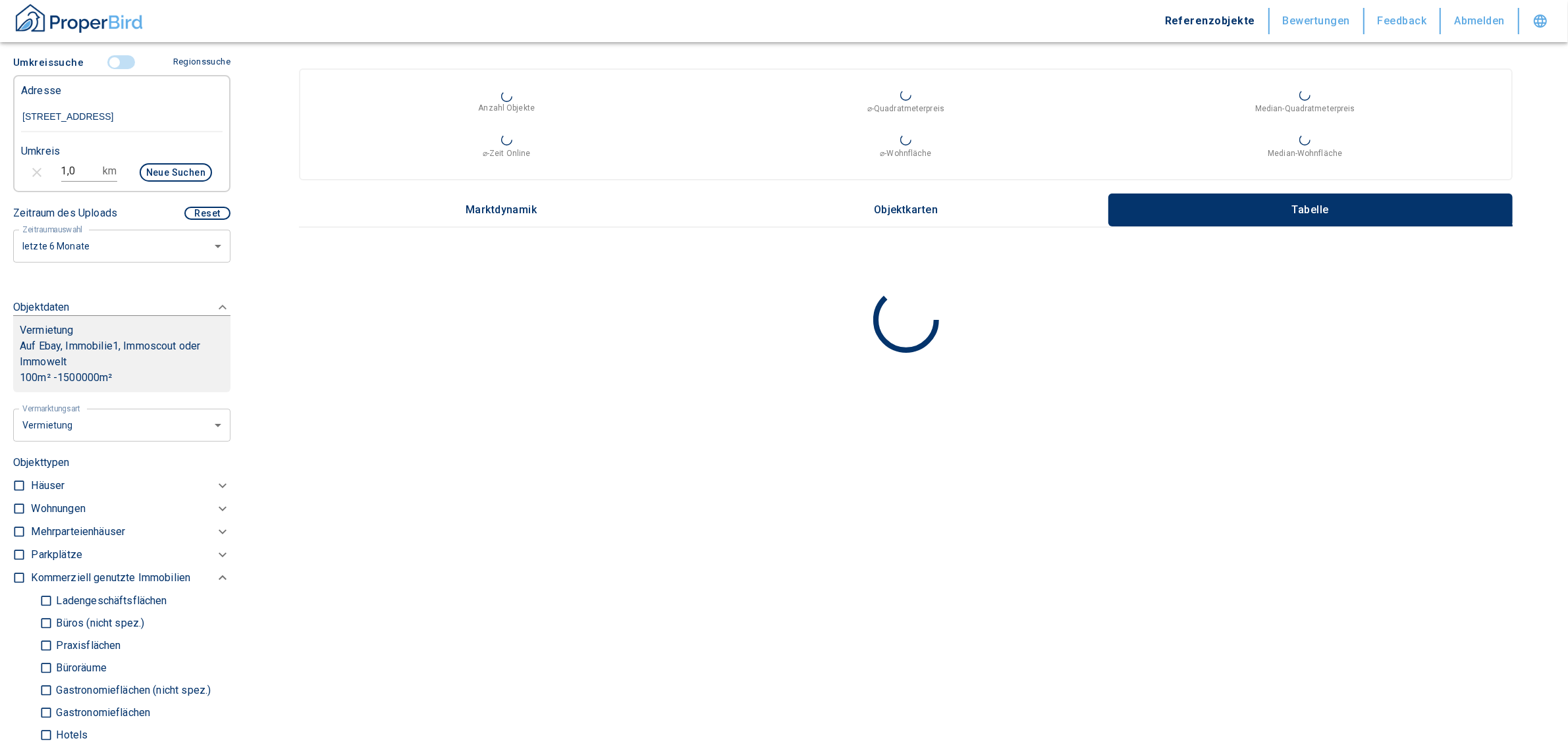
type input "2020"
click at [85, 685] on p "Gastronomieflächen (nicht spez.)" at bounding box center [132, 690] width 158 height 10
click at [53, 679] on input "Gastronomieflächen (nicht spez.)" at bounding box center [45, 690] width 13 height 23
checkbox input "true"
type input "2020"
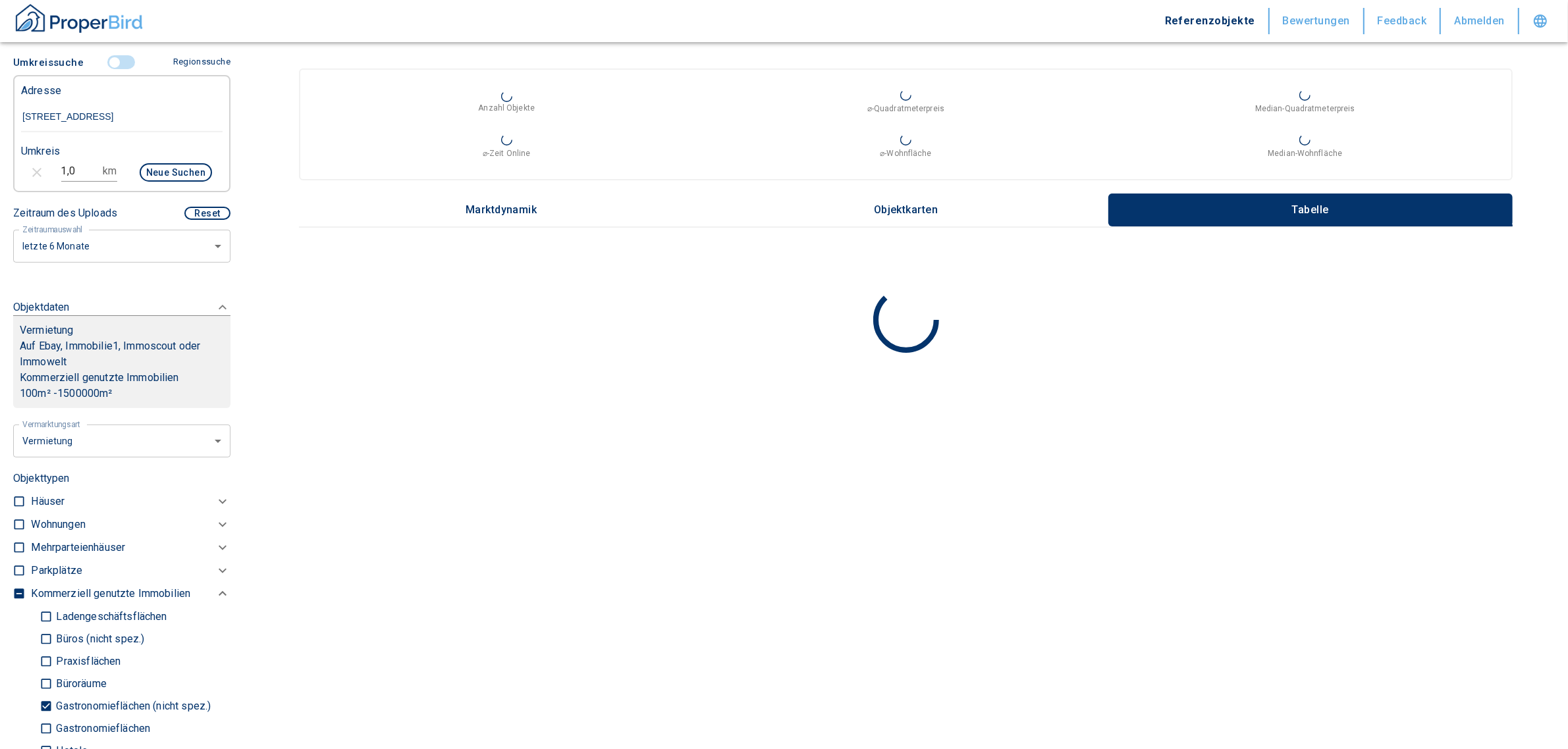
drag, startPoint x: 48, startPoint y: 720, endPoint x: 101, endPoint y: 725, distance: 53.2
click at [47, 720] on input "Gastronomieflächen" at bounding box center [45, 728] width 13 height 23
checkbox input "true"
type input "2020"
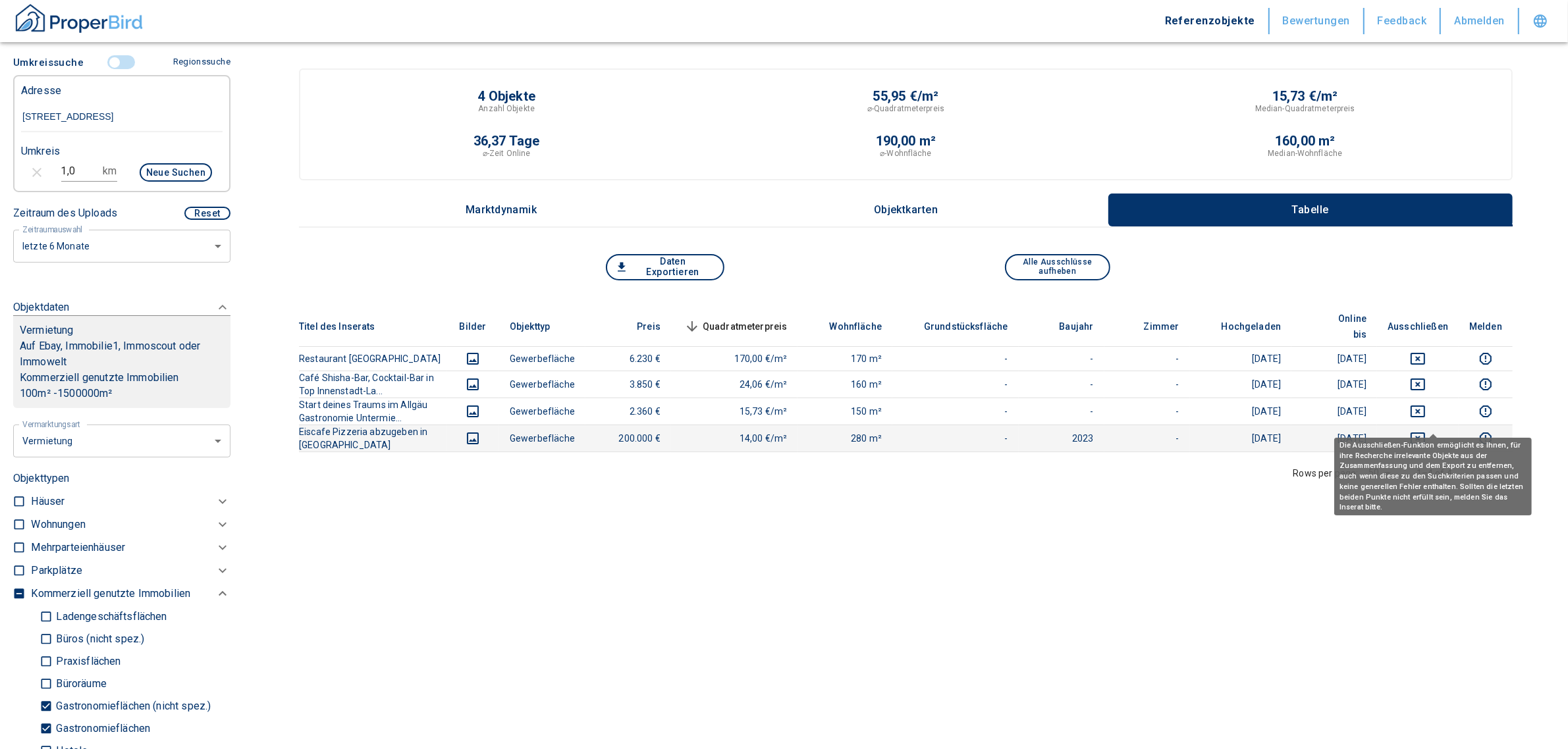
click at [1426, 430] on icon "deselect this listing" at bounding box center [1418, 438] width 16 height 16
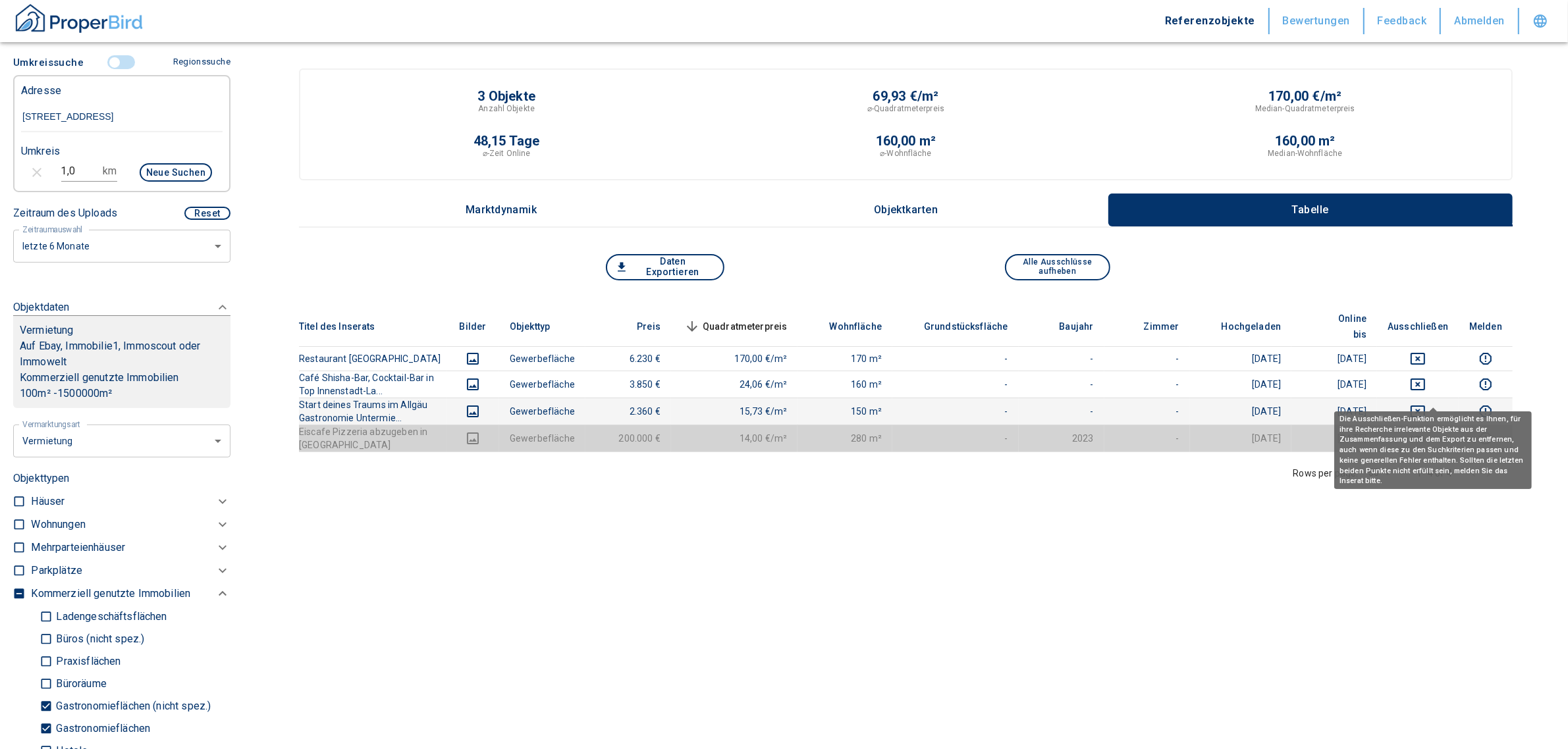
click at [1426, 404] on icon "deselect this listing" at bounding box center [1418, 412] width 16 height 16
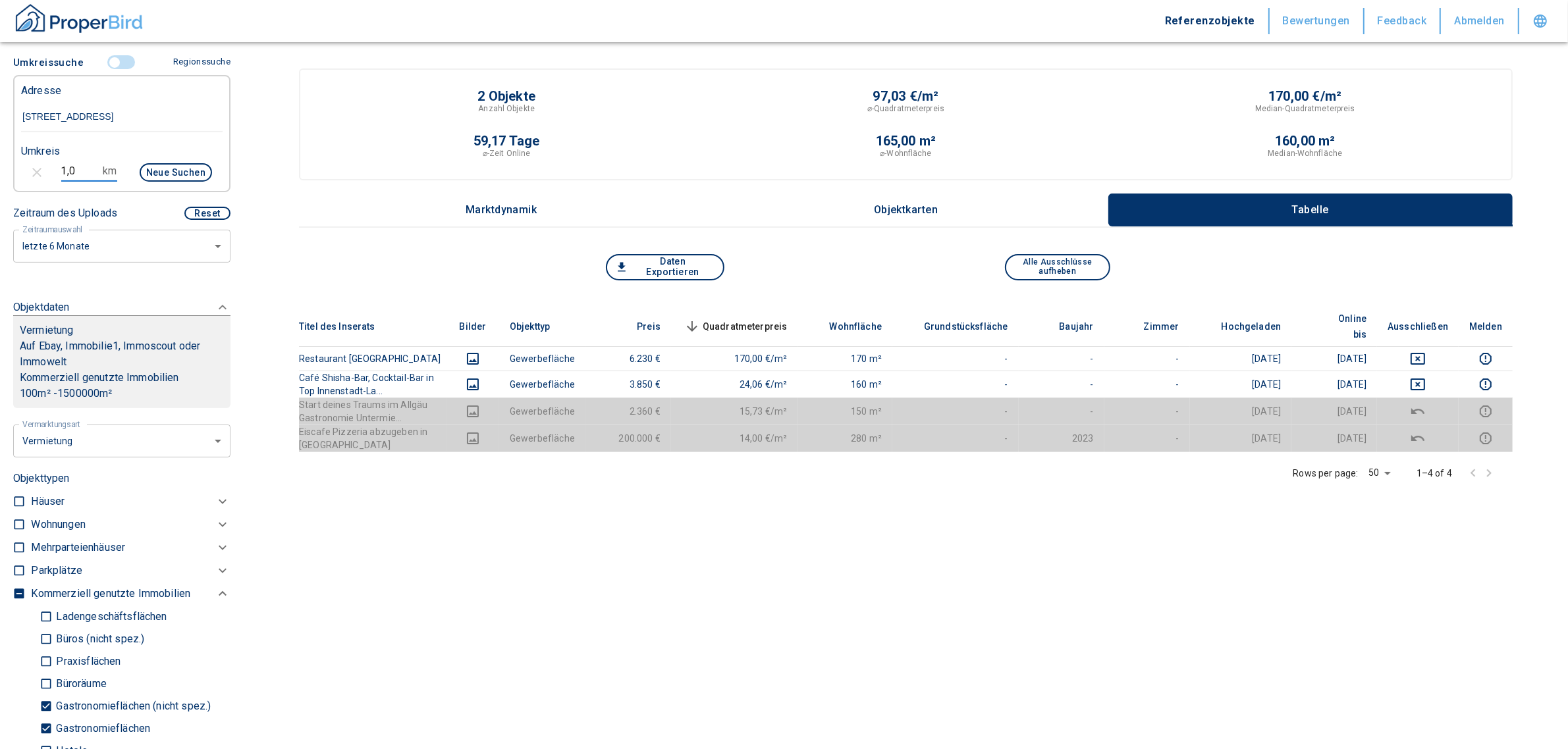
drag, startPoint x: 82, startPoint y: 168, endPoint x: 7, endPoint y: 169, distance: 75.0
click at [7, 169] on div "Filtervorlagen Neue Filtereinstellungen erkannt! Name für neue Vorlage x Gespei…" at bounding box center [121, 374] width 244 height 749
type input "2,0"
click at [158, 166] on button "Neue Suchen" at bounding box center [175, 173] width 73 height 19
type input "2020"
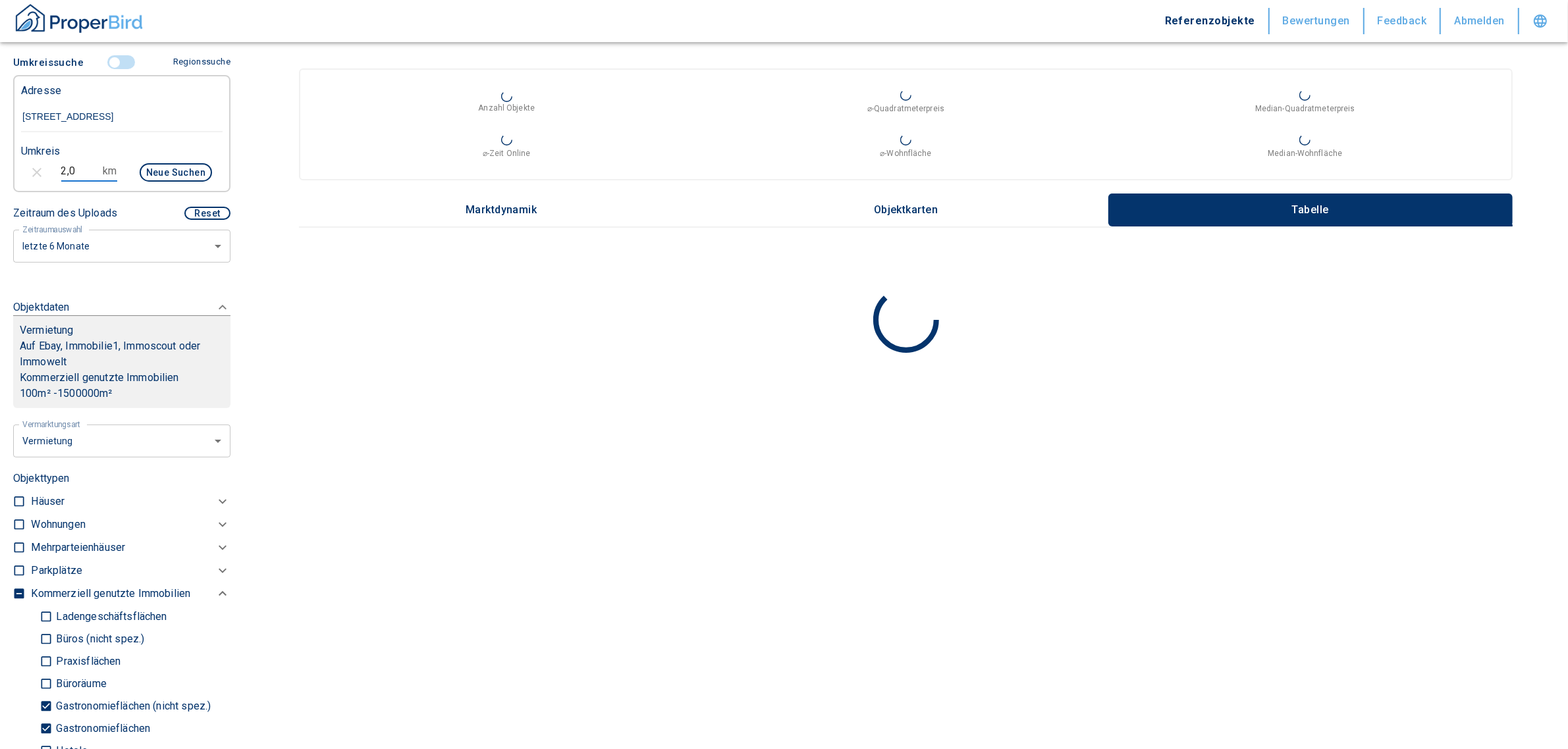
drag, startPoint x: 79, startPoint y: 172, endPoint x: 24, endPoint y: 175, distance: 55.1
click at [24, 175] on div "2,0 km Neue Suchen" at bounding box center [111, 173] width 202 height 32
type input "1,5"
click at [145, 176] on button "Neue Suchen" at bounding box center [175, 173] width 73 height 19
type input "2020"
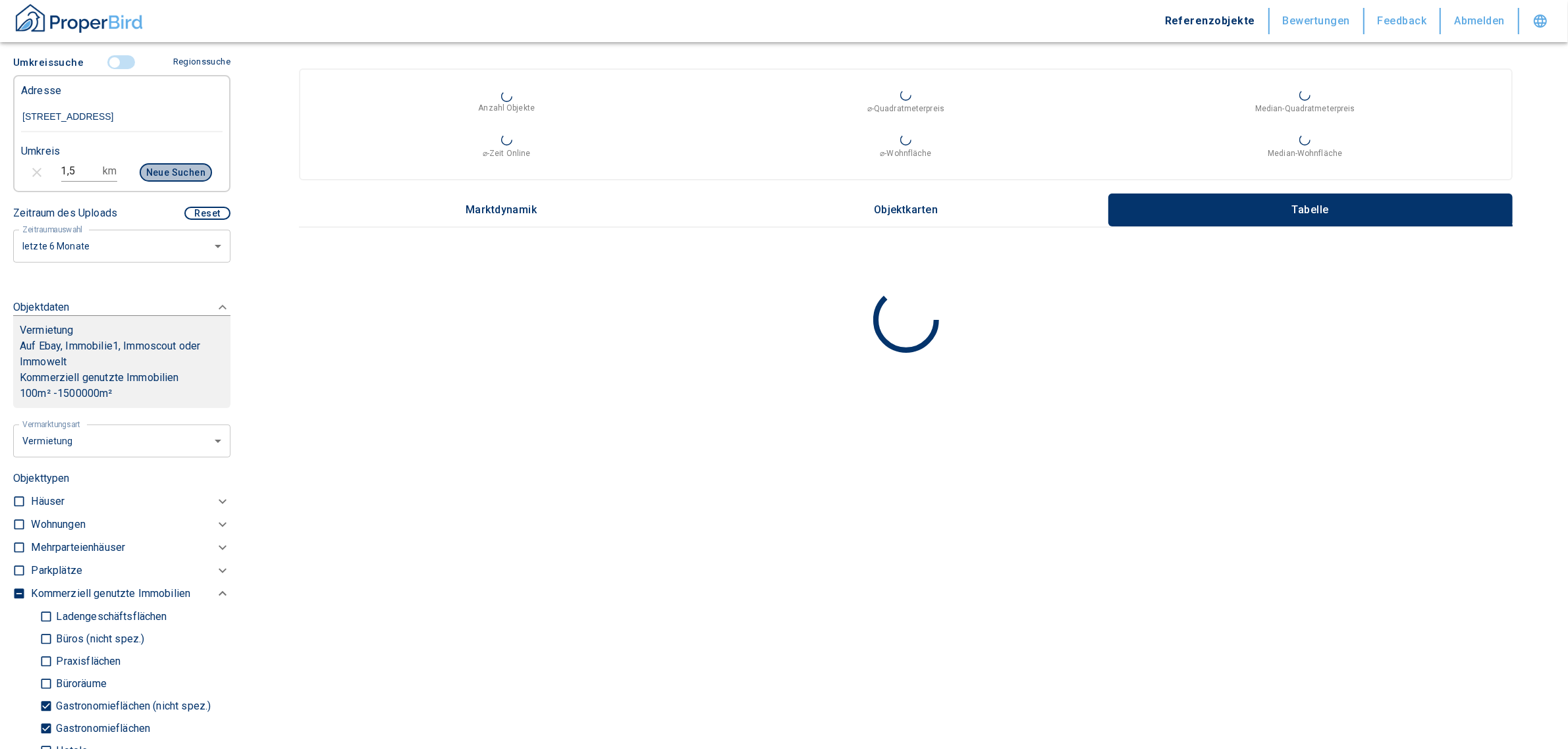
click at [150, 171] on button "Neue Suchen" at bounding box center [175, 173] width 73 height 19
click at [936, 601] on main "Anzahl Objekte ⌀-Quadratmeterpreis Median-Quadratmeterpreis ⌀-Zeit Online ⌀-Woh…" at bounding box center [906, 374] width 1324 height 749
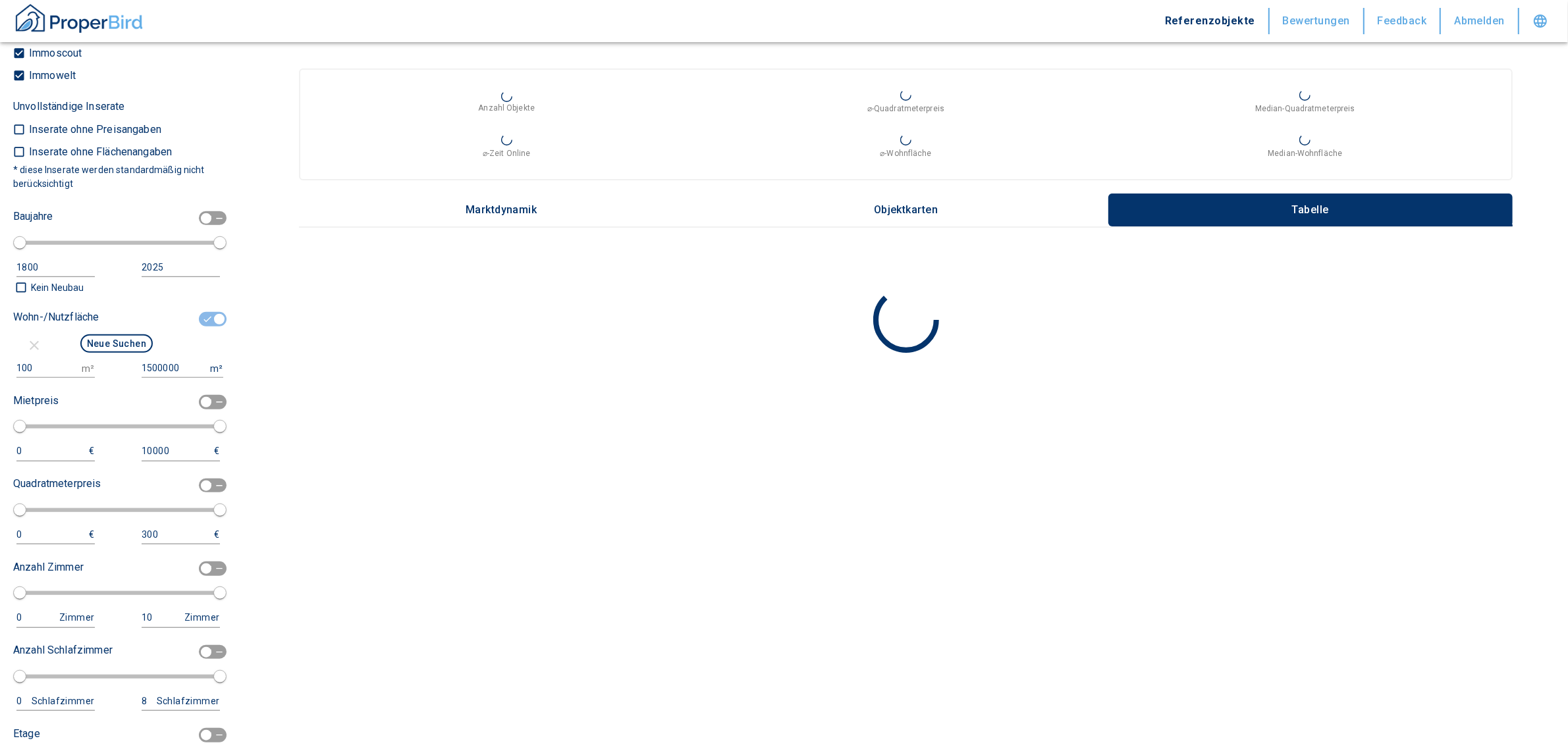
scroll to position [1238, 0]
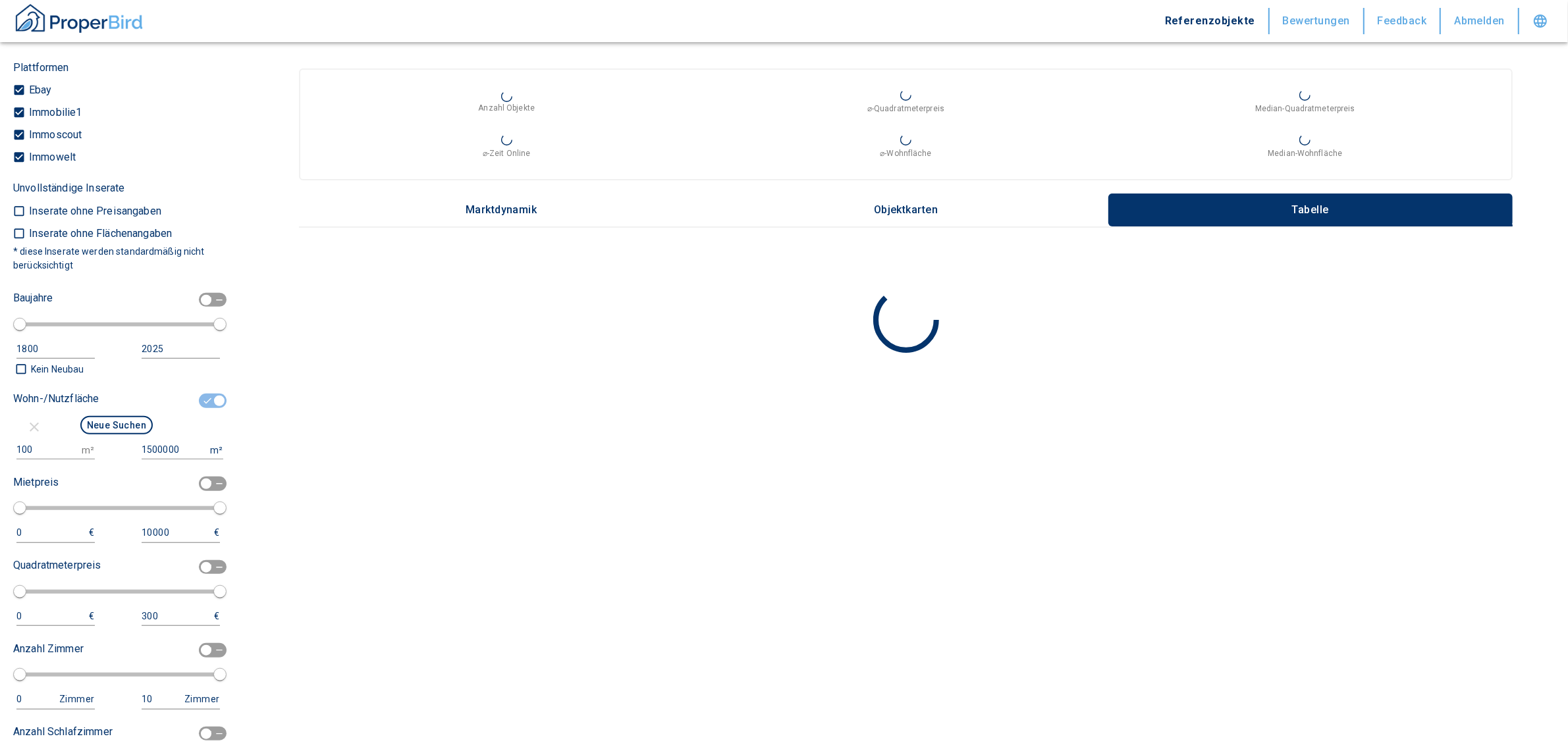
click at [202, 394] on input "checkbox" at bounding box center [220, 401] width 39 height 15
checkbox input "false"
type input "2020"
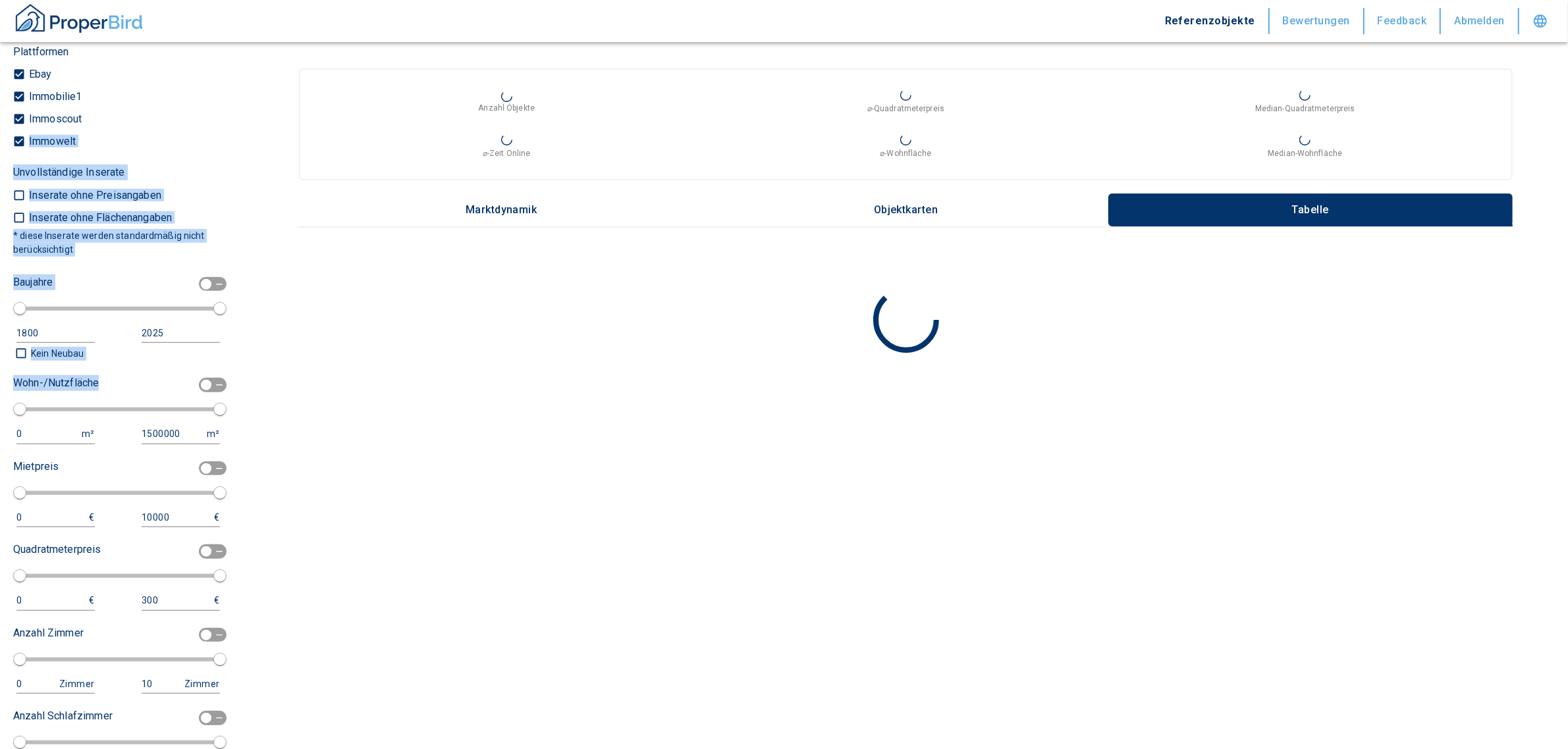
drag, startPoint x: 231, startPoint y: 406, endPoint x: 211, endPoint y: 120, distance: 286.7
click at [211, 120] on div "Filtervorlagen Neue Filtereinstellungen erkannt! Name für neue Vorlage x Gespei…" at bounding box center [121, 374] width 244 height 749
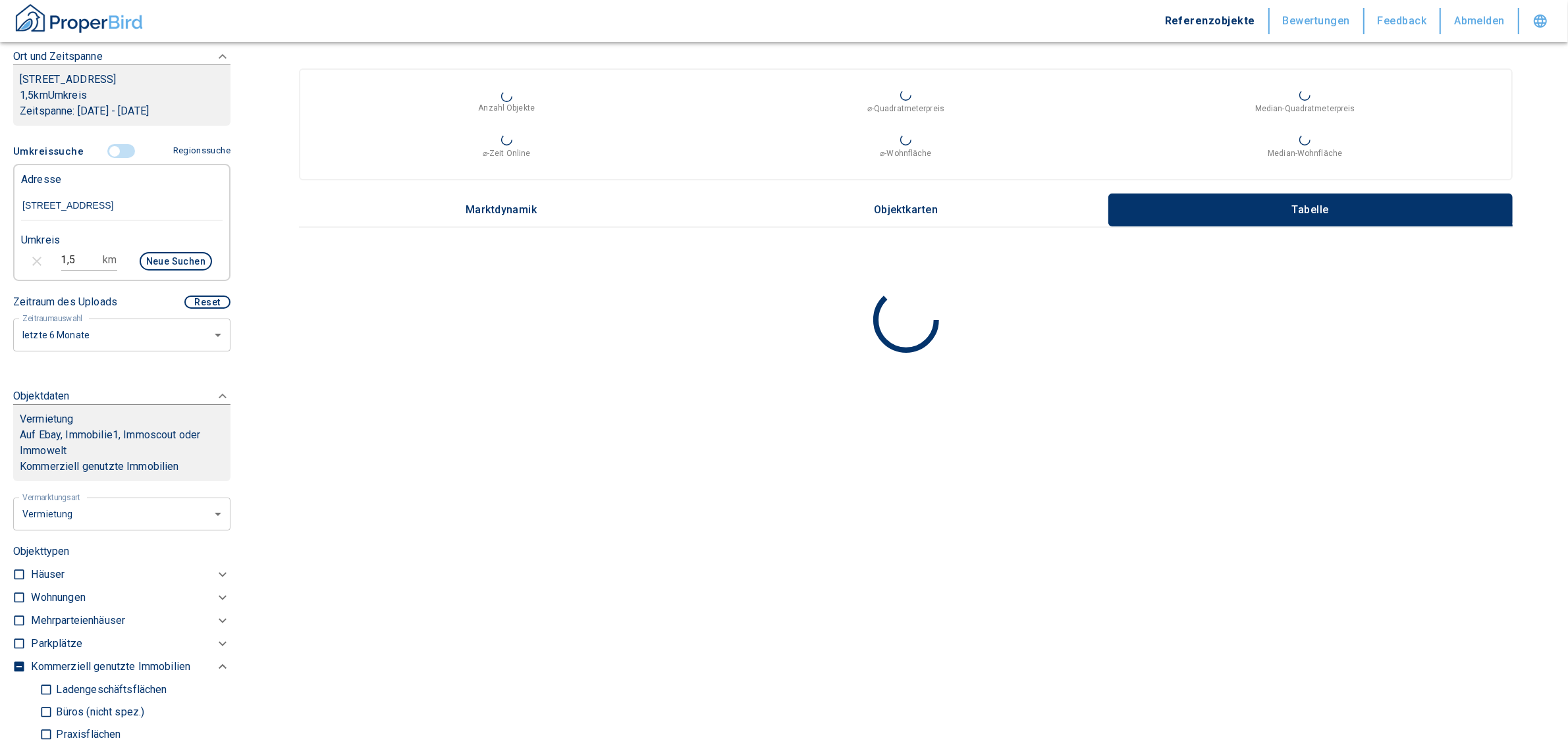
scroll to position [202, 0]
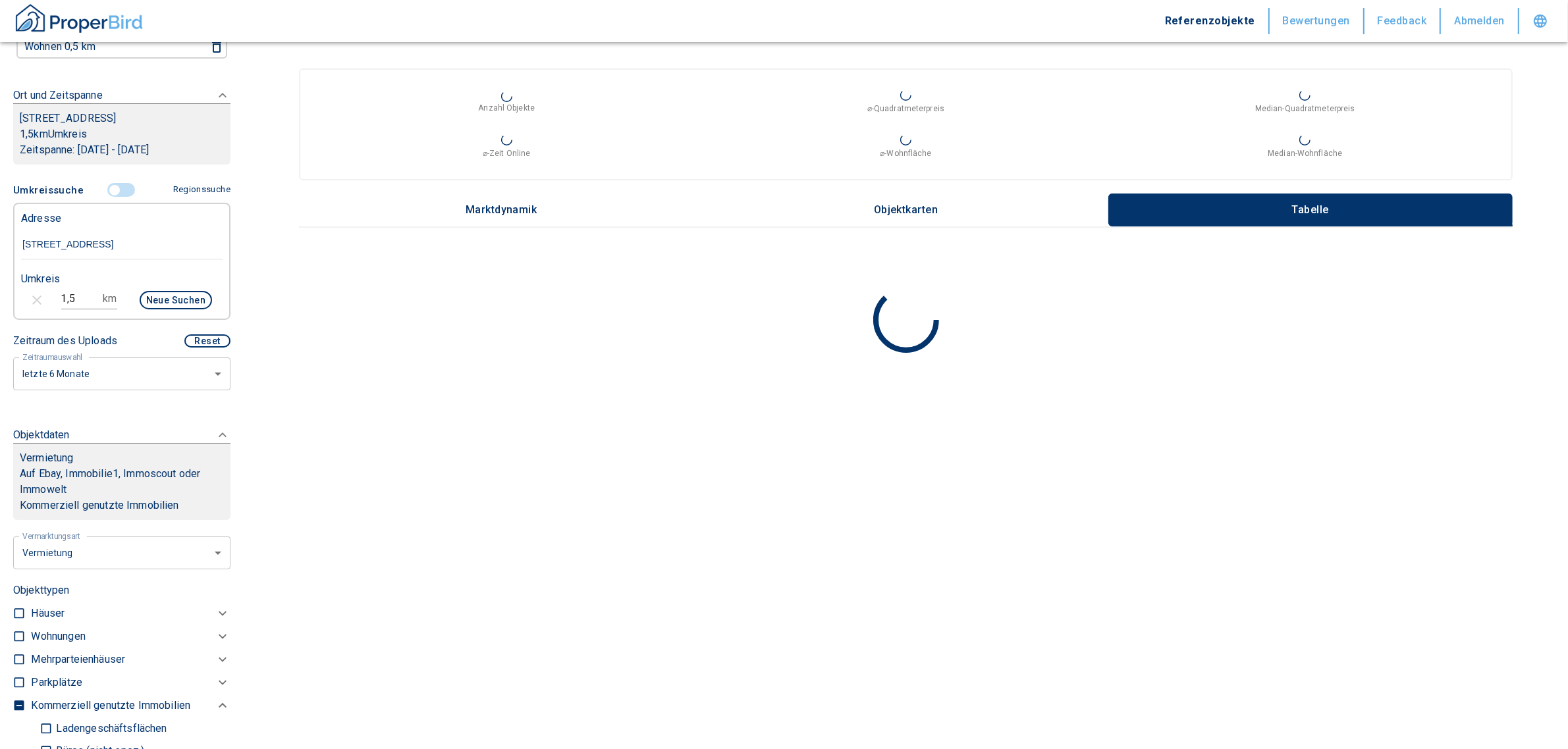
click at [103, 291] on p "km" at bounding box center [109, 299] width 14 height 16
click at [150, 294] on button "Neue Suchen" at bounding box center [175, 301] width 73 height 19
drag, startPoint x: 97, startPoint y: 288, endPoint x: 10, endPoint y: 295, distance: 87.3
click at [10, 295] on div "1,5 km Neue Suchen" at bounding box center [111, 301] width 202 height 32
click at [73, 303] on input "1,5" at bounding box center [79, 299] width 37 height 21
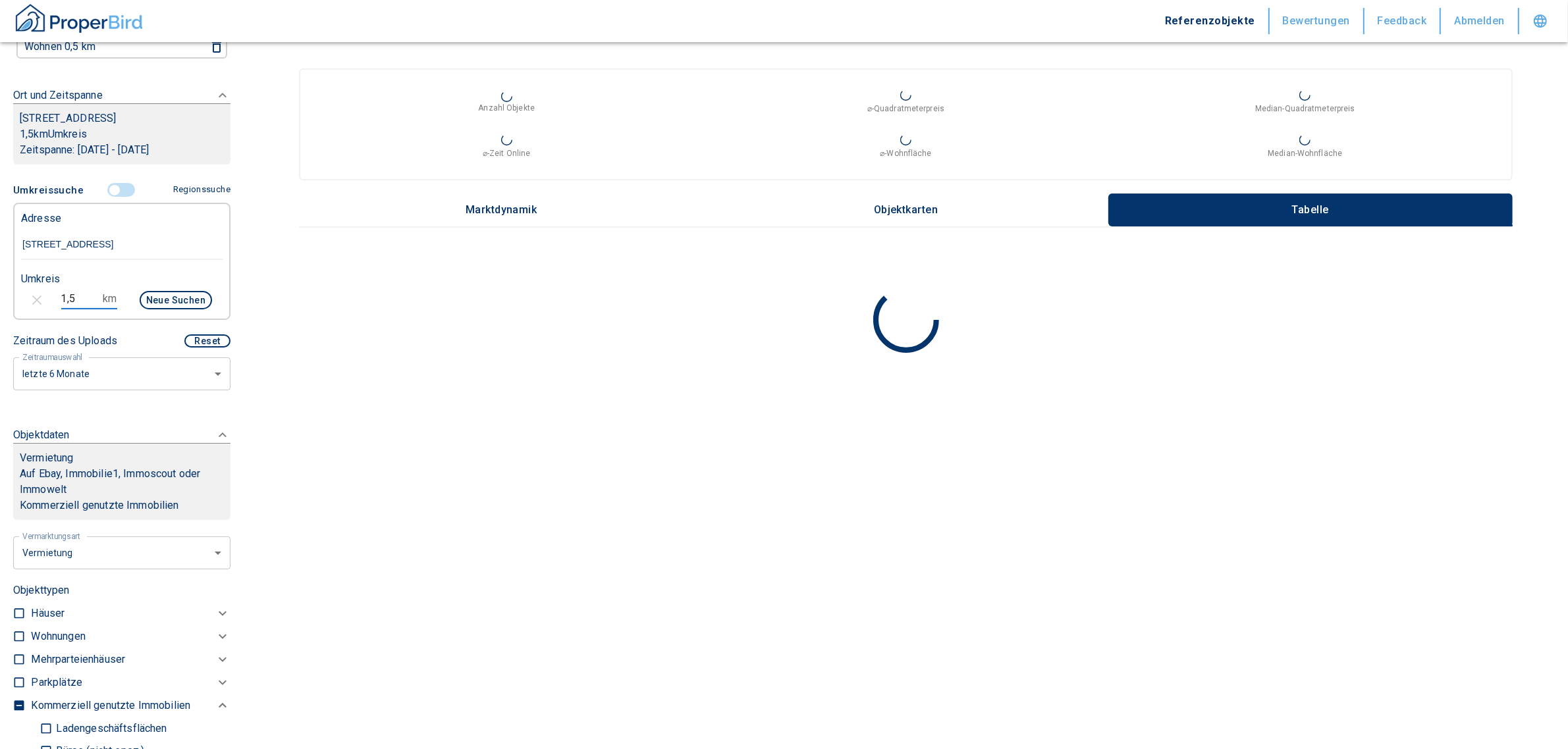
drag, startPoint x: 86, startPoint y: 291, endPoint x: 37, endPoint y: 286, distance: 49.3
click at [37, 286] on div "1,5 km Neue Suchen" at bounding box center [111, 301] width 202 height 32
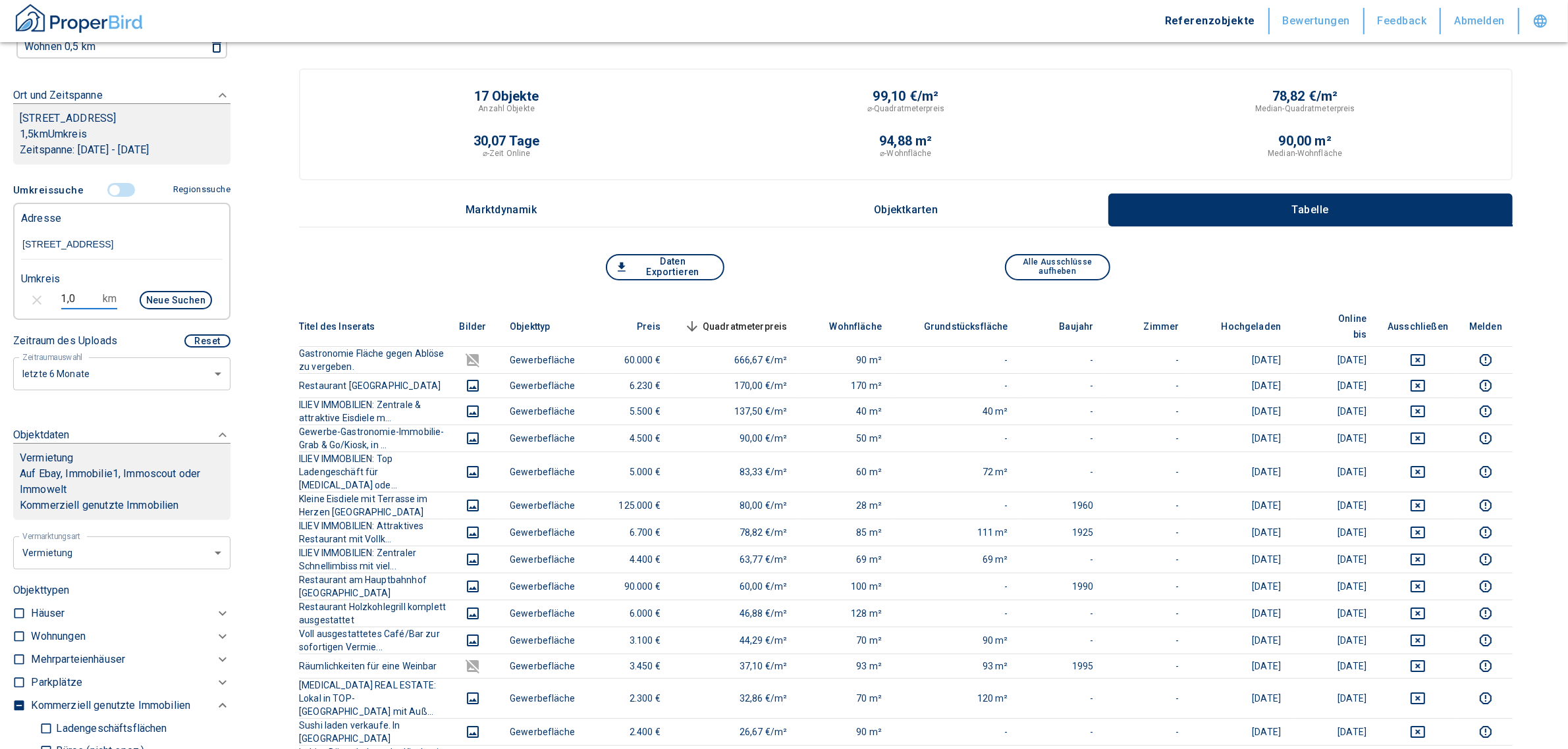
type input "1,0"
click at [149, 291] on button "Neue Suchen" at bounding box center [175, 301] width 73 height 19
type input "2020"
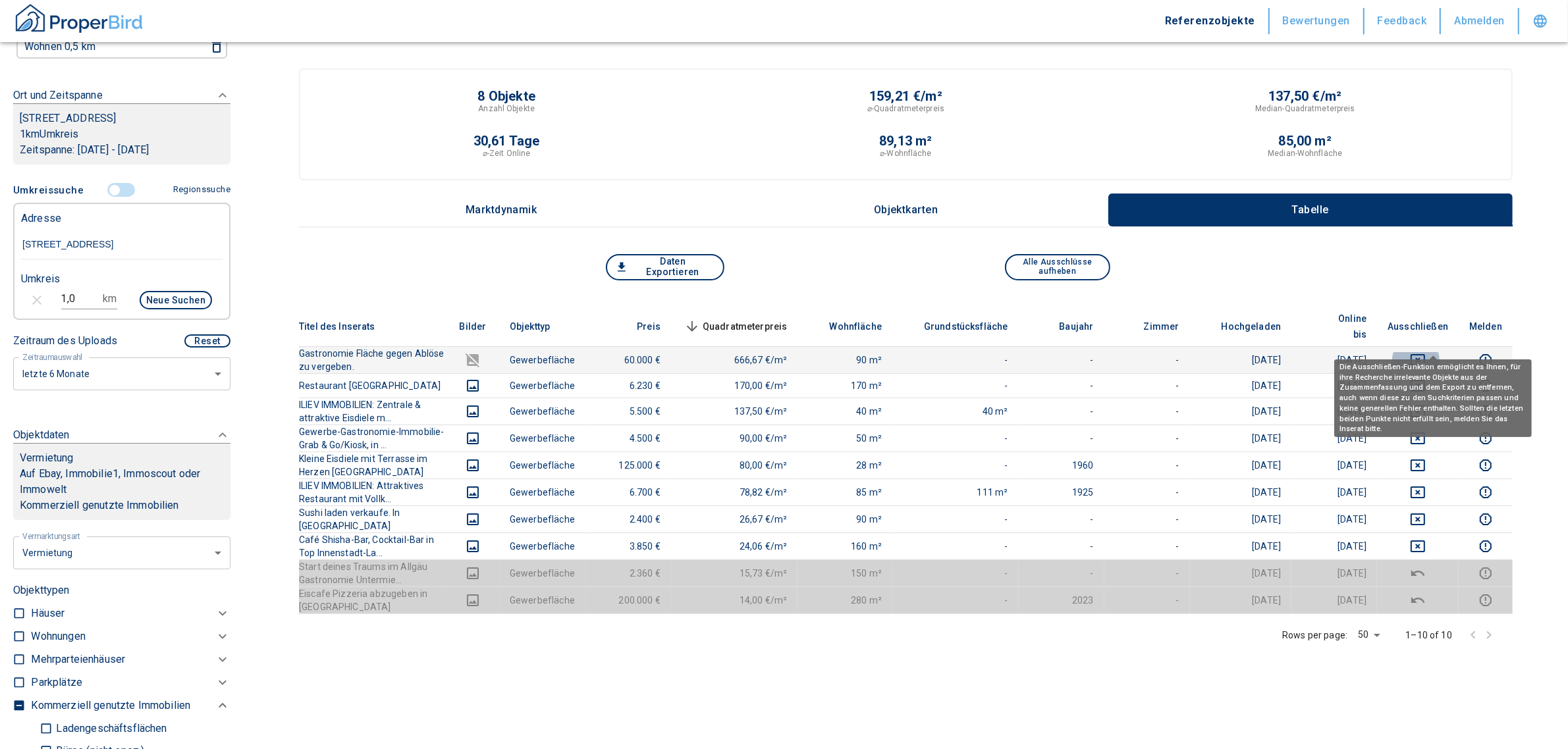
click at [1426, 352] on icon "deselect this listing" at bounding box center [1418, 360] width 16 height 16
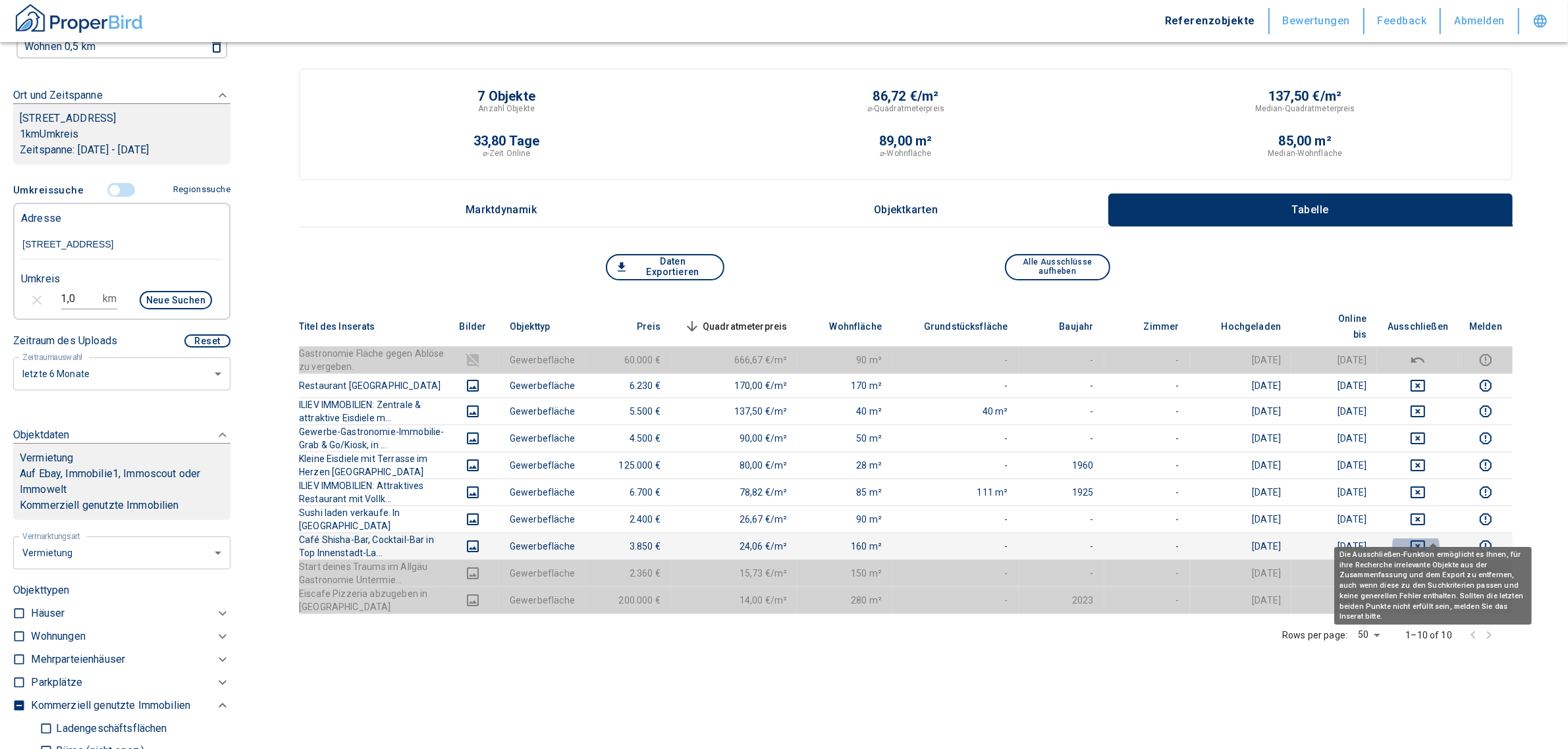
click at [1425, 541] on icon "deselect this listing" at bounding box center [1418, 547] width 15 height 12
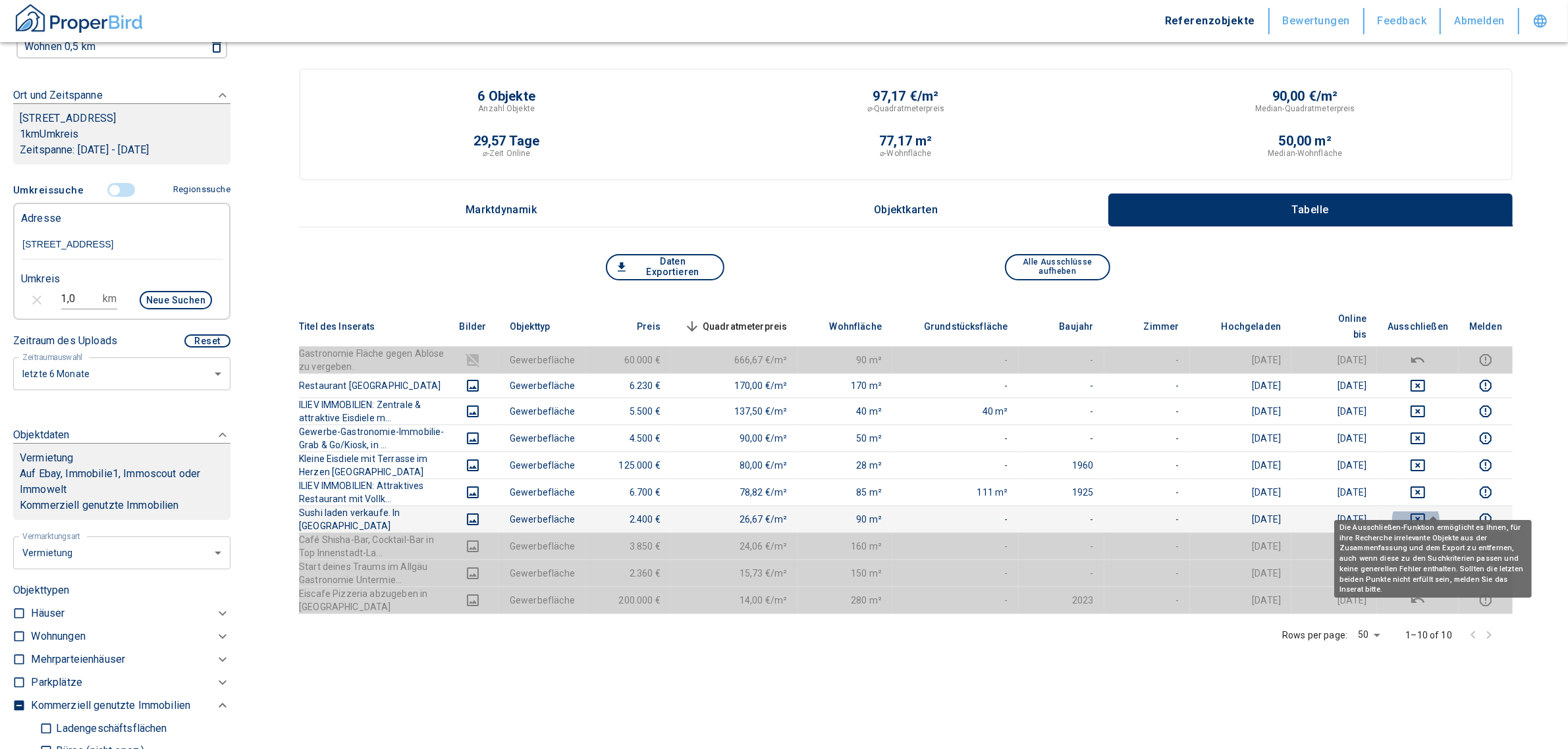
click at [1425, 513] on icon "deselect this listing" at bounding box center [1418, 519] width 15 height 12
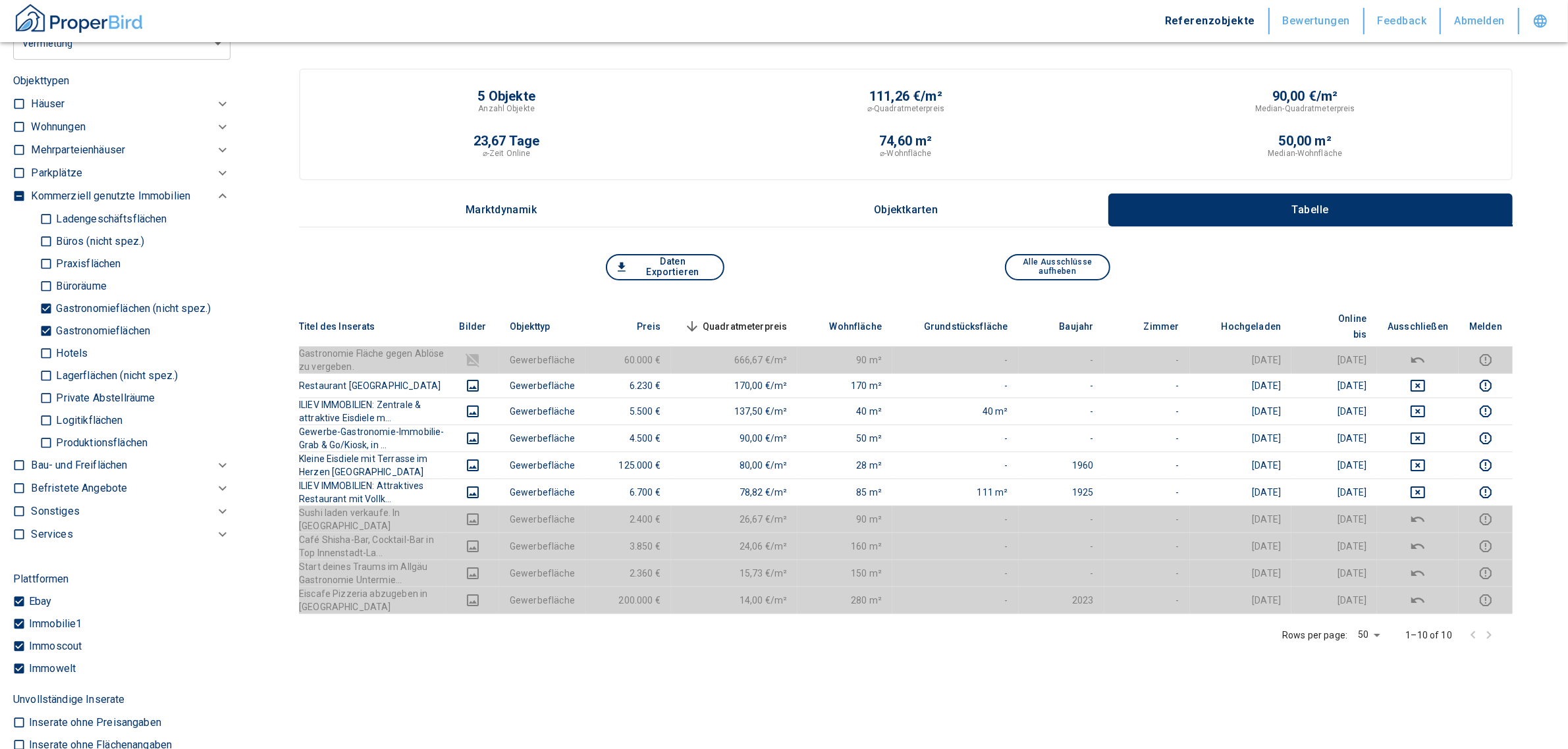
scroll to position [744, 0]
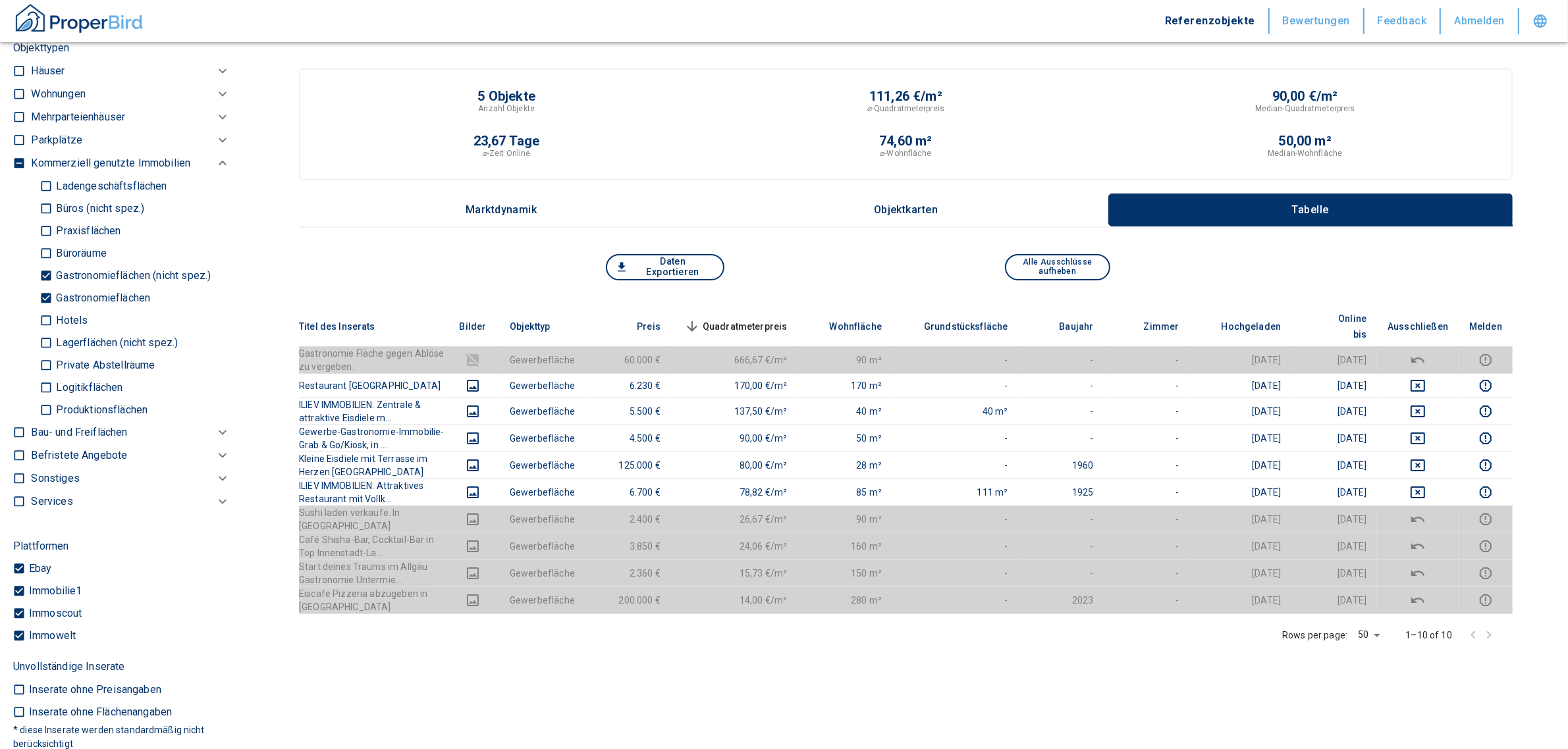
click at [56, 271] on p "Gastronomieflächen (nicht spez.)" at bounding box center [132, 276] width 158 height 10
click at [53, 270] on input "Gastronomieflächen (nicht spez.)" at bounding box center [45, 275] width 13 height 23
checkbox input "false"
type input "2020"
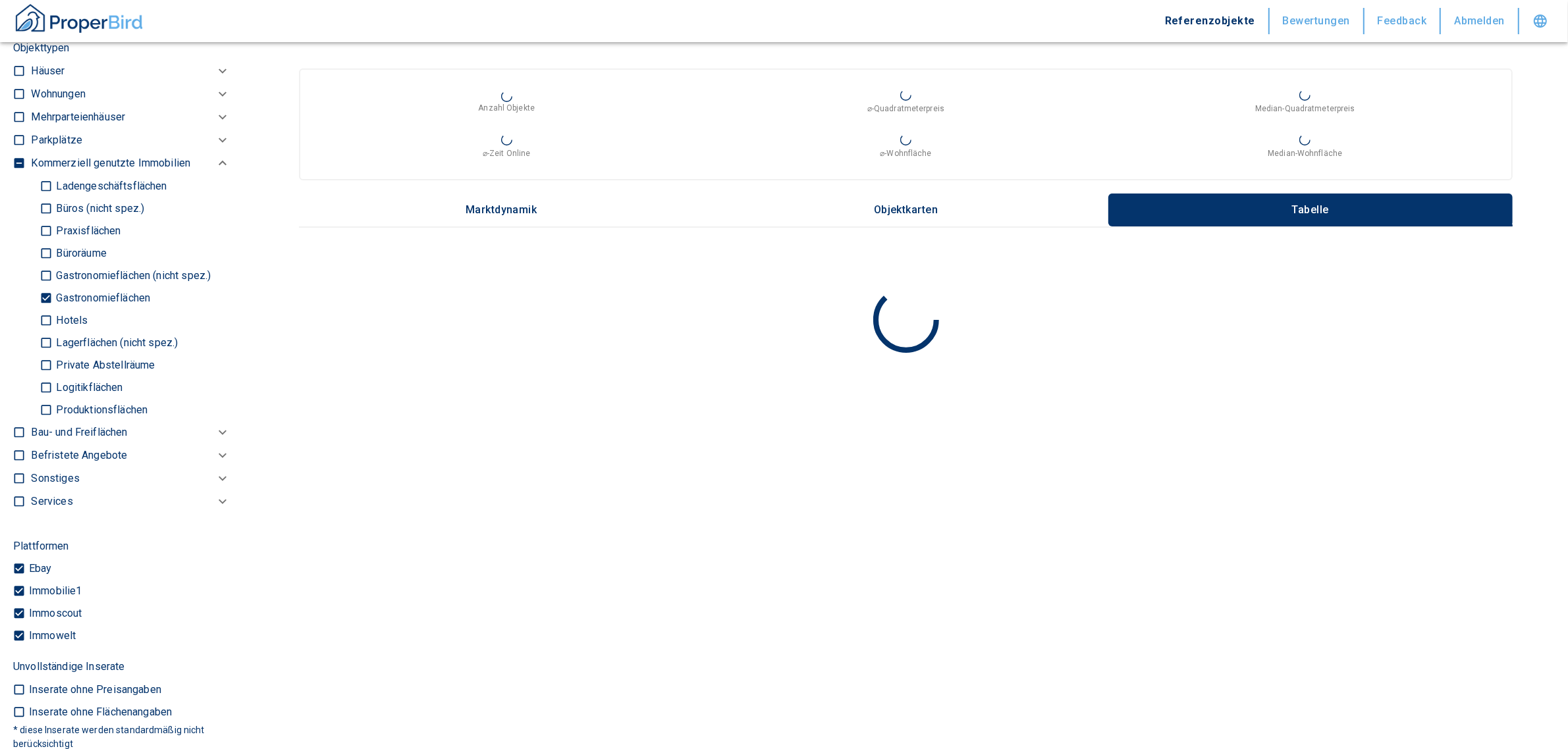
click at [42, 294] on input "Gastronomieflächen" at bounding box center [45, 297] width 13 height 23
checkbox input "false"
type input "2020"
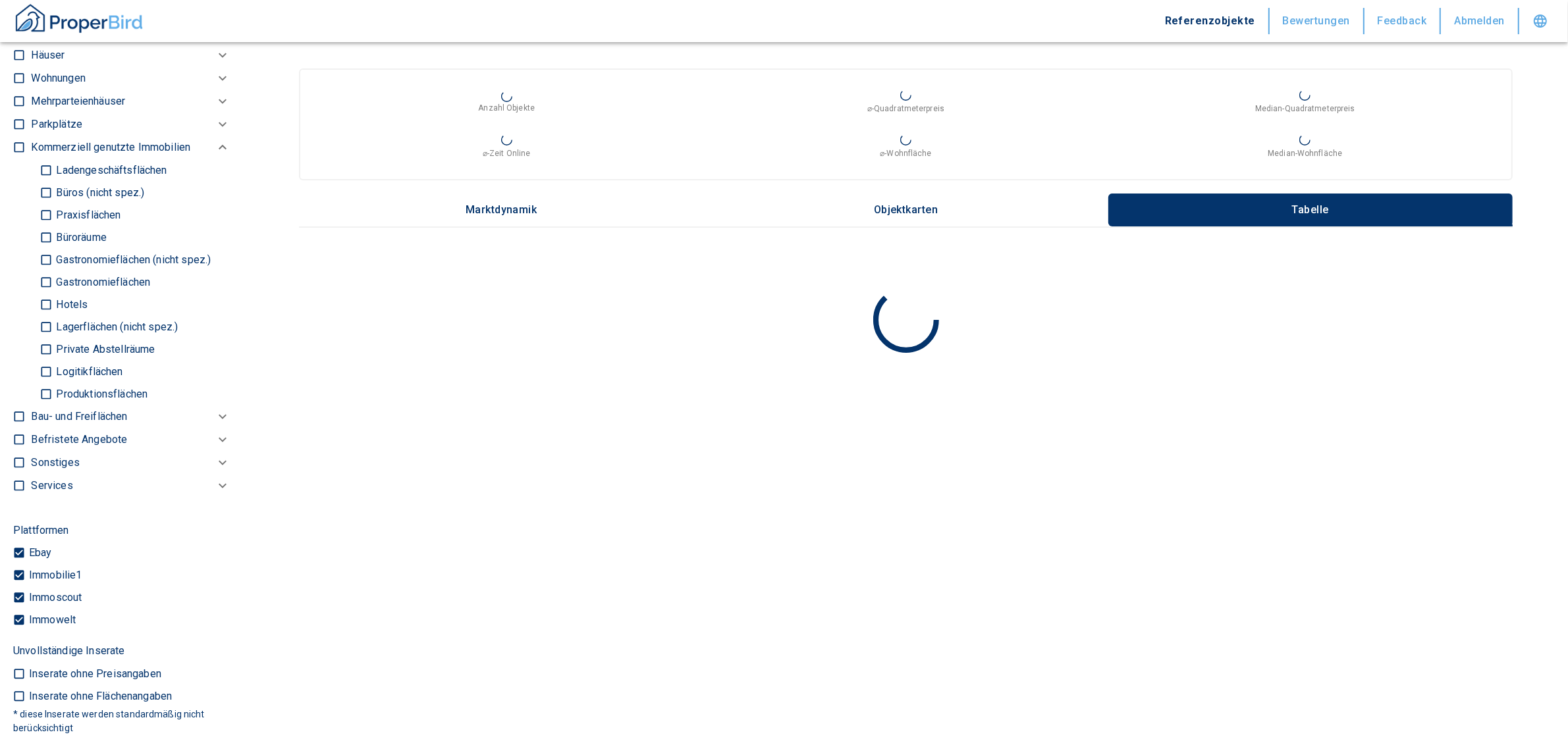
click at [46, 168] on input "Ladengeschäftsflächen" at bounding box center [45, 170] width 13 height 23
checkbox input "true"
type input "2020"
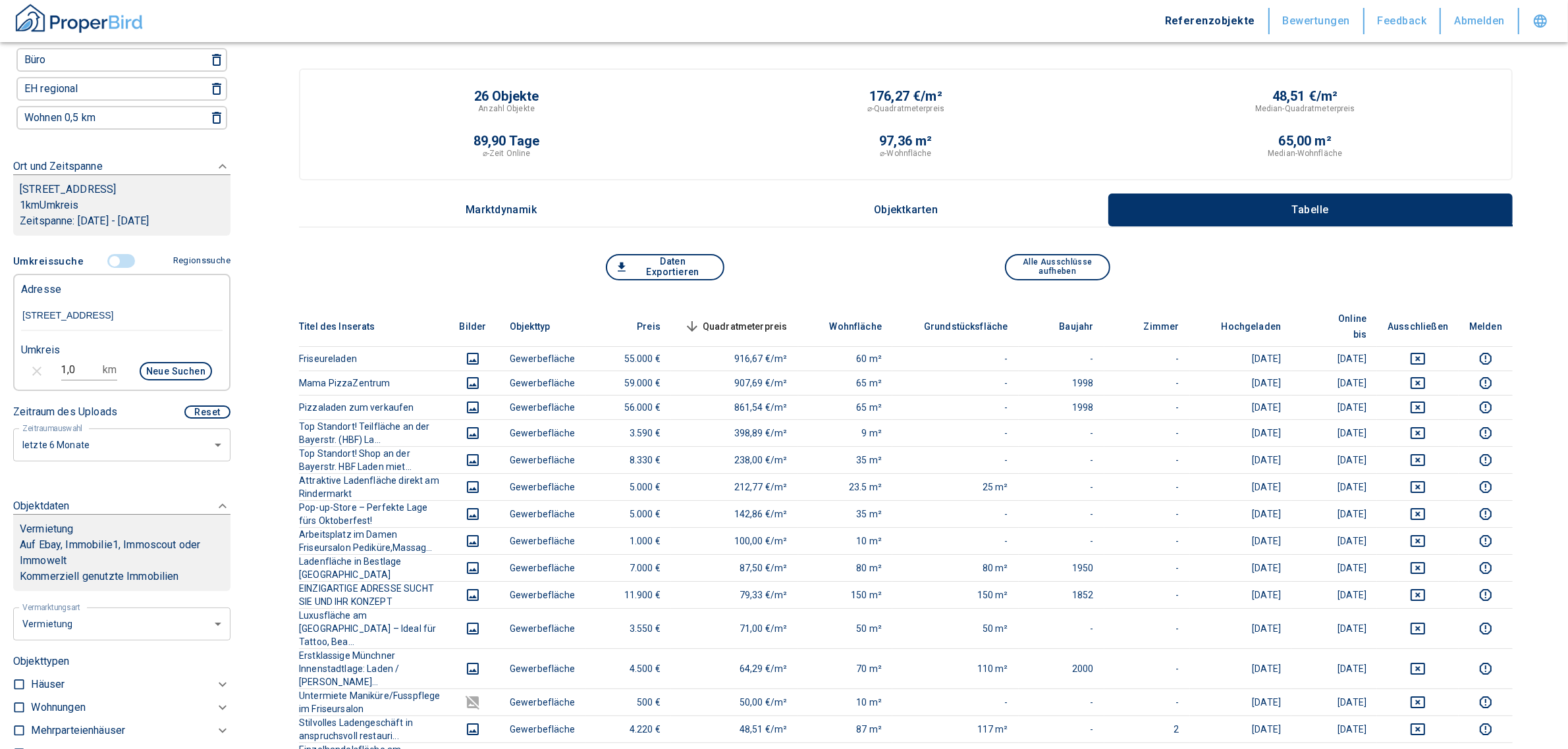
scroll to position [85, 0]
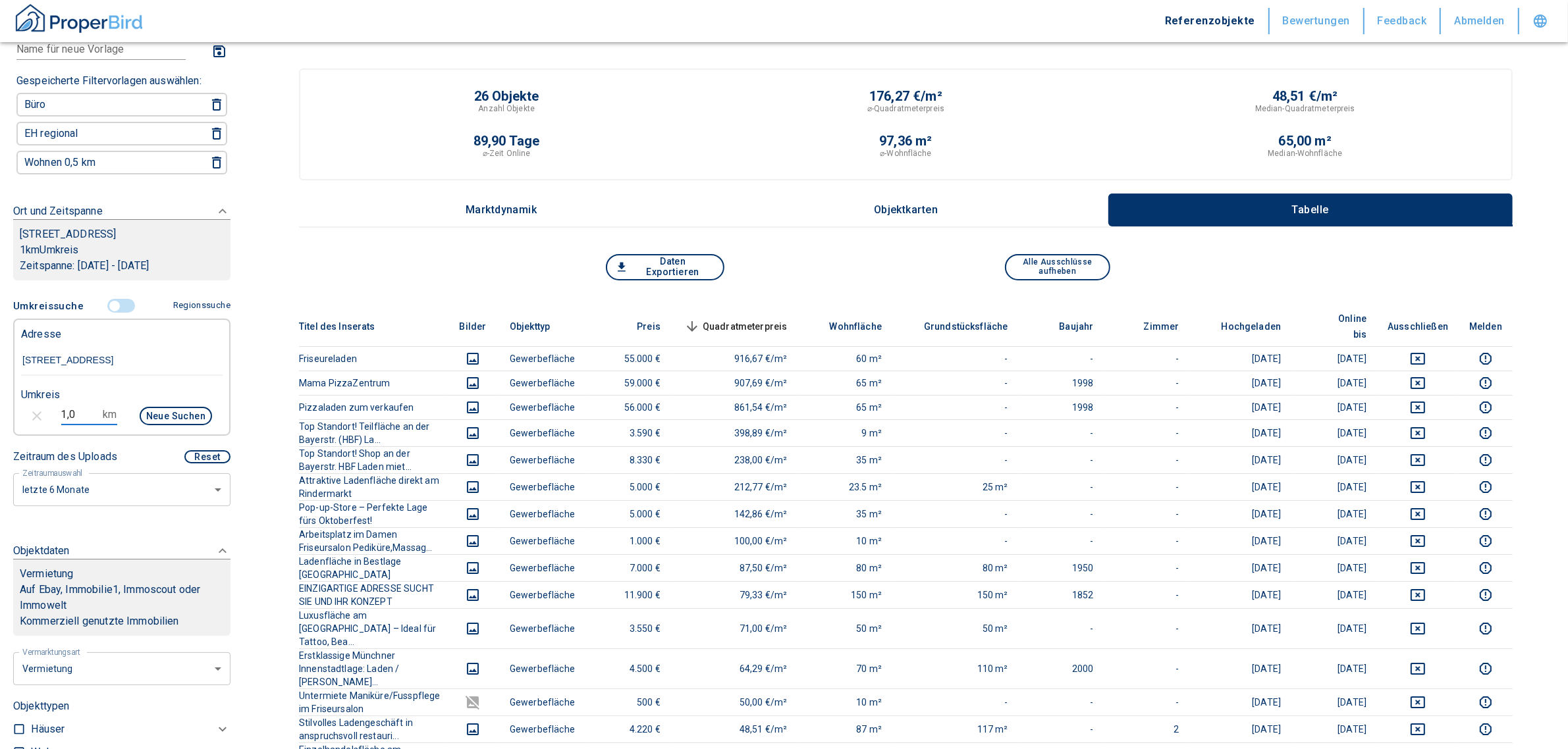
drag, startPoint x: 90, startPoint y: 413, endPoint x: 16, endPoint y: 408, distance: 74.2
click at [16, 408] on div "1,0 km Neue Suchen" at bounding box center [111, 417] width 202 height 32
type input "0,5"
click at [171, 413] on button "Neue Suchen" at bounding box center [175, 416] width 73 height 19
type input "2020"
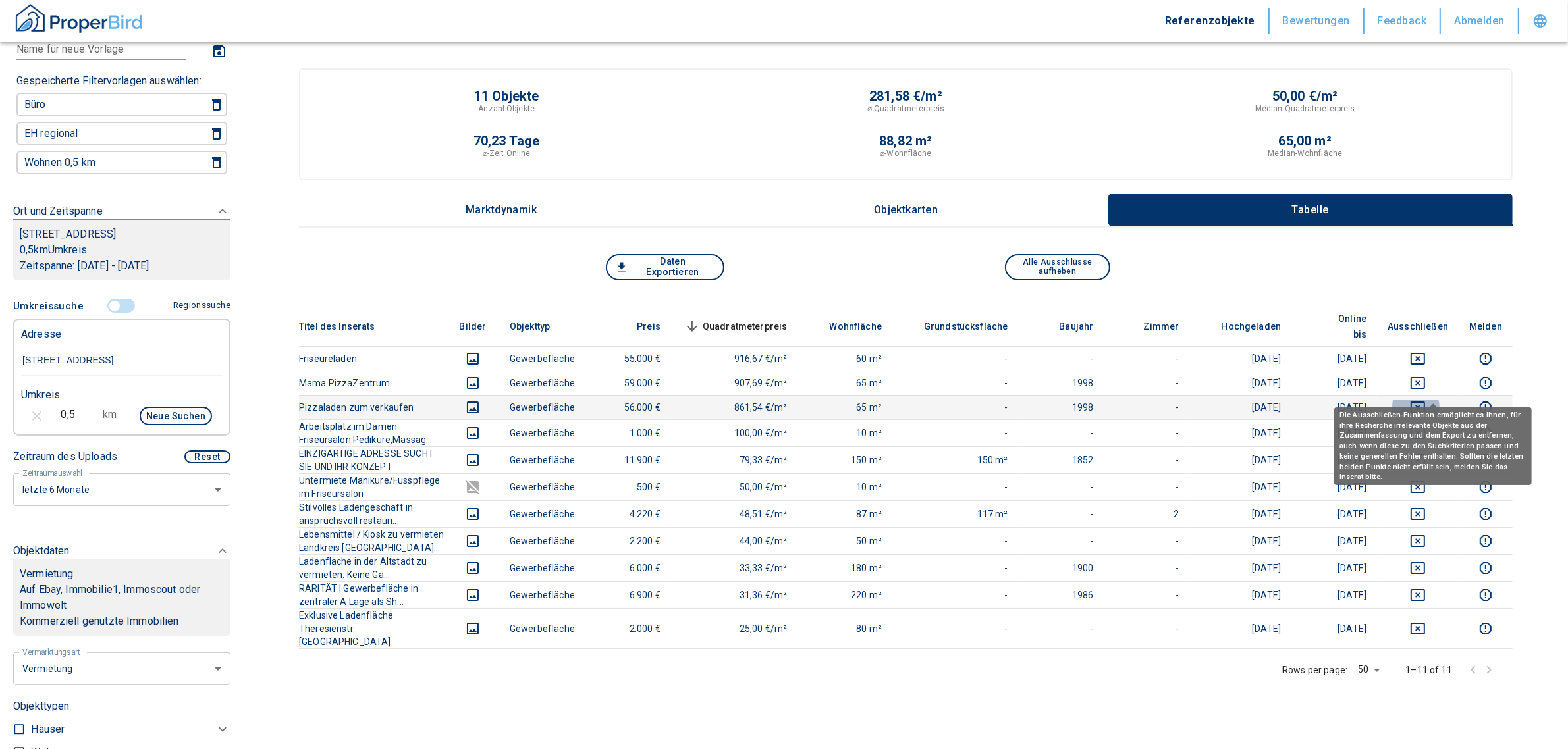
click at [1426, 400] on icon "deselect this listing" at bounding box center [1418, 407] width 16 height 16
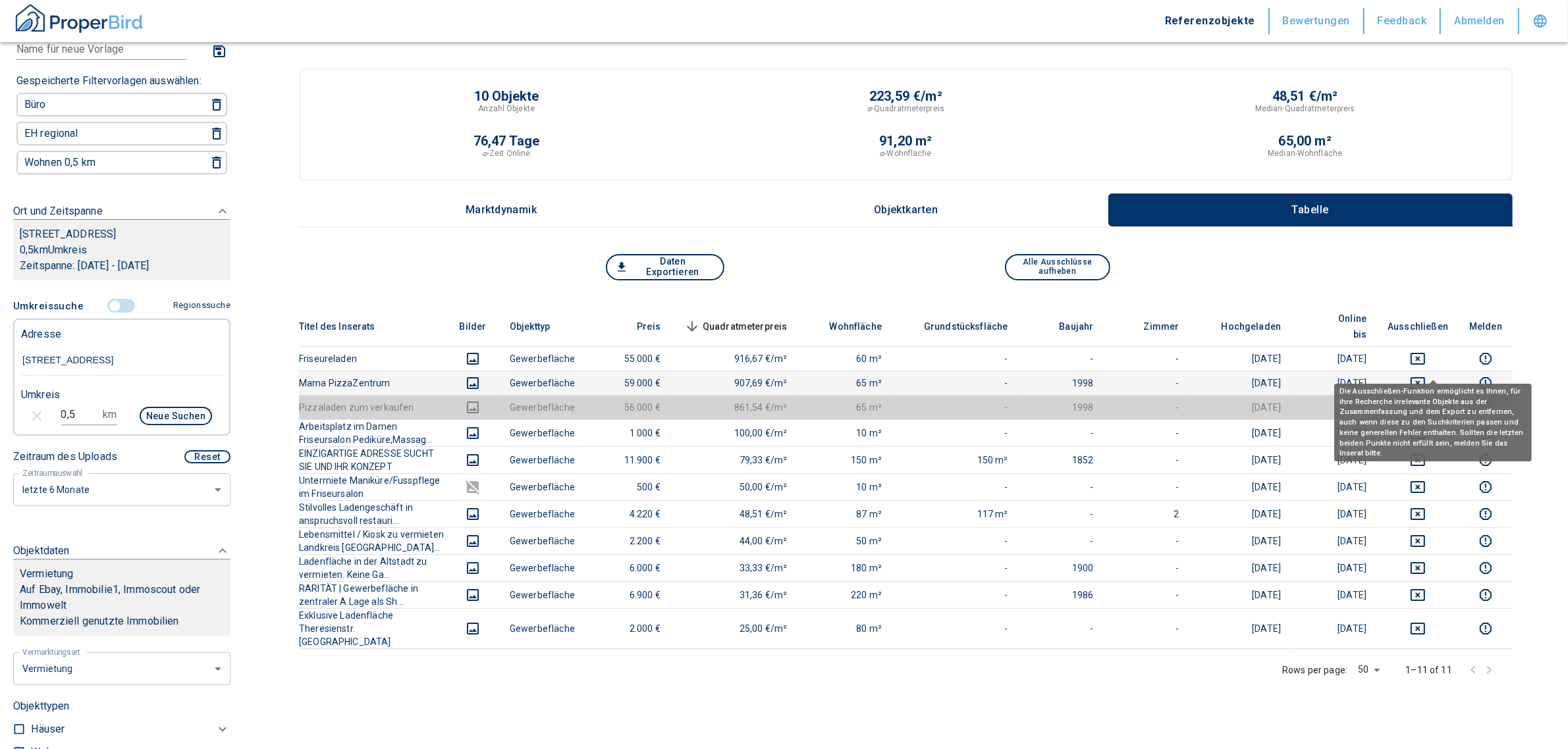
click at [1426, 375] on icon "deselect this listing" at bounding box center [1418, 383] width 16 height 16
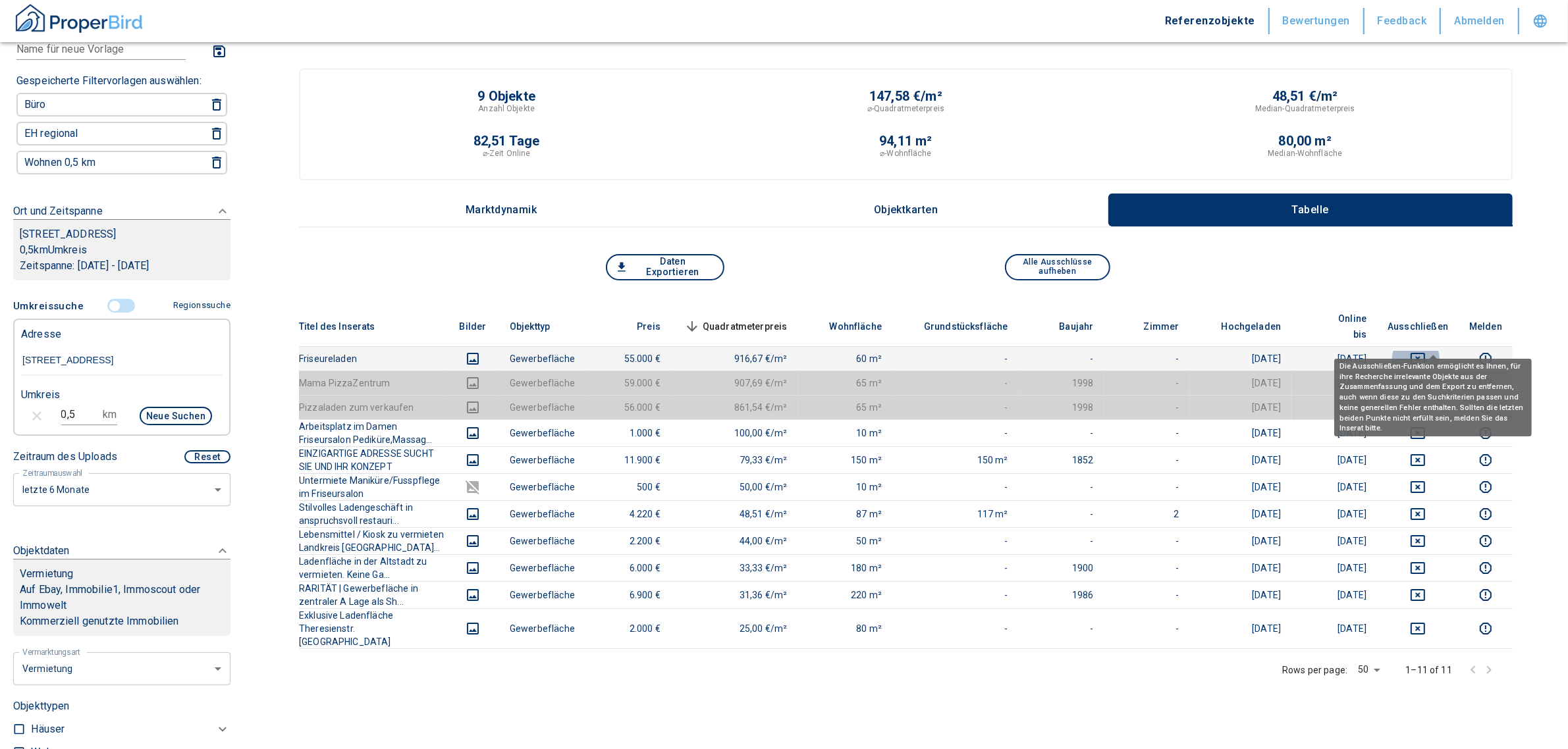
click at [1425, 353] on icon "deselect this listing" at bounding box center [1418, 359] width 15 height 12
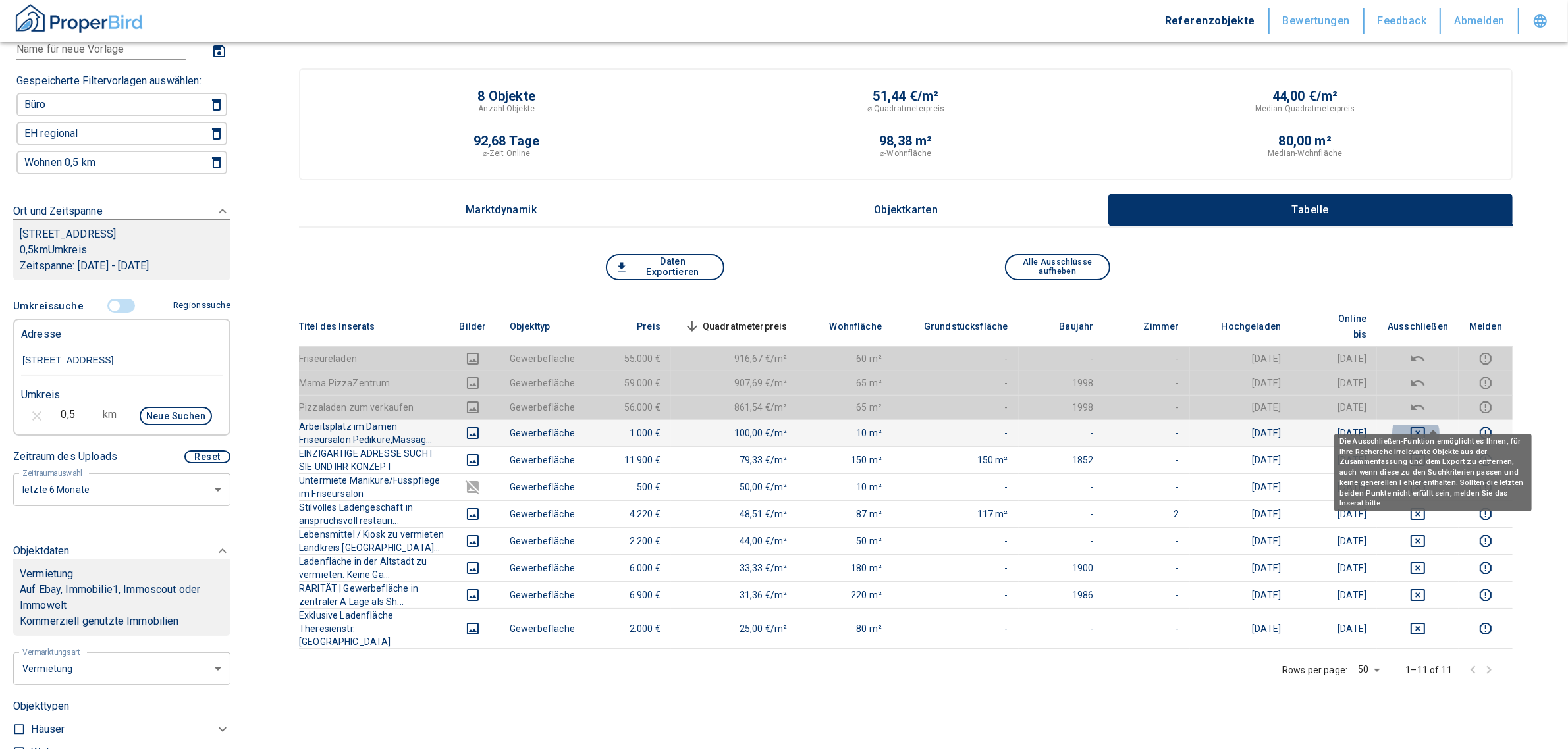
click at [1425, 427] on icon "deselect this listing" at bounding box center [1418, 433] width 15 height 12
